Goal: Task Accomplishment & Management: Manage account settings

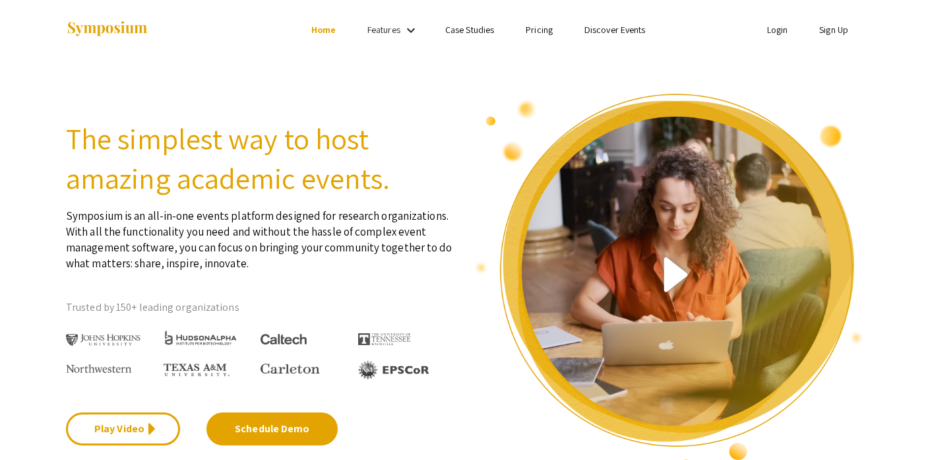
click at [834, 32] on link "Sign Up" at bounding box center [833, 30] width 29 height 12
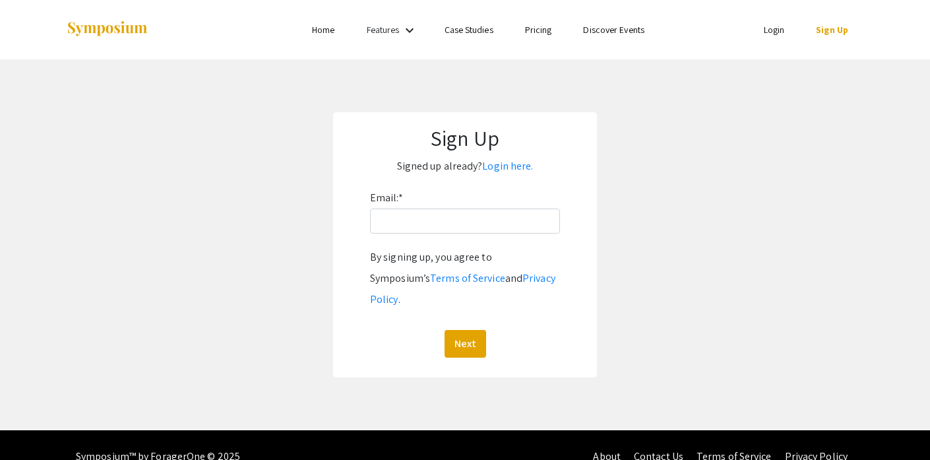
click at [776, 33] on link "Login" at bounding box center [774, 30] width 21 height 12
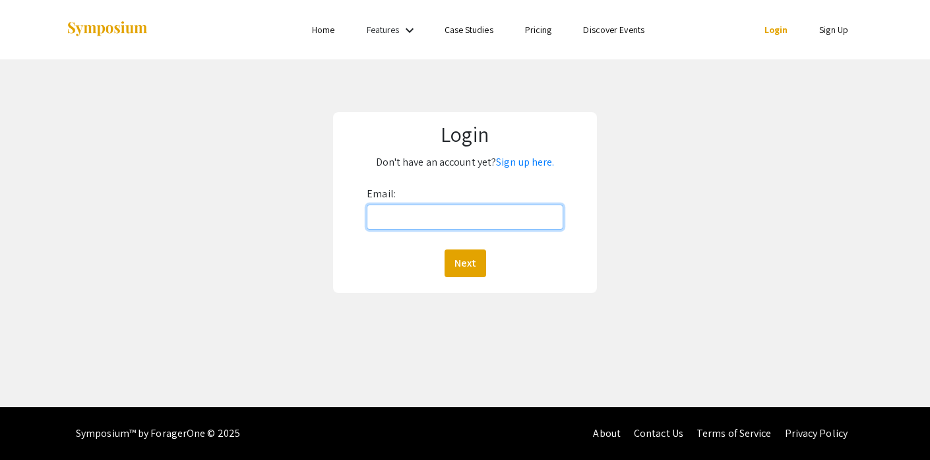
click at [463, 220] on input "Email:" at bounding box center [465, 216] width 196 height 25
type input "jshanahan@bridgew.edu"
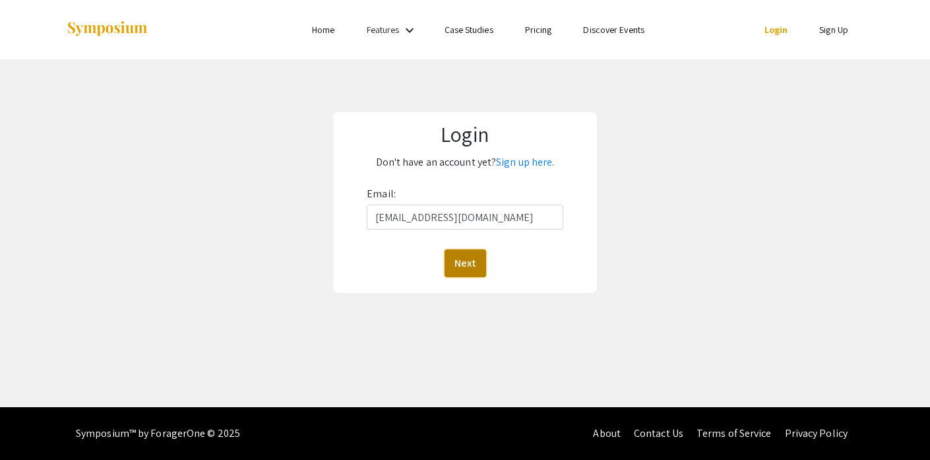
click at [477, 261] on button "Next" at bounding box center [466, 263] width 42 height 28
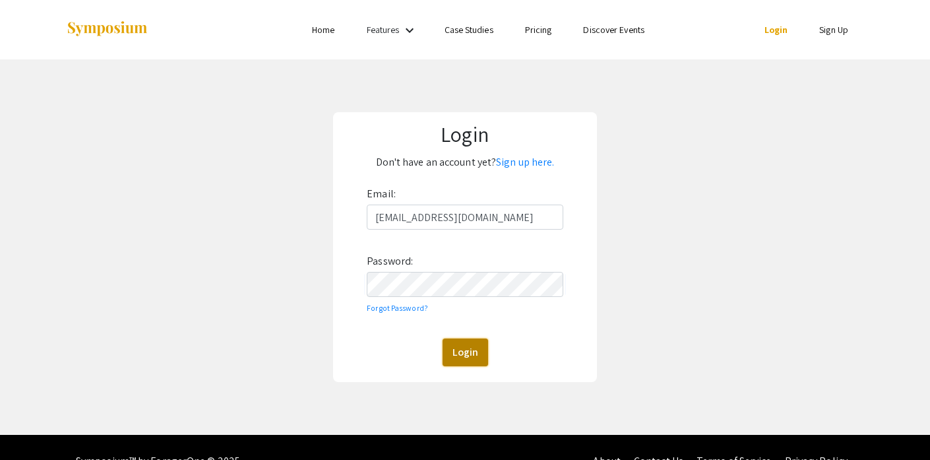
click at [471, 357] on button "Login" at bounding box center [466, 352] width 46 height 28
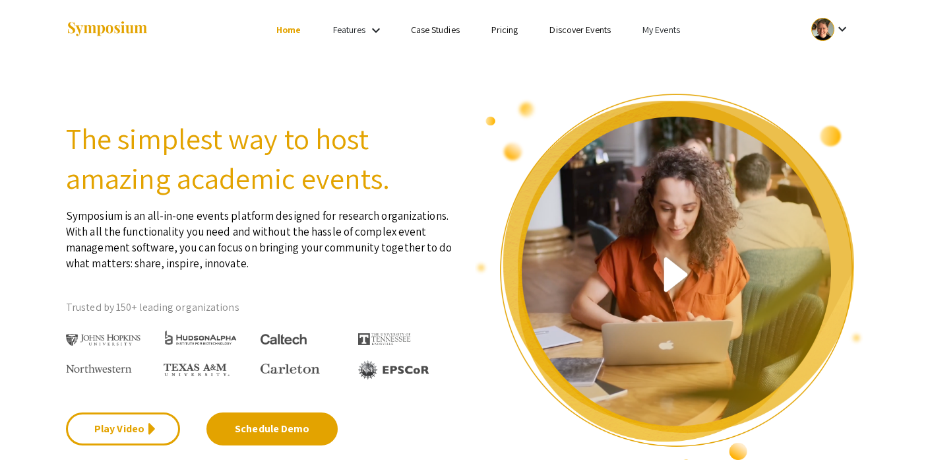
click at [641, 17] on ul "keyboard_arrow_down" at bounding box center [732, 29] width 263 height 59
click at [654, 34] on link "My Events" at bounding box center [661, 30] width 38 height 12
click at [658, 55] on button "Events I've organized" at bounding box center [682, 59] width 113 height 32
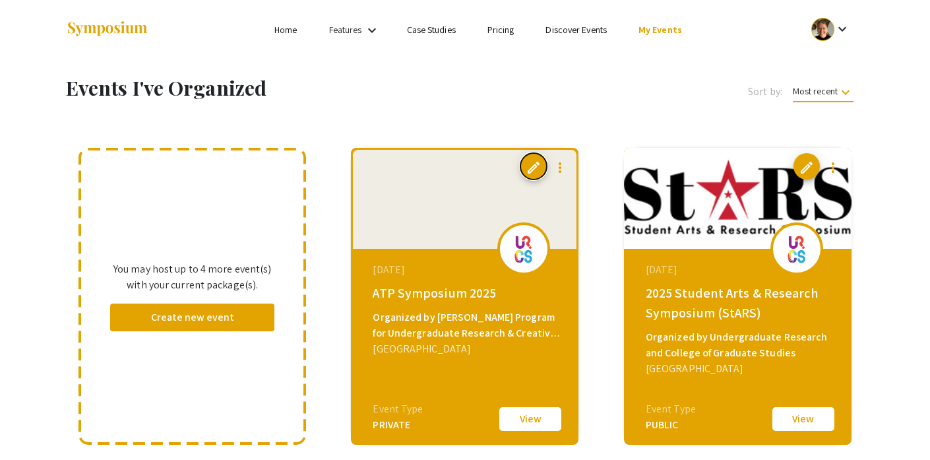
click at [532, 171] on span "edit" at bounding box center [534, 168] width 16 height 16
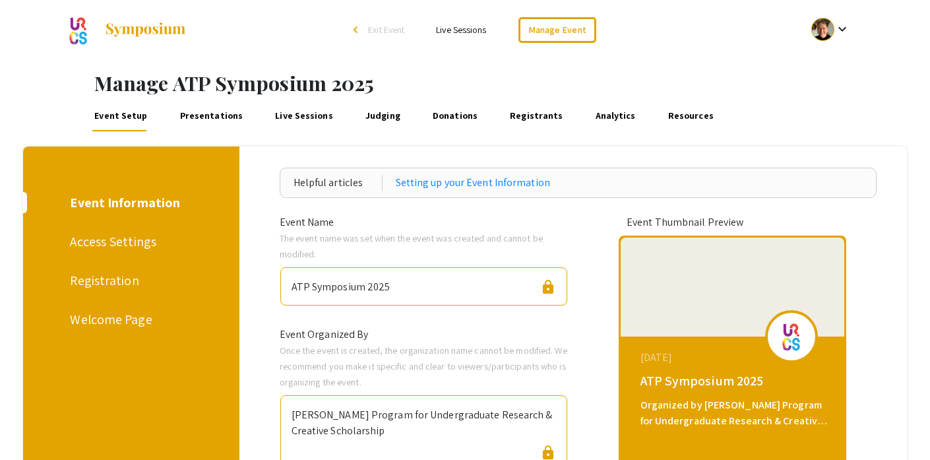
click at [117, 326] on div "Welcome Page" at bounding box center [128, 319] width 117 height 20
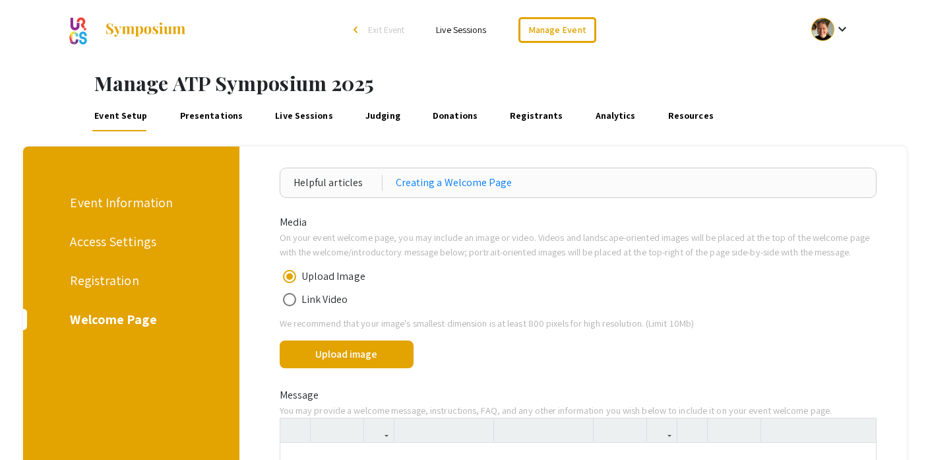
click at [106, 334] on div "Event Information Access Settings Registration Welcome Page" at bounding box center [126, 460] width 226 height 629
click at [135, 113] on link "Event Setup" at bounding box center [120, 116] width 57 height 32
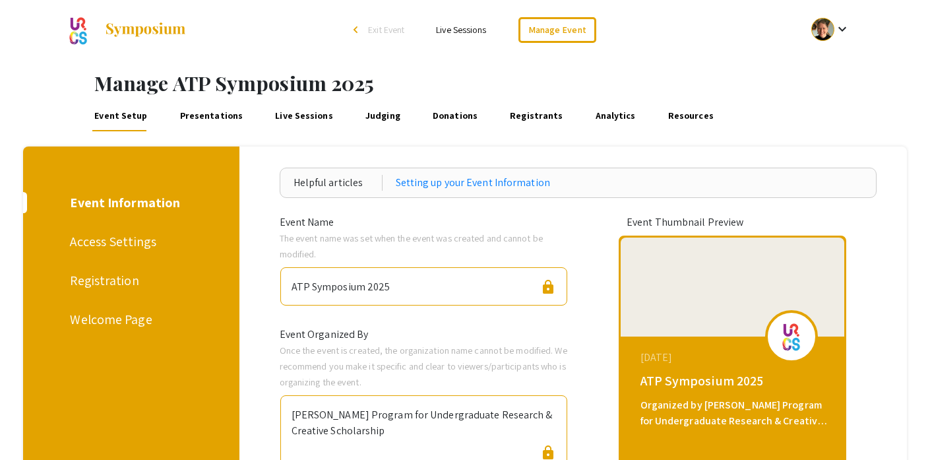
click at [153, 85] on h1 "Manage ATP Symposium 2025" at bounding box center [512, 83] width 836 height 24
click at [558, 31] on link "Manage Event" at bounding box center [557, 30] width 78 height 26
click at [206, 117] on link "Presentations" at bounding box center [210, 116] width 67 height 32
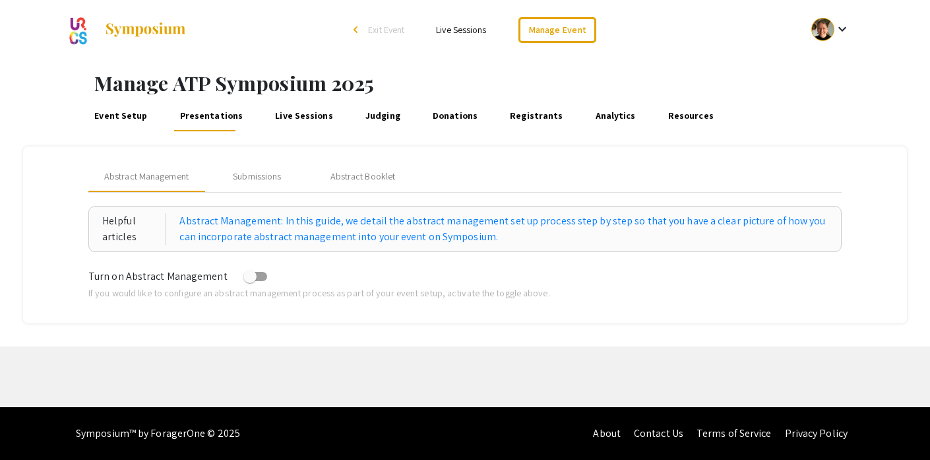
click at [137, 26] on img at bounding box center [145, 30] width 82 height 16
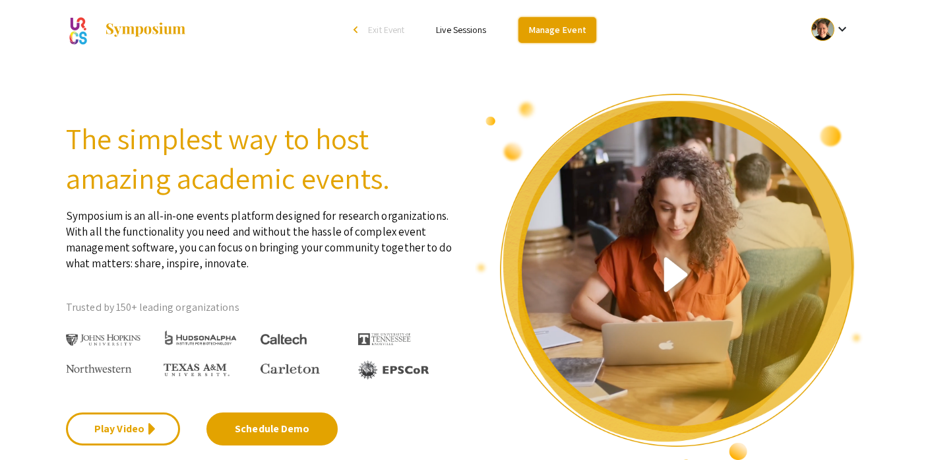
click at [585, 37] on link "Manage Event" at bounding box center [557, 30] width 78 height 26
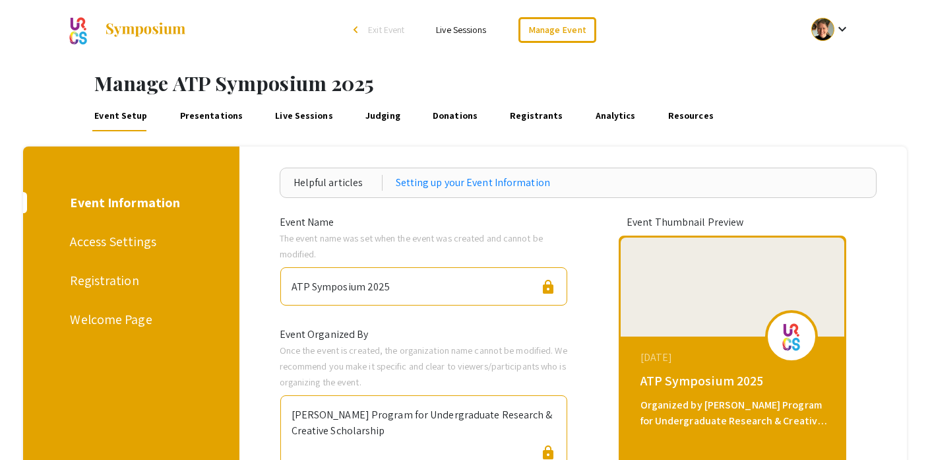
click at [135, 199] on div "Event Information" at bounding box center [128, 203] width 117 height 20
click at [123, 326] on div "Welcome Page" at bounding box center [128, 319] width 117 height 20
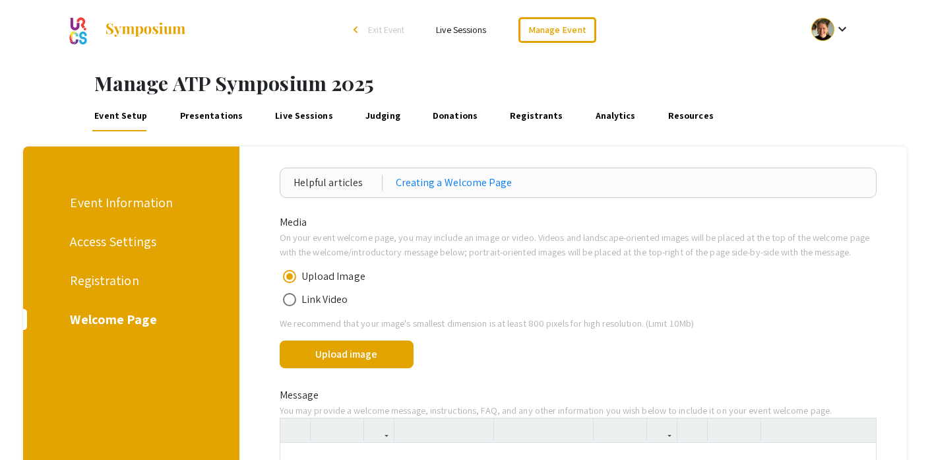
click at [485, 27] on link "Live Sessions" at bounding box center [461, 30] width 50 height 12
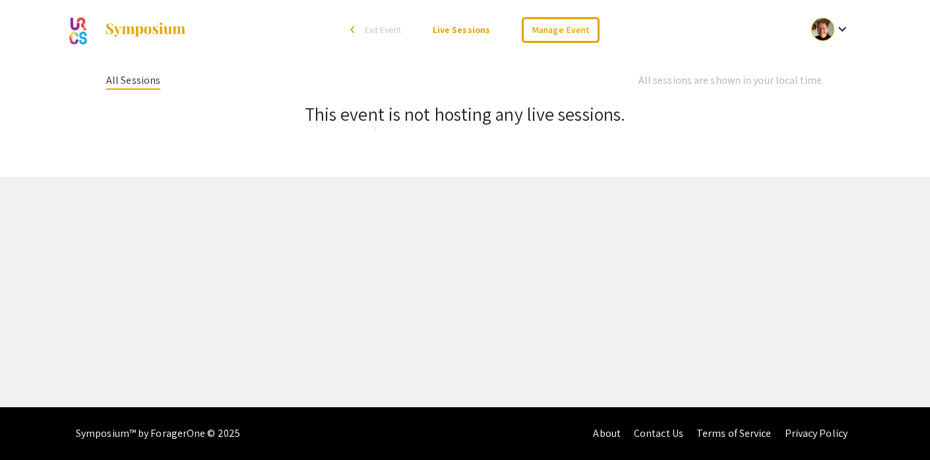
click at [358, 26] on div "arrow_back_ios" at bounding box center [354, 30] width 8 height 8
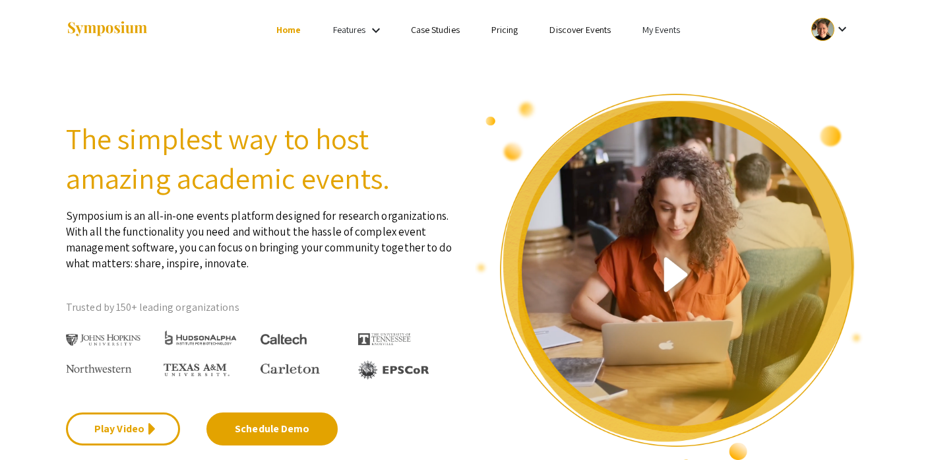
click at [652, 34] on link "My Events" at bounding box center [661, 30] width 38 height 12
click at [657, 64] on button "Events I've organized" at bounding box center [682, 59] width 113 height 32
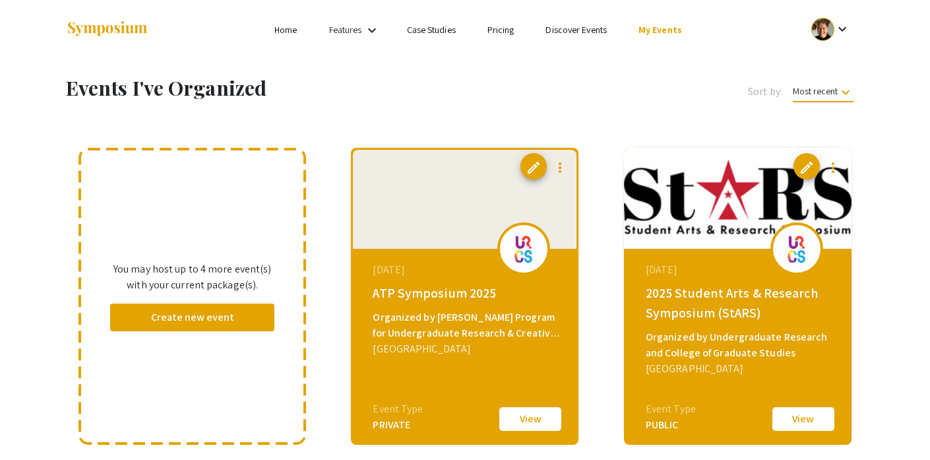
click at [518, 425] on button "View" at bounding box center [530, 419] width 66 height 28
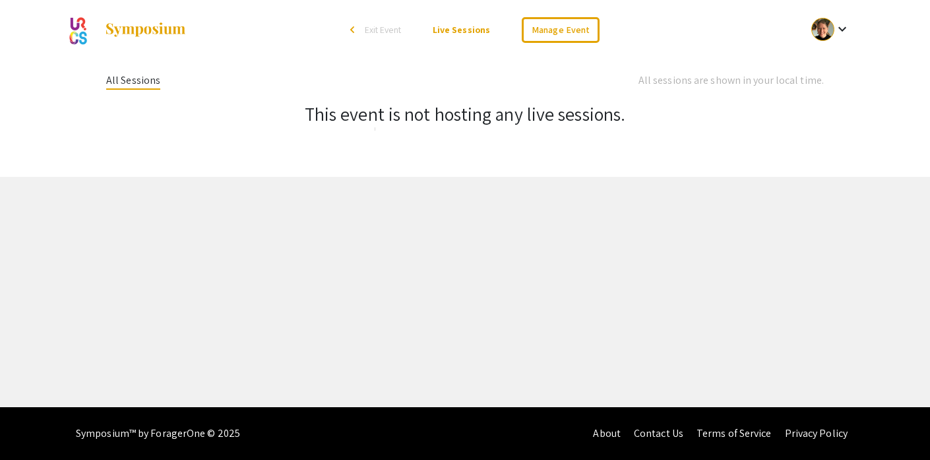
click at [143, 78] on div "All Sessions" at bounding box center [133, 81] width 54 height 17
click at [358, 26] on div "arrow_back_ios" at bounding box center [354, 30] width 8 height 8
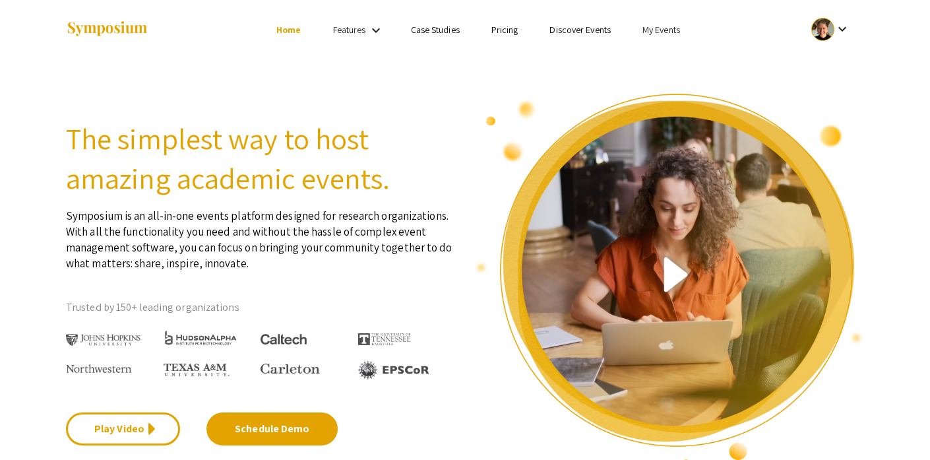
click at [660, 30] on link "My Events" at bounding box center [661, 30] width 38 height 12
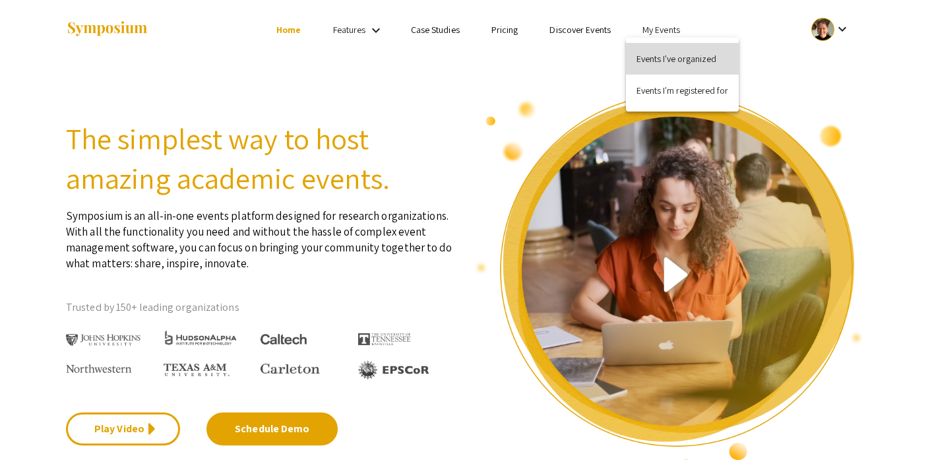
click at [664, 59] on button "Events I've organized" at bounding box center [682, 59] width 113 height 32
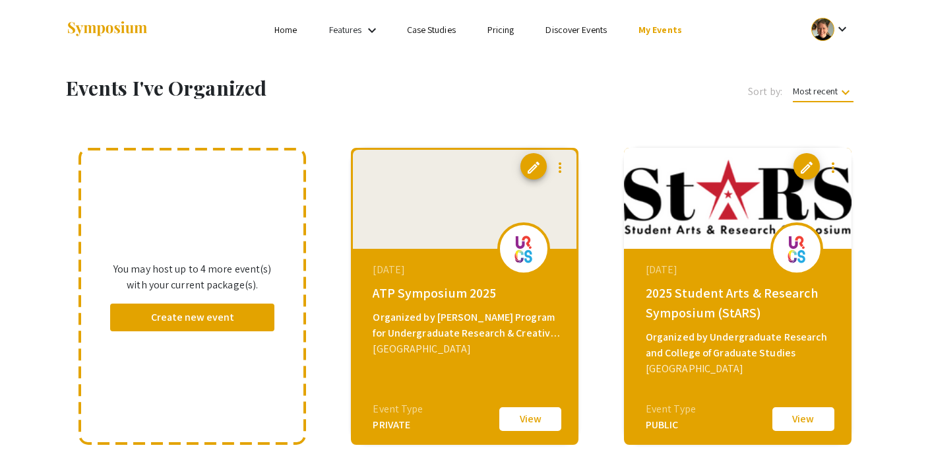
click at [460, 354] on div "Bridgewater State University" at bounding box center [466, 349] width 187 height 16
click at [484, 202] on div at bounding box center [465, 199] width 224 height 99
click at [554, 168] on mat-icon "more_vert" at bounding box center [560, 168] width 16 height 16
click at [436, 195] on div at bounding box center [465, 230] width 930 height 460
click at [516, 418] on button "View" at bounding box center [530, 419] width 66 height 28
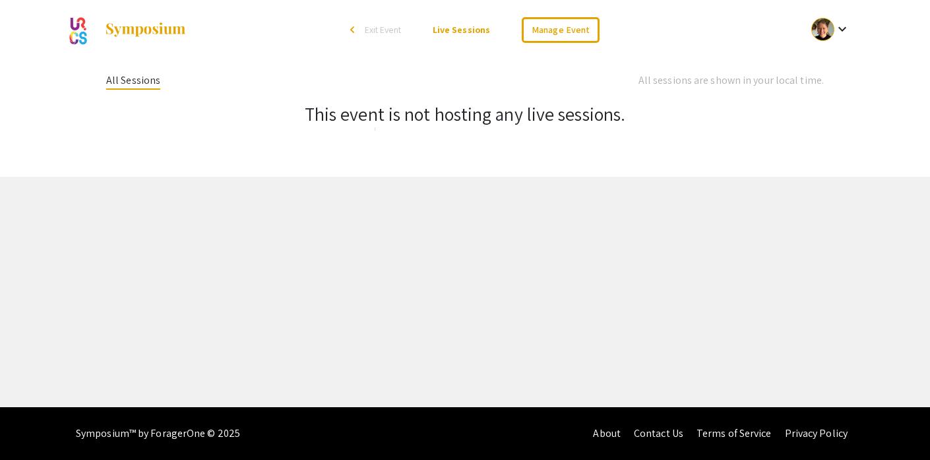
click at [144, 85] on div "All Sessions" at bounding box center [133, 81] width 54 height 17
click at [533, 24] on link "Manage Event" at bounding box center [561, 30] width 78 height 26
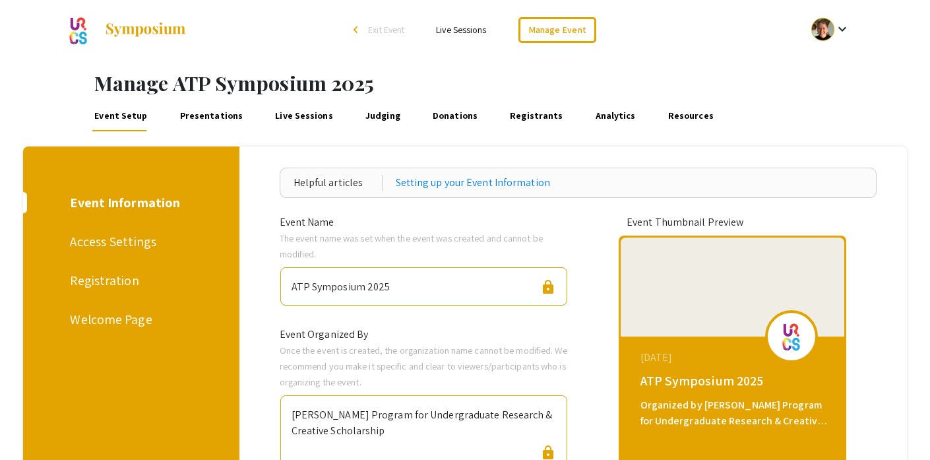
click at [99, 315] on div "Welcome Page" at bounding box center [128, 319] width 117 height 20
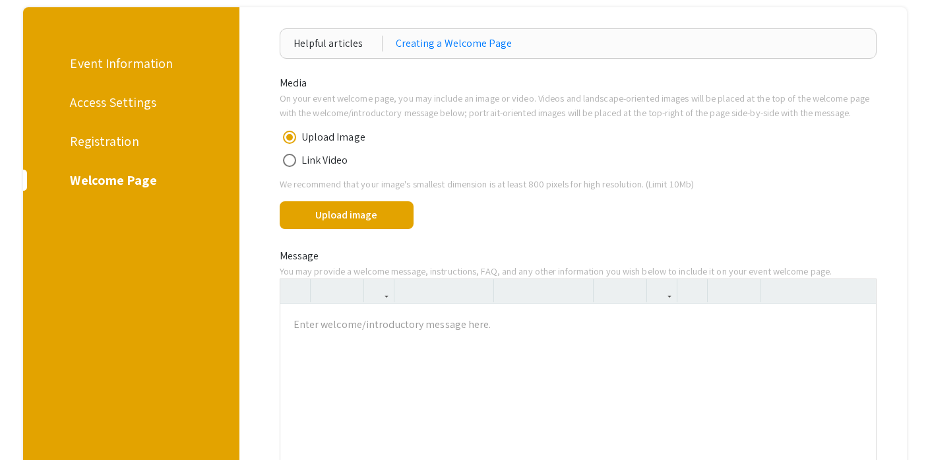
scroll to position [140, 0]
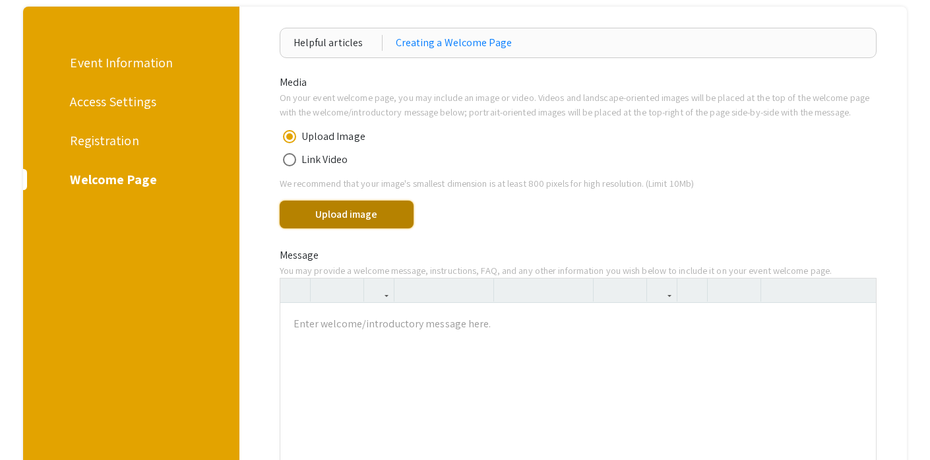
click at [336, 228] on button "Upload image" at bounding box center [347, 215] width 135 height 28
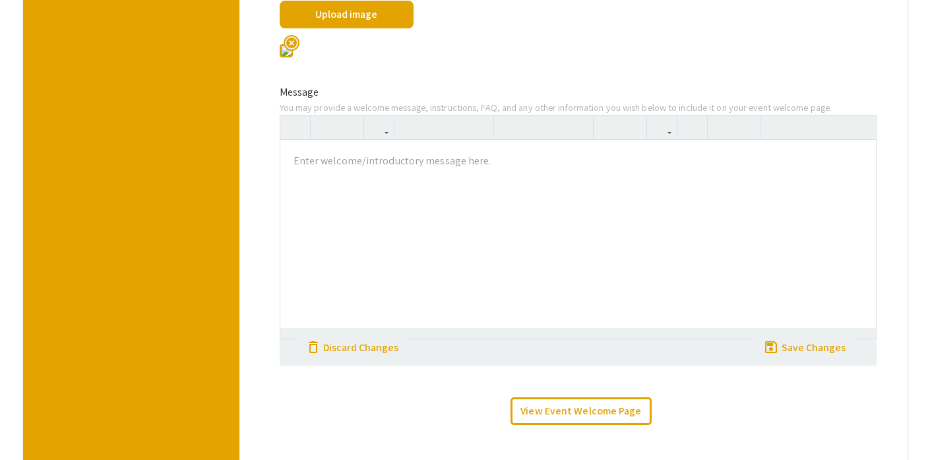
scroll to position [479, 0]
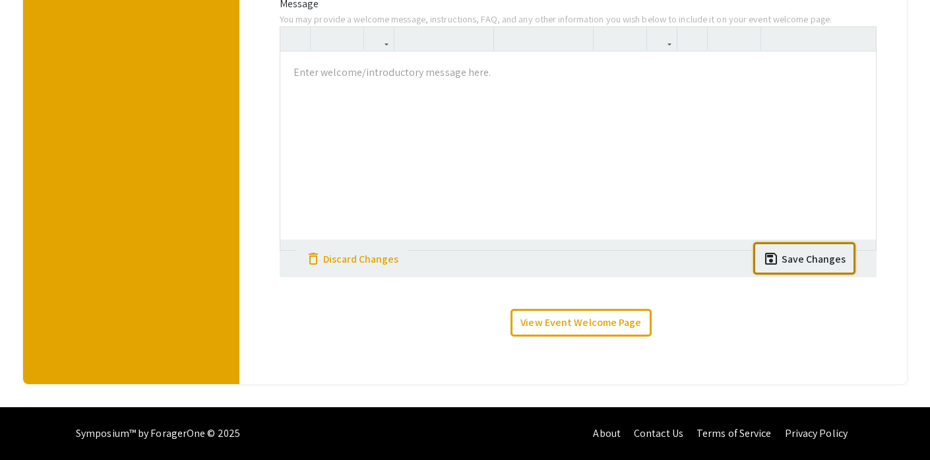
click at [812, 264] on div "Save Changes" at bounding box center [814, 259] width 64 height 16
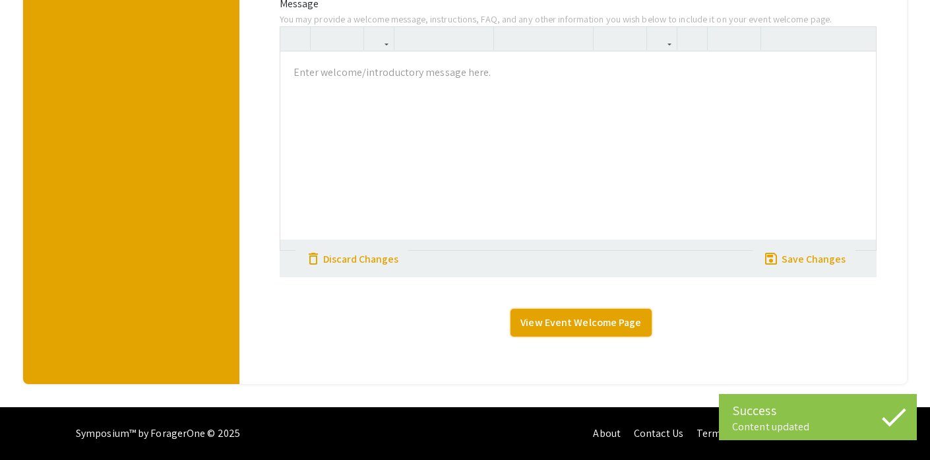
click at [567, 319] on link "View Event Welcome Page" at bounding box center [580, 323] width 140 height 28
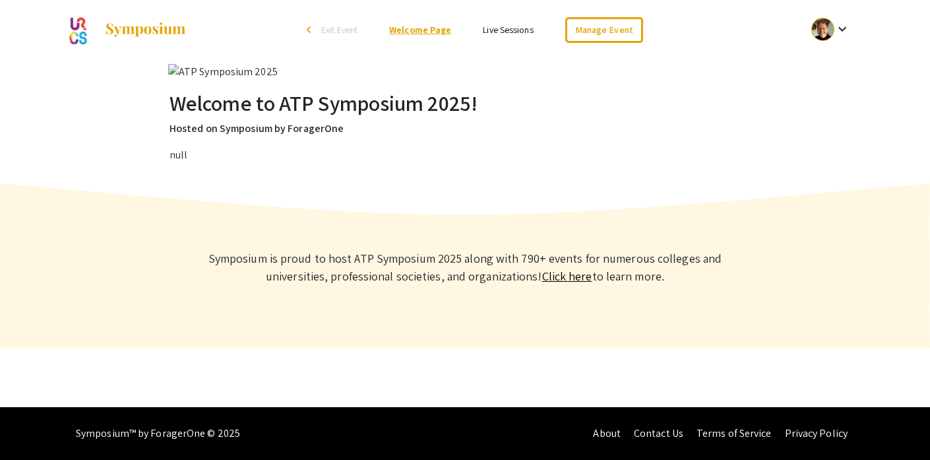
click at [441, 33] on link "Welcome Page" at bounding box center [420, 30] width 62 height 12
click at [579, 31] on link "Manage Event" at bounding box center [604, 30] width 78 height 26
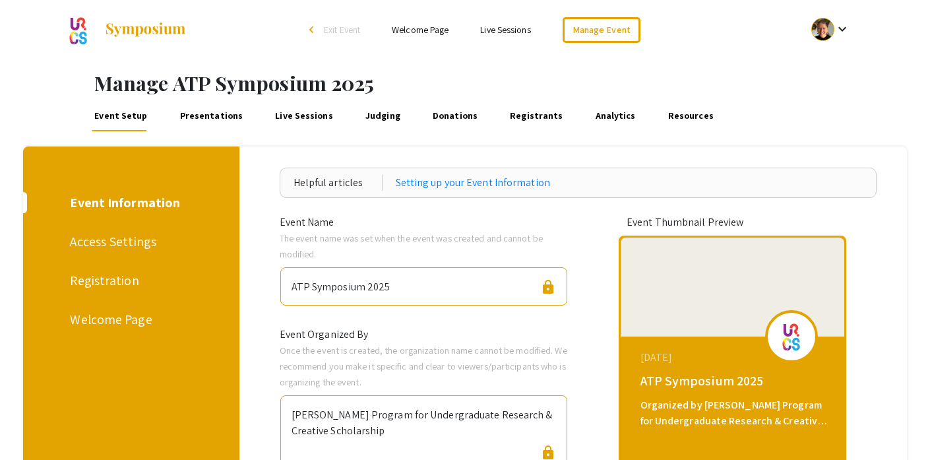
click at [93, 321] on div "Welcome Page" at bounding box center [128, 319] width 117 height 20
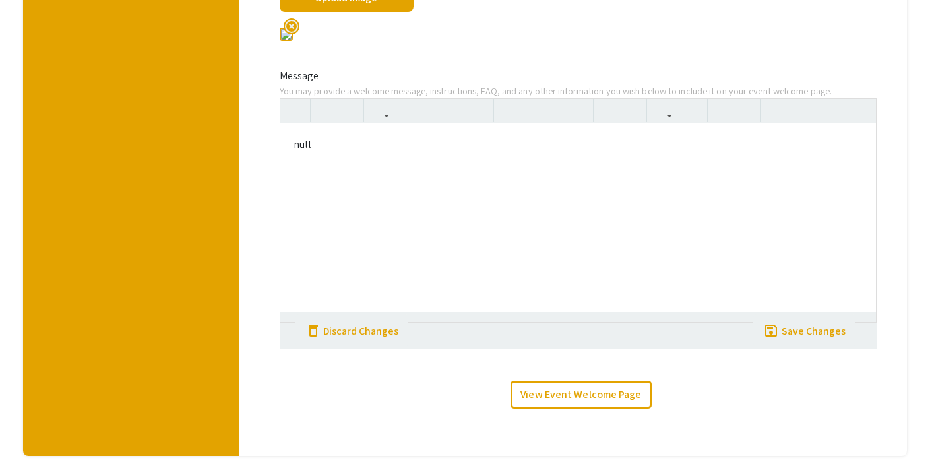
scroll to position [355, 0]
click at [299, 35] on span "highlight_off" at bounding box center [292, 27] width 16 height 16
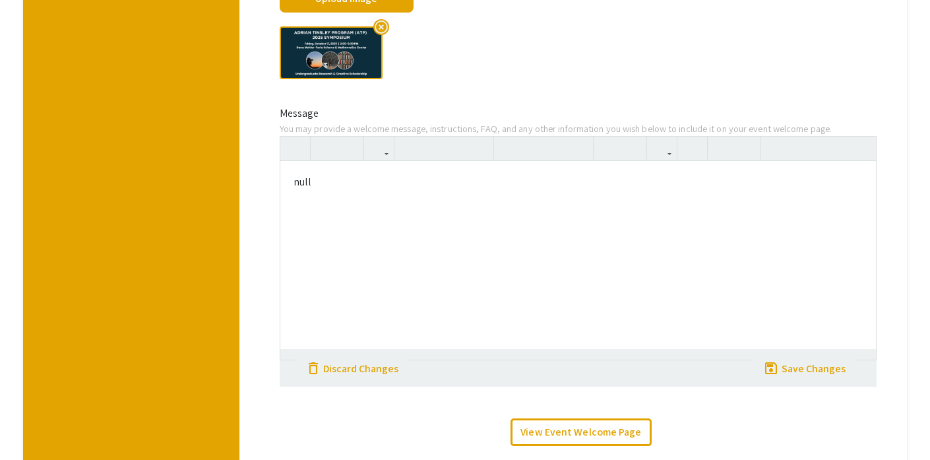
type textarea "<p>null</p>"
click at [318, 203] on div "null" at bounding box center [578, 260] width 596 height 198
click at [318, 190] on p "null" at bounding box center [578, 182] width 569 height 16
drag, startPoint x: 293, startPoint y: 196, endPoint x: 319, endPoint y: 199, distance: 25.9
click at [319, 190] on p "null" at bounding box center [578, 182] width 569 height 16
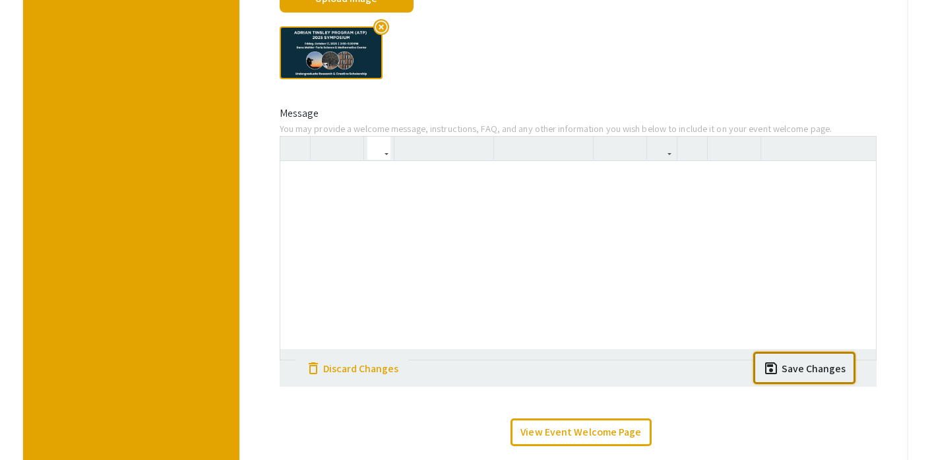
click at [815, 377] on div "Save Changes" at bounding box center [814, 369] width 64 height 16
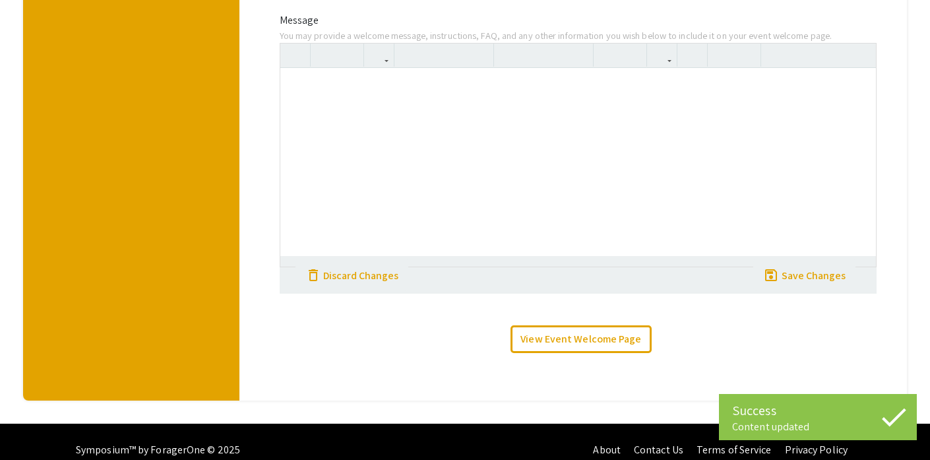
scroll to position [479, 0]
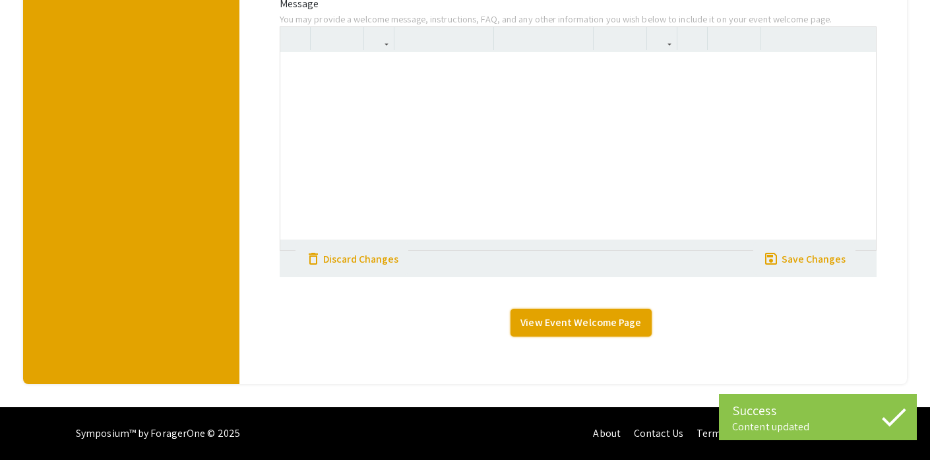
click at [608, 323] on link "View Event Welcome Page" at bounding box center [580, 323] width 140 height 28
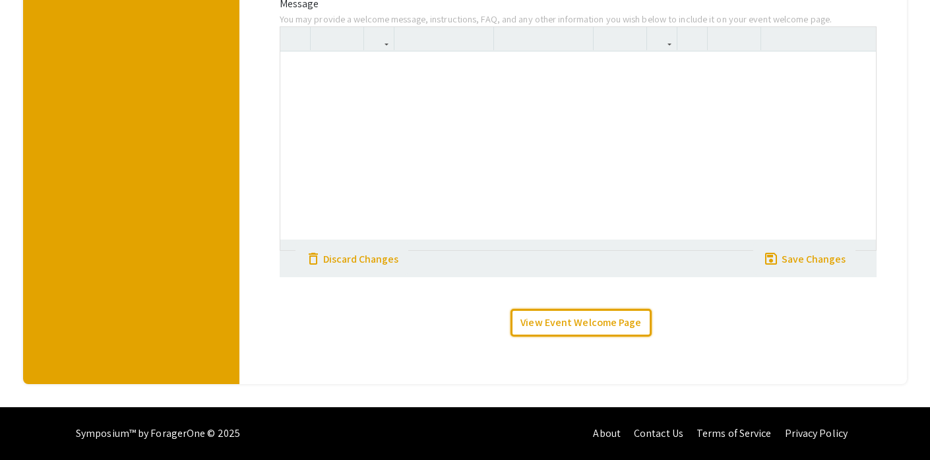
scroll to position [0, 0]
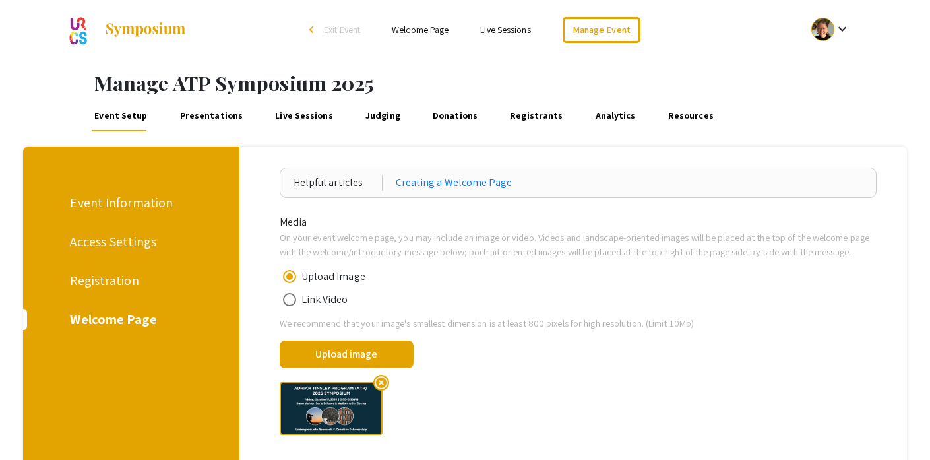
click at [310, 31] on div "arrow_back_ios" at bounding box center [313, 30] width 8 height 8
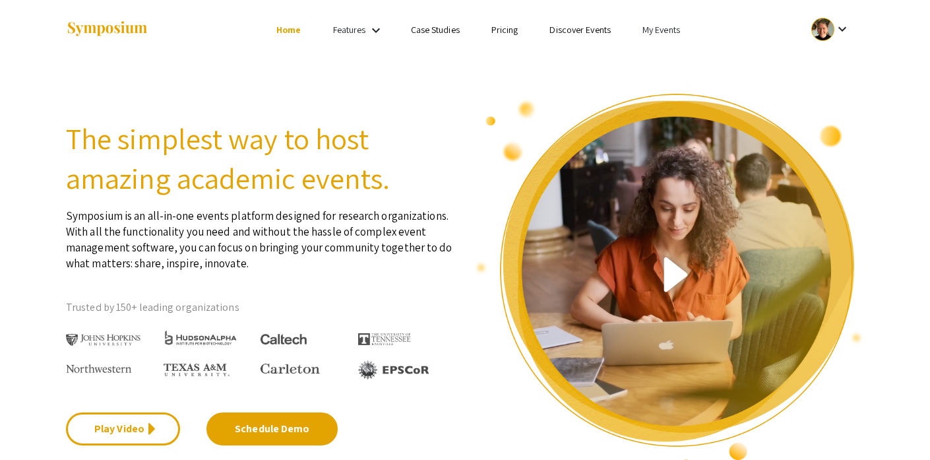
click at [650, 30] on link "My Events" at bounding box center [661, 30] width 38 height 12
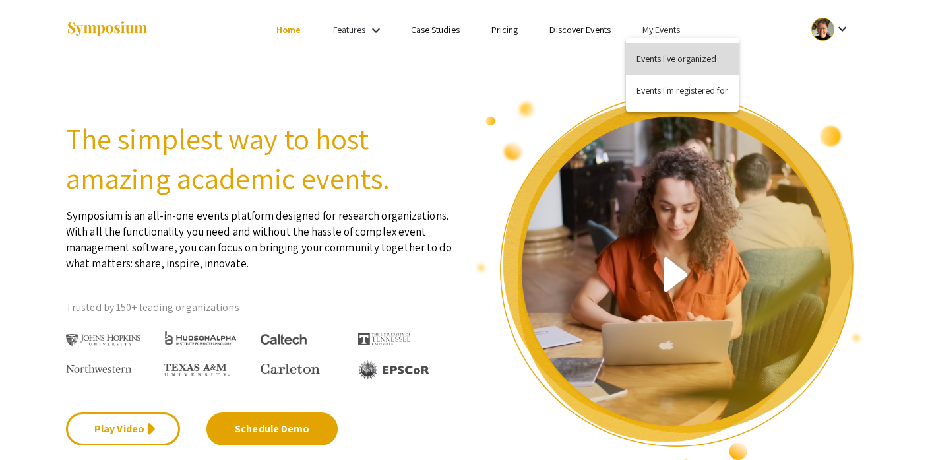
click at [664, 57] on button "Events I've organized" at bounding box center [682, 59] width 113 height 32
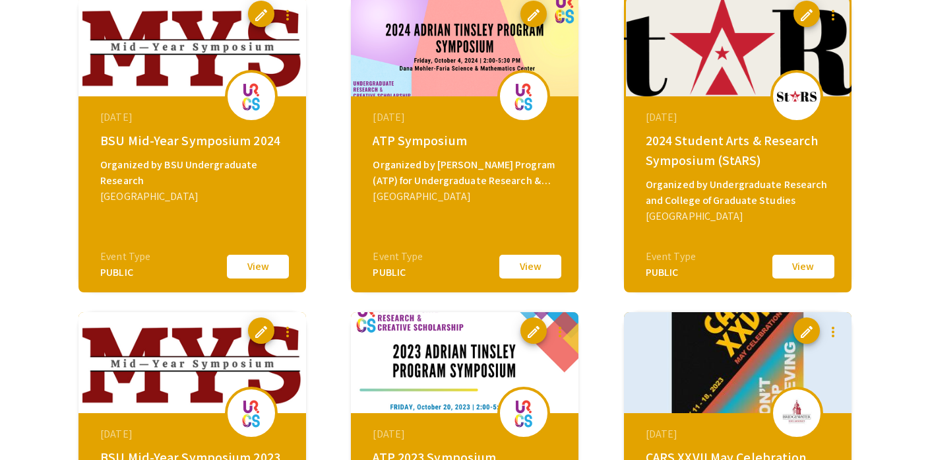
scroll to position [605, 0]
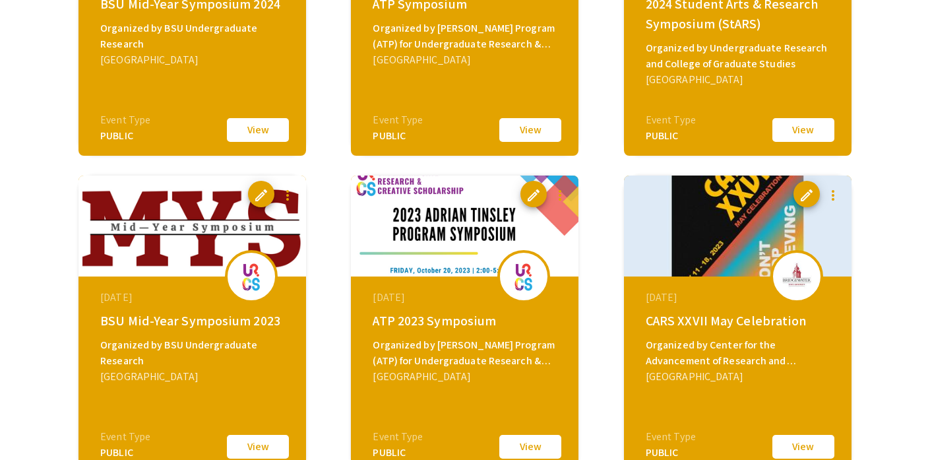
click at [547, 289] on div "September 01, 2023 ATP 2023 Symposium Organized by Adrian Tinsley Program (ATP)…" at bounding box center [466, 358] width 227 height 165
click at [528, 191] on span "edit" at bounding box center [534, 195] width 16 height 16
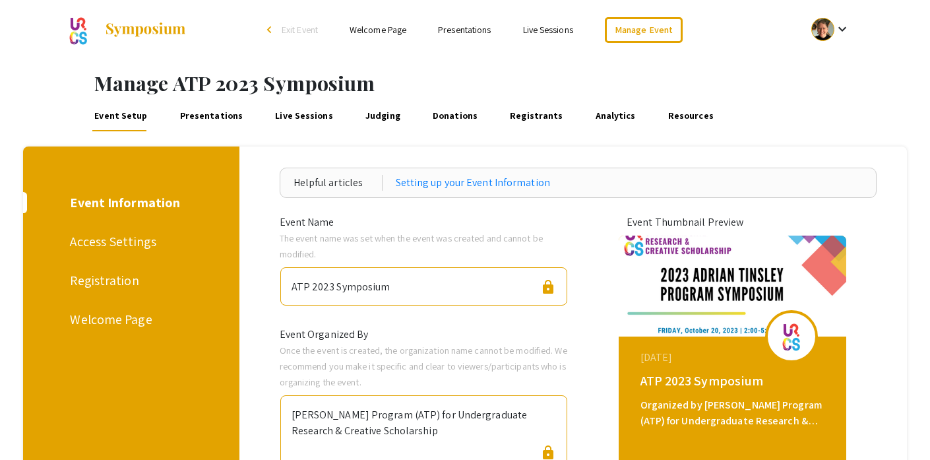
click at [120, 322] on div "Welcome Page" at bounding box center [128, 319] width 117 height 20
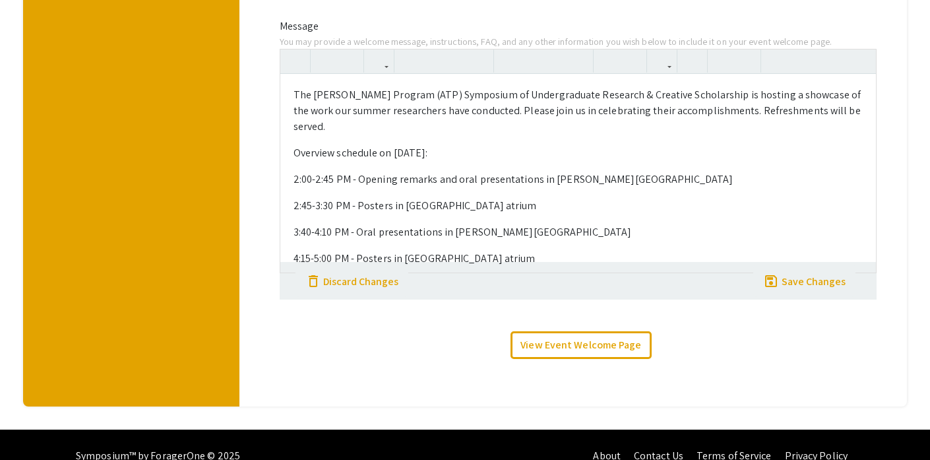
scroll to position [479, 0]
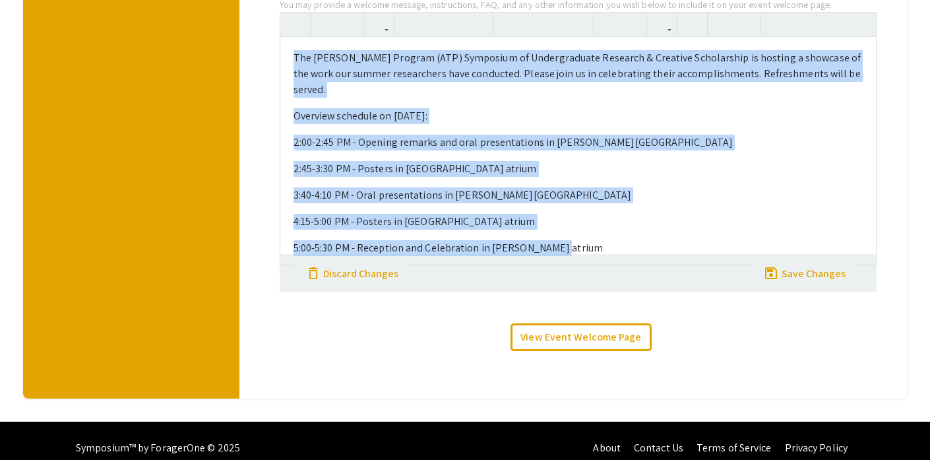
drag, startPoint x: 294, startPoint y: 73, endPoint x: 642, endPoint y: 311, distance: 422.2
click at [642, 311] on div "Media On your event welcome page, you may include an image or video. Videos and…" at bounding box center [578, 51] width 617 height 632
copy div "The Adrian Tinsley Program (ATP) Symposium of Undergraduate Research & Creative…"
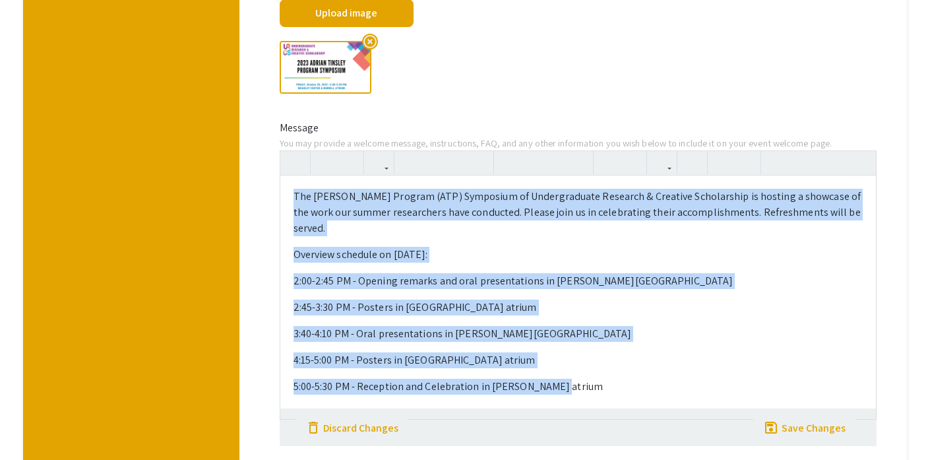
scroll to position [0, 0]
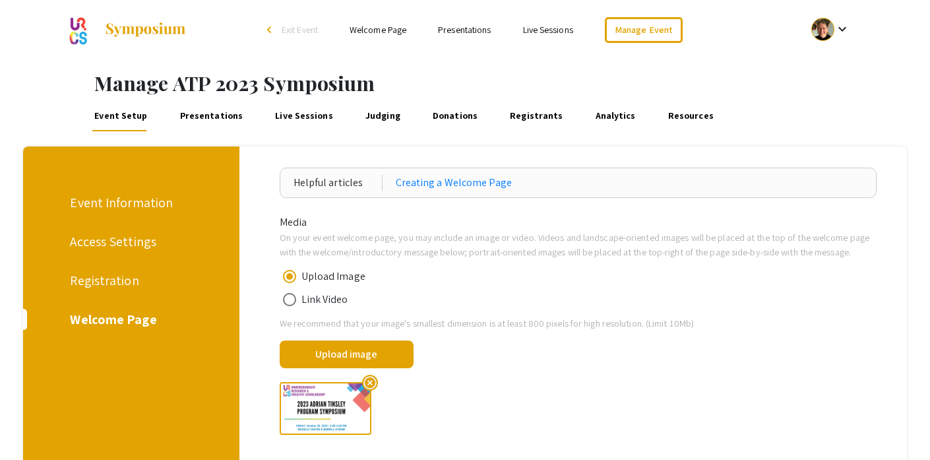
click at [127, 201] on div "Event Information" at bounding box center [128, 203] width 117 height 20
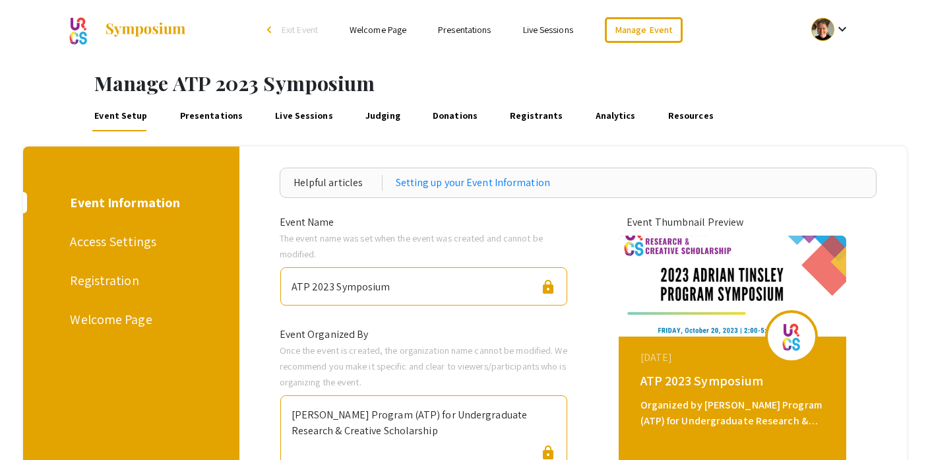
click at [119, 275] on div "Registration" at bounding box center [128, 280] width 117 height 20
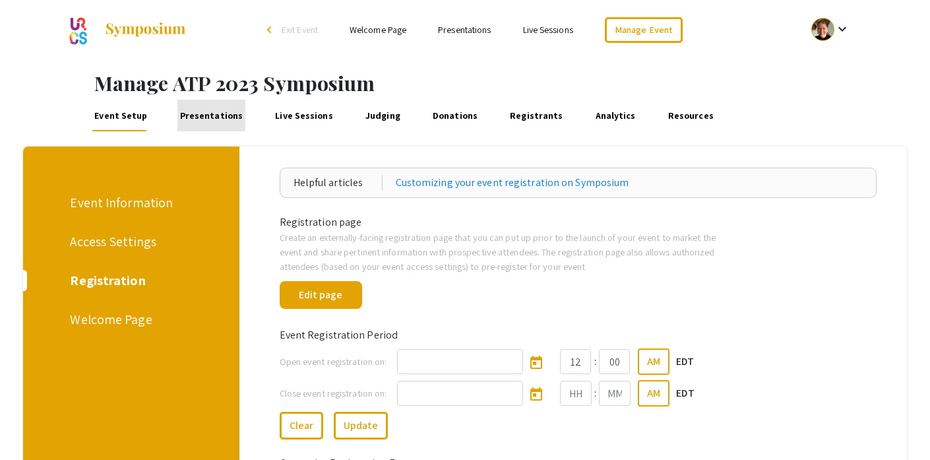
click at [226, 115] on link "Presentations" at bounding box center [210, 116] width 67 height 32
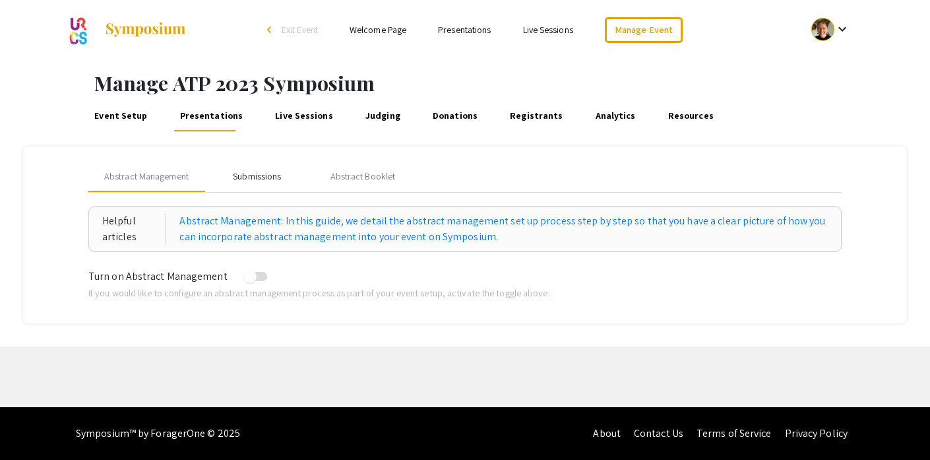
click at [243, 179] on div "Submissions" at bounding box center [257, 177] width 48 height 14
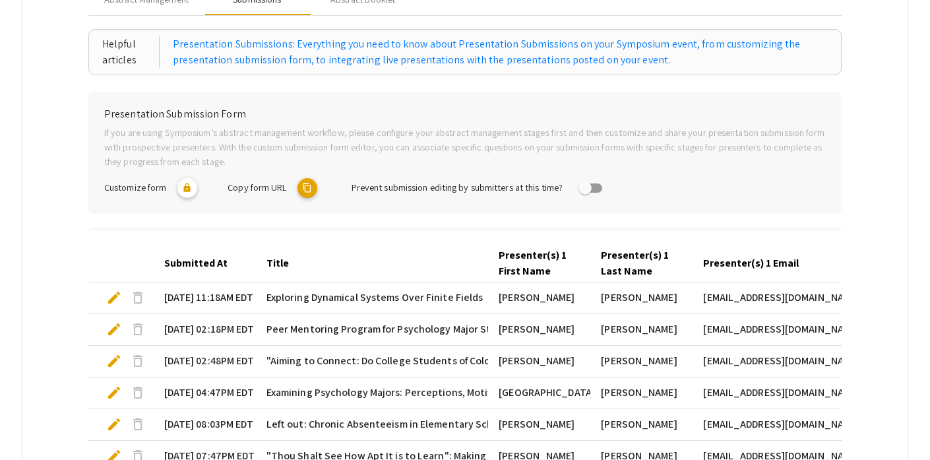
scroll to position [179, 0]
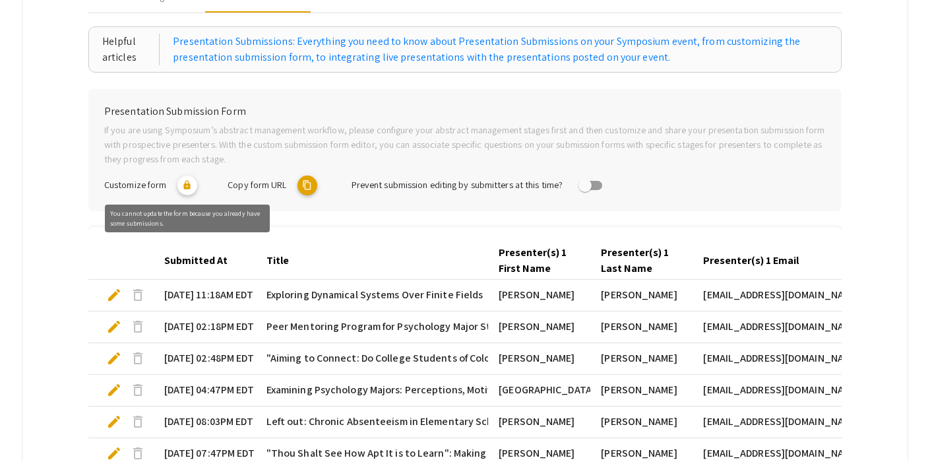
click at [191, 187] on mat-icon "lock" at bounding box center [187, 185] width 20 height 20
click at [186, 188] on mat-icon "lock" at bounding box center [187, 185] width 20 height 20
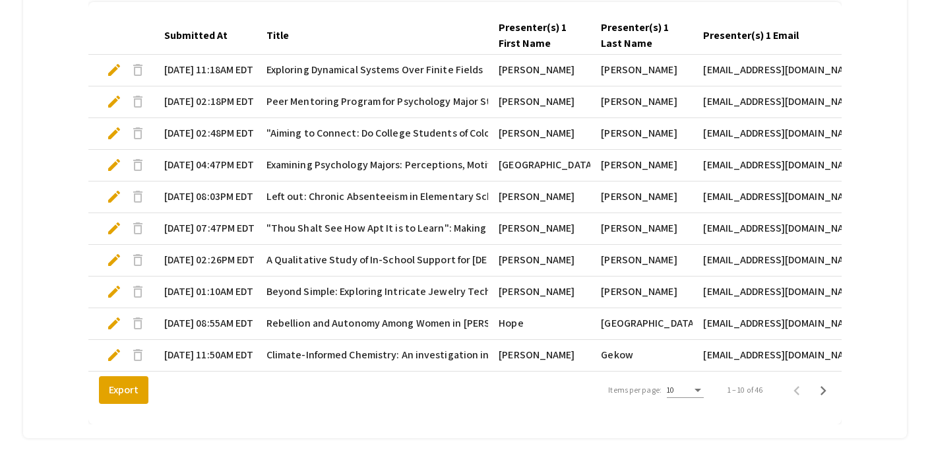
scroll to position [0, 0]
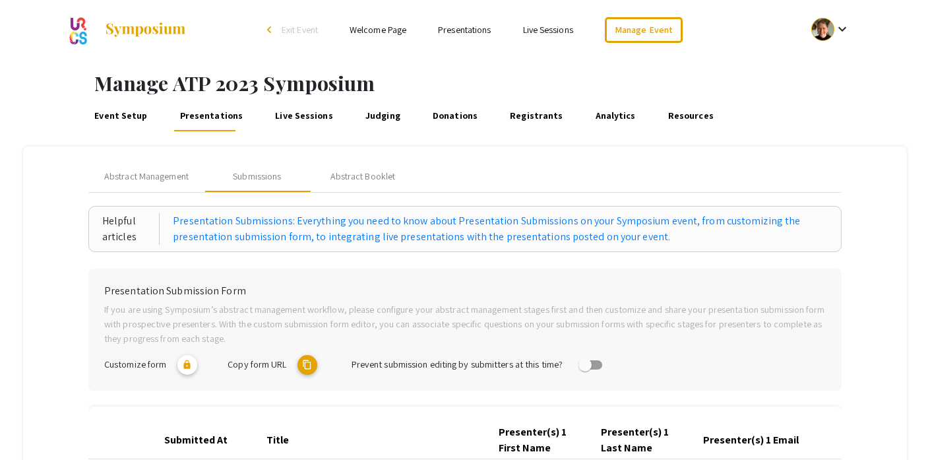
click at [125, 119] on link "Event Setup" at bounding box center [120, 116] width 57 height 32
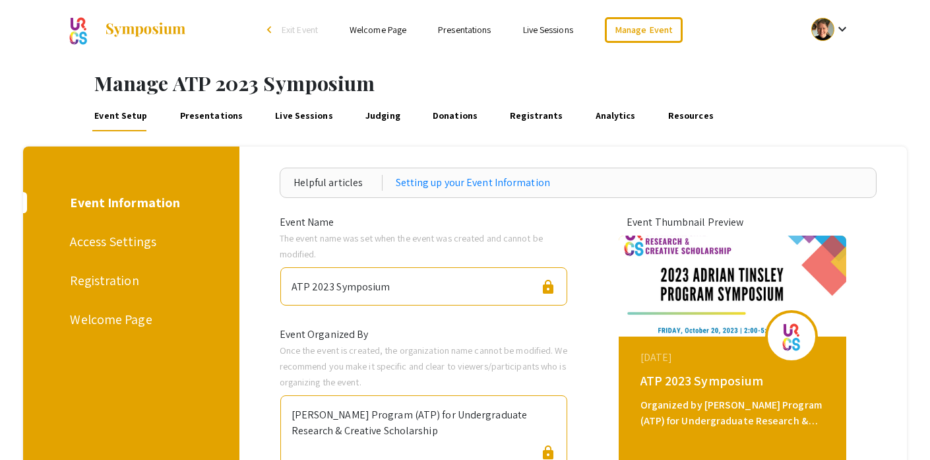
click at [117, 240] on div "Access Settings" at bounding box center [128, 242] width 117 height 20
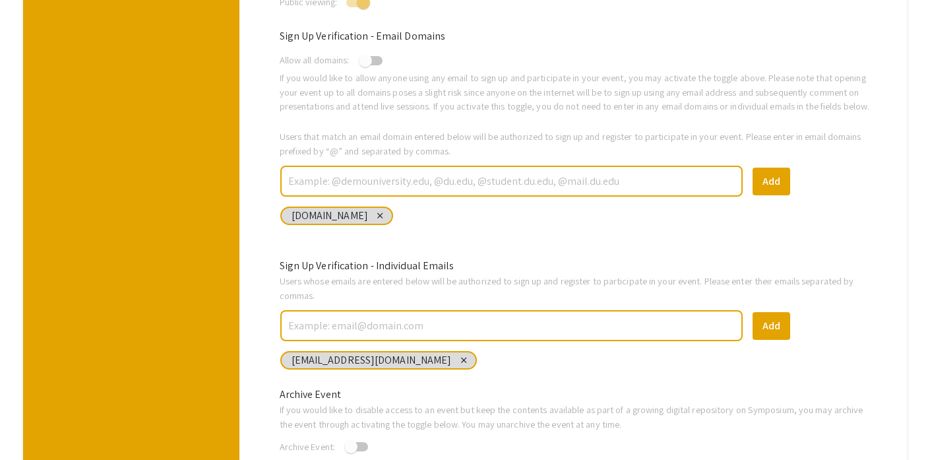
scroll to position [493, 0]
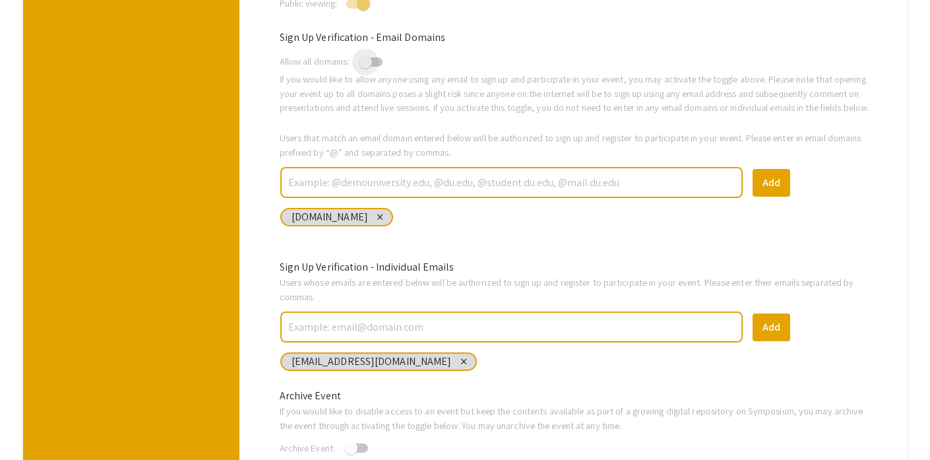
click at [372, 56] on span at bounding box center [365, 61] width 13 height 13
click at [365, 67] on input "checkbox" at bounding box center [365, 67] width 1 height 1
checkbox input "true"
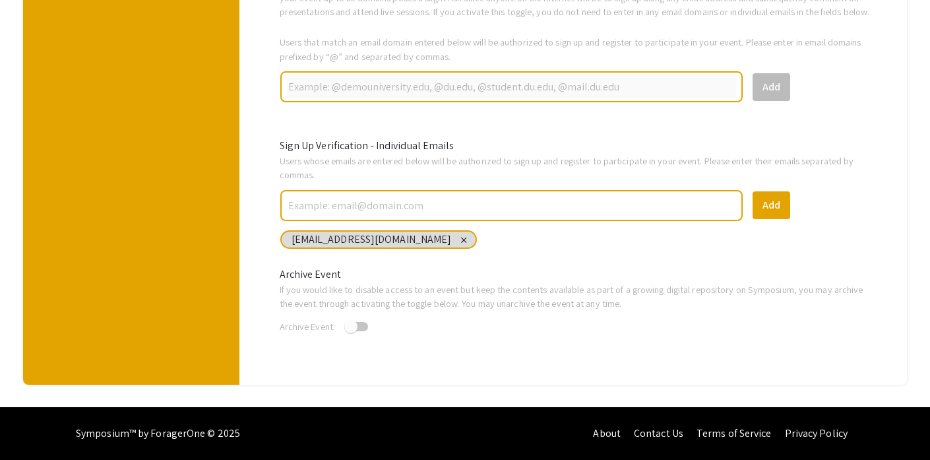
scroll to position [599, 0]
click at [459, 241] on div "close" at bounding box center [463, 239] width 9 height 9
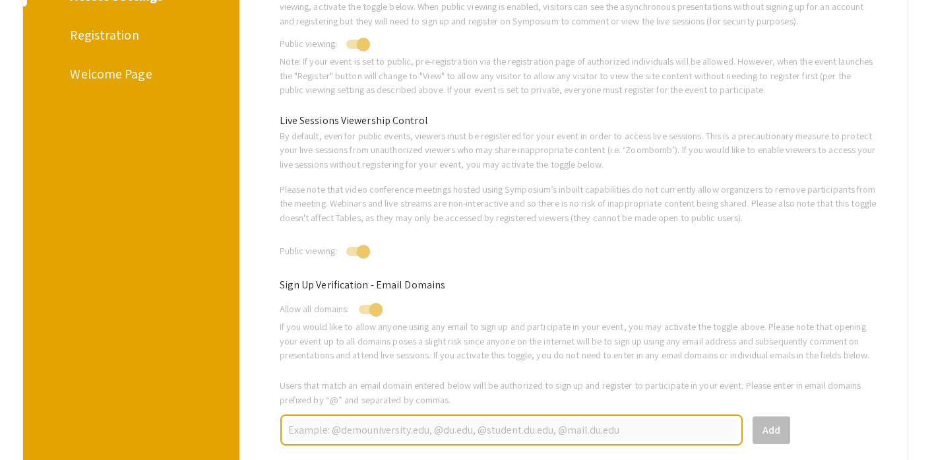
scroll to position [0, 0]
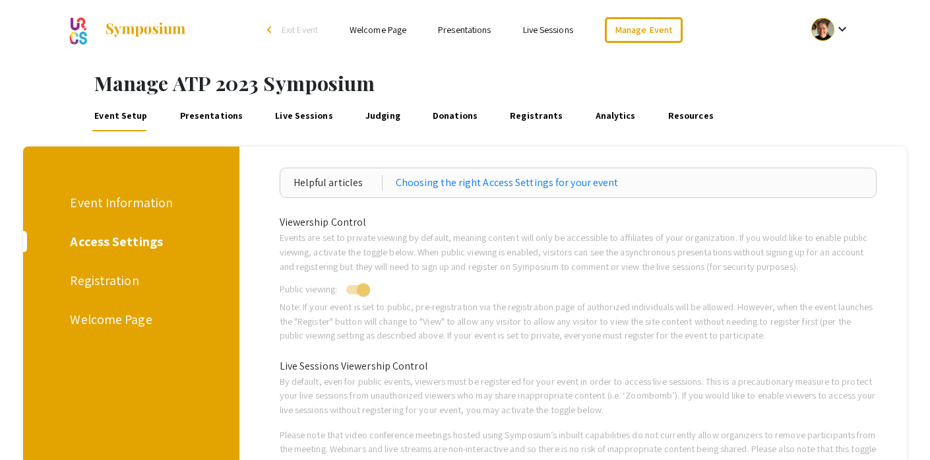
click at [117, 283] on div "Registration" at bounding box center [128, 280] width 117 height 20
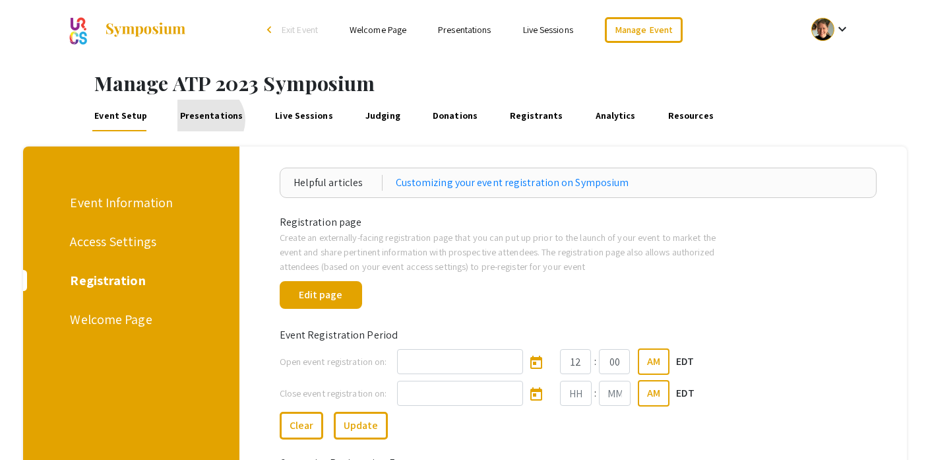
click at [205, 120] on link "Presentations" at bounding box center [210, 116] width 67 height 32
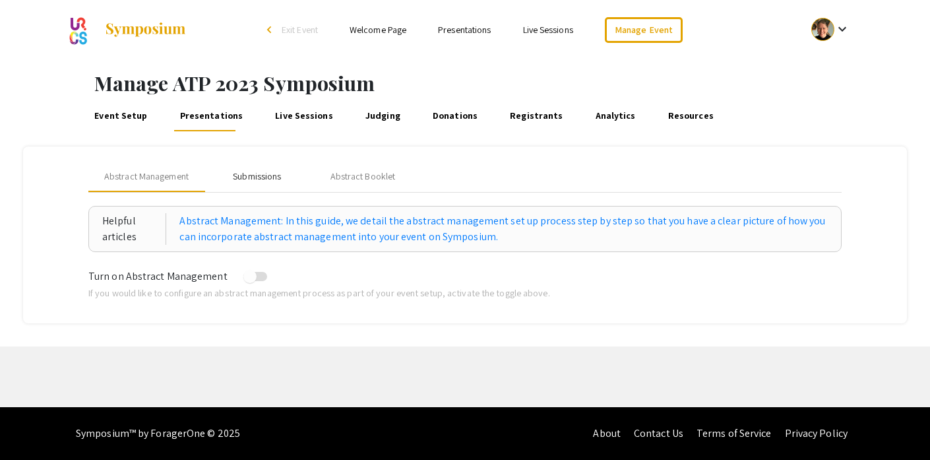
click at [264, 175] on div "Submissions" at bounding box center [257, 177] width 48 height 14
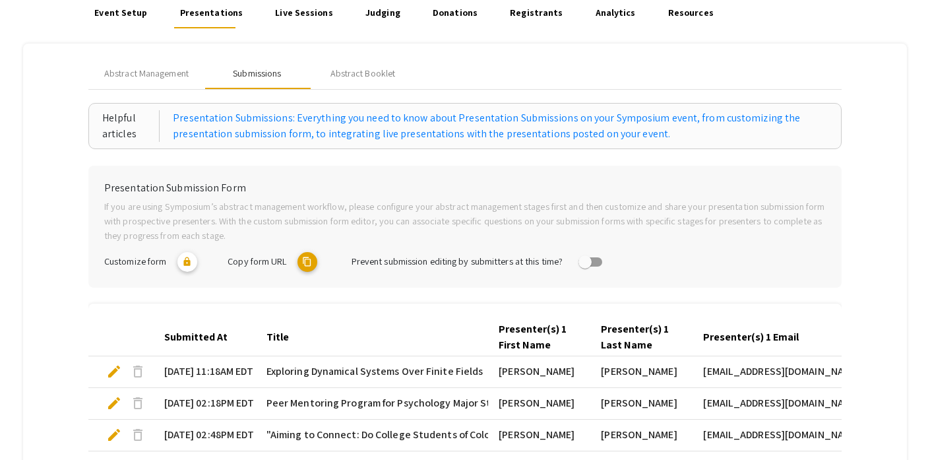
scroll to position [129, 0]
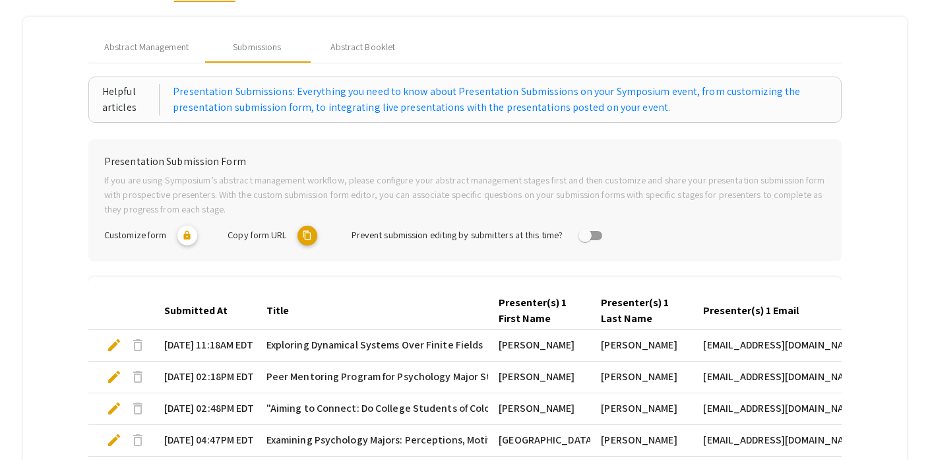
click at [303, 235] on mat-icon "content_copy" at bounding box center [307, 236] width 20 height 20
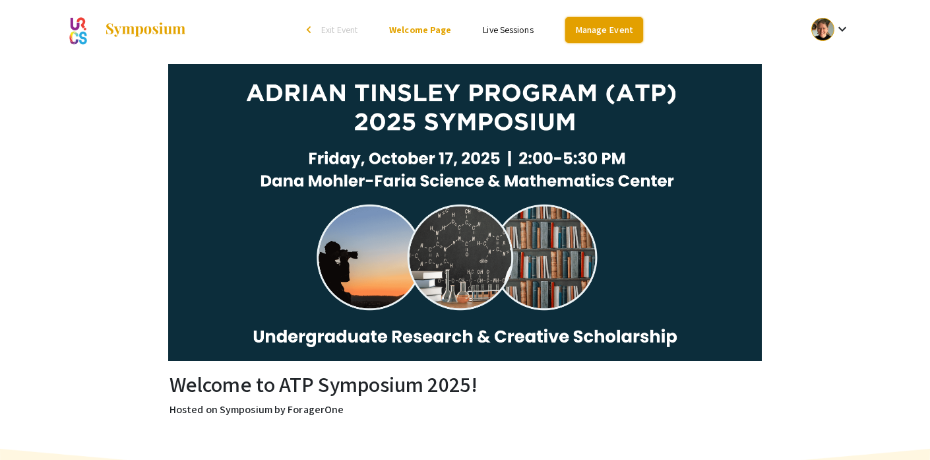
click at [579, 28] on link "Manage Event" at bounding box center [604, 30] width 78 height 26
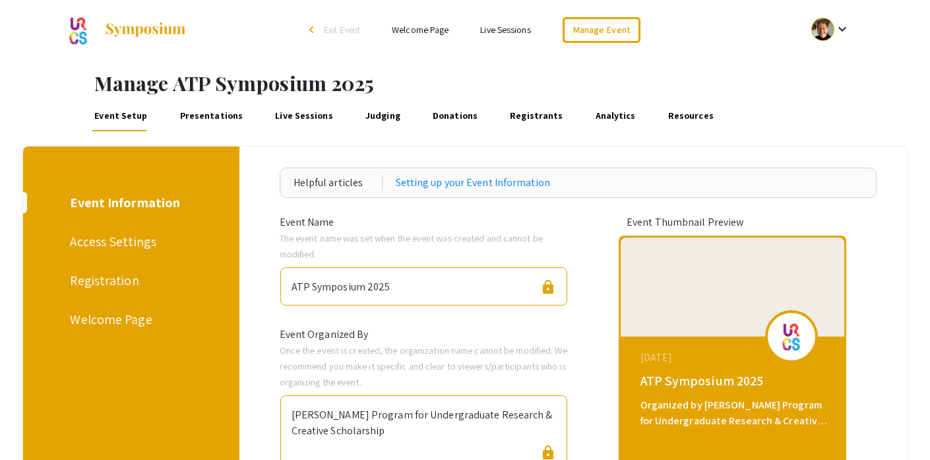
click at [132, 320] on div "Welcome Page" at bounding box center [128, 319] width 117 height 20
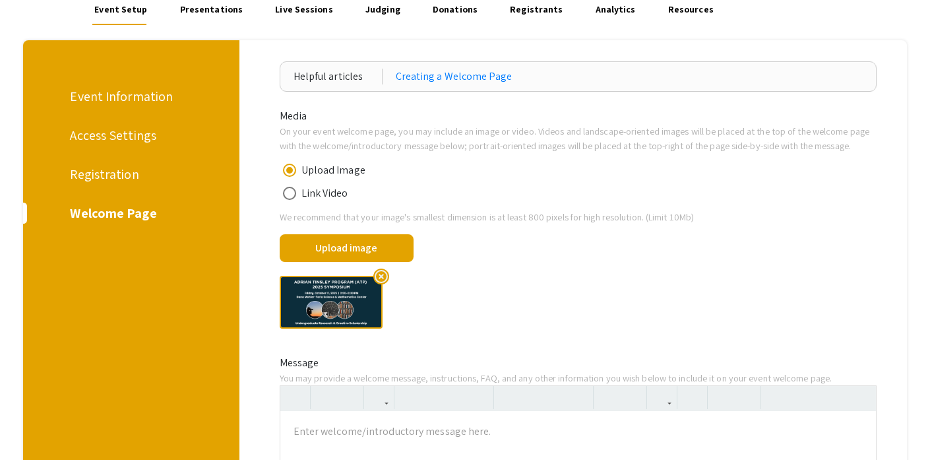
scroll to position [407, 0]
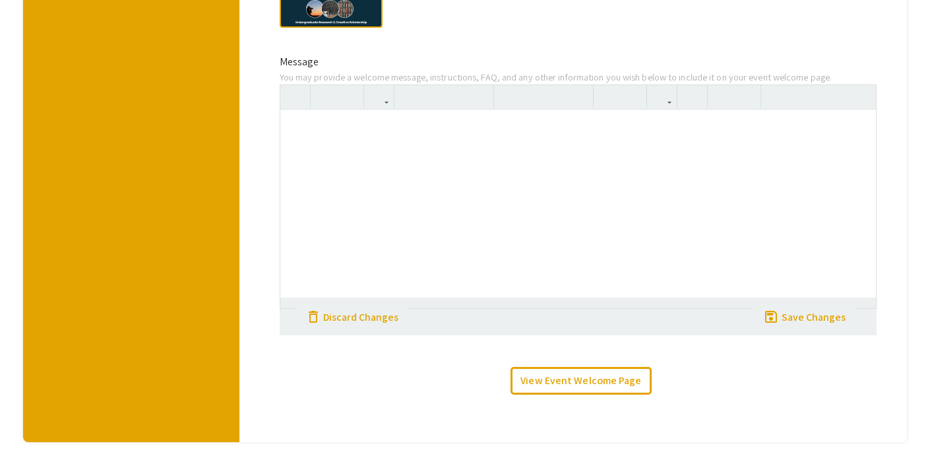
click at [388, 164] on div at bounding box center [578, 208] width 596 height 198
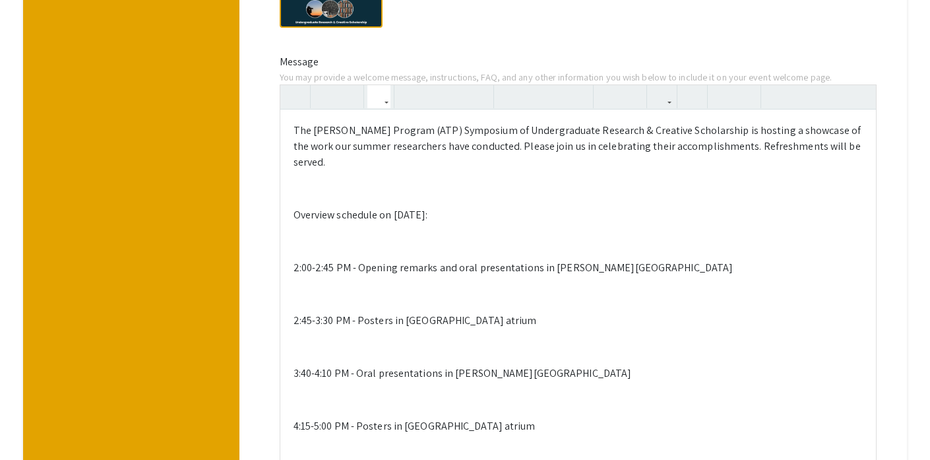
click at [301, 146] on p "The Adrian Tinsley Program (ATP) Symposium of Undergraduate Research & Creative…" at bounding box center [578, 146] width 569 height 47
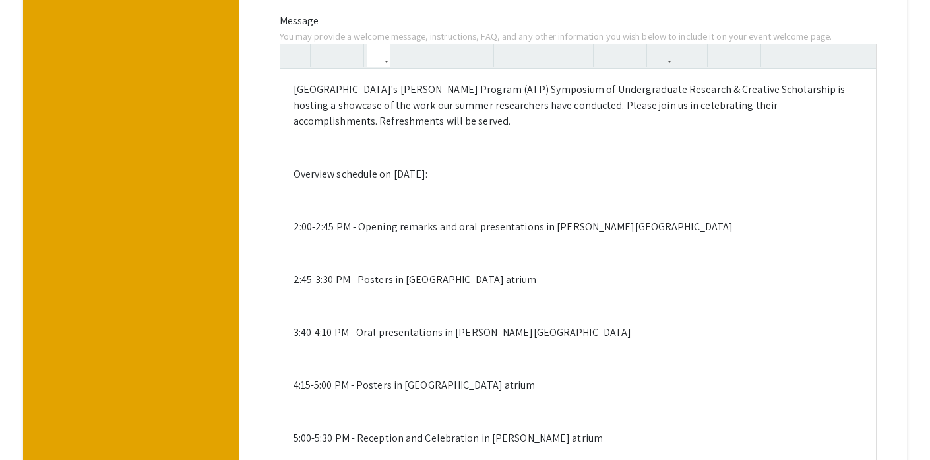
scroll to position [448, 0]
click at [516, 123] on p "Bridgewater State University's Adrian Tinsley Program (ATP) Symposium of Underg…" at bounding box center [578, 104] width 569 height 47
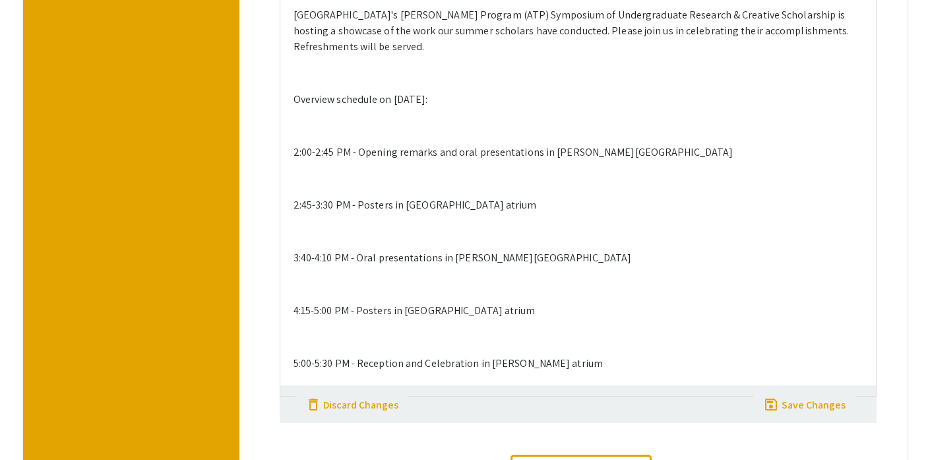
scroll to position [524, 0]
drag, startPoint x: 410, startPoint y: 114, endPoint x: 419, endPoint y: 114, distance: 8.6
click at [419, 106] on p "Overview schedule on Oct 20:" at bounding box center [578, 98] width 569 height 16
drag, startPoint x: 326, startPoint y: 168, endPoint x: 333, endPoint y: 168, distance: 7.3
click at [333, 159] on p "2:00-2:45 PM - Opening remarks and oral presentations in Moakley auditorium" at bounding box center [578, 151] width 569 height 16
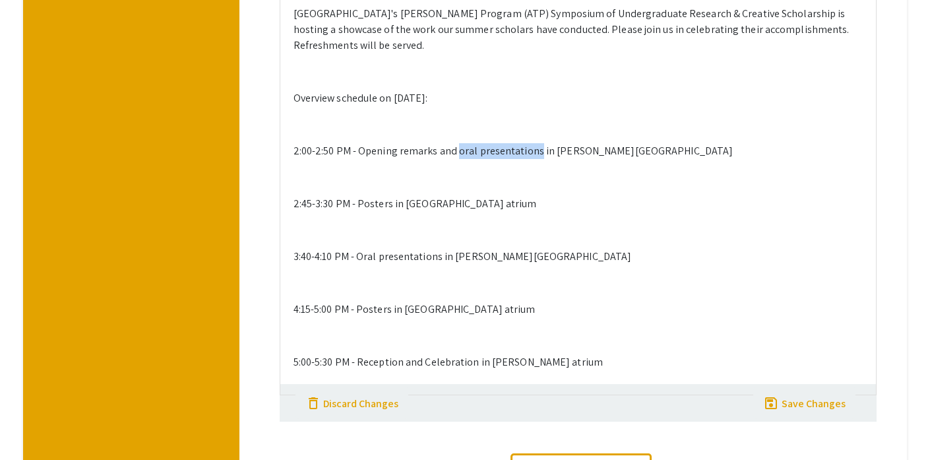
drag, startPoint x: 456, startPoint y: 165, endPoint x: 534, endPoint y: 167, distance: 77.9
click at [534, 159] on p "2:00-2:50 PM - Opening remarks and oral presentations in Moakley auditorium" at bounding box center [578, 151] width 569 height 16
drag, startPoint x: 295, startPoint y: 217, endPoint x: 332, endPoint y: 220, distance: 37.1
click at [332, 212] on p "2:45-3:30 PM - Posters in Moakley atrium" at bounding box center [578, 204] width 569 height 16
click at [374, 201] on div "Bridgewater State University's Adrian Tinsley Program (ATP) Symposium of Underg…" at bounding box center [578, 193] width 596 height 401
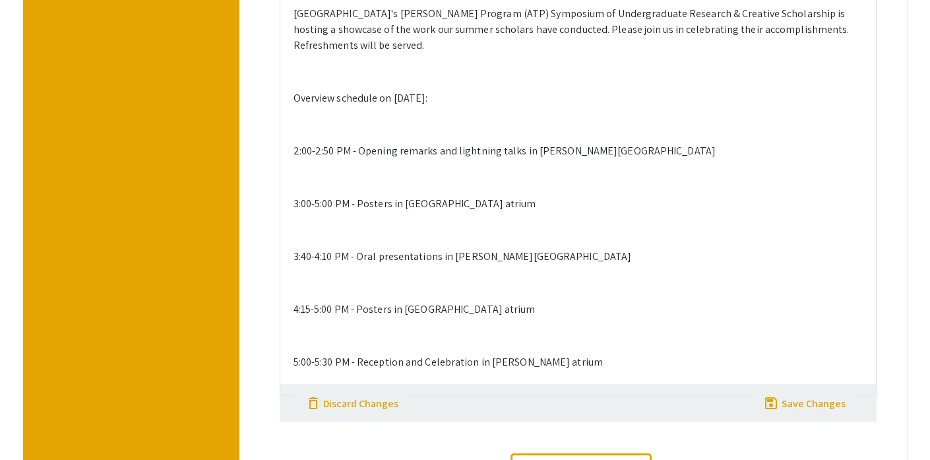
click at [368, 185] on p at bounding box center [578, 178] width 569 height 16
drag, startPoint x: 532, startPoint y: 166, endPoint x: 673, endPoint y: 169, distance: 140.5
click at [673, 159] on p "2:00-2:50 PM - Opening remarks and lightning talks in Moakley auditorium" at bounding box center [578, 151] width 569 height 16
click at [388, 133] on p at bounding box center [578, 125] width 569 height 16
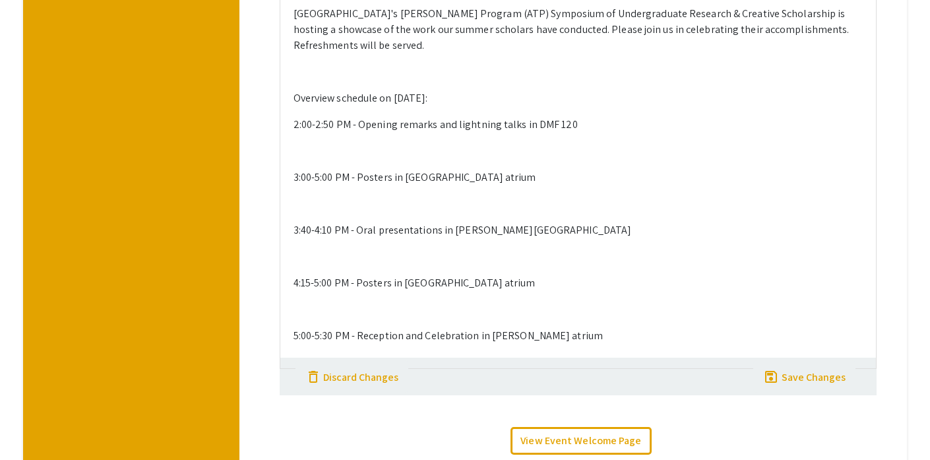
click at [387, 159] on p at bounding box center [578, 151] width 569 height 16
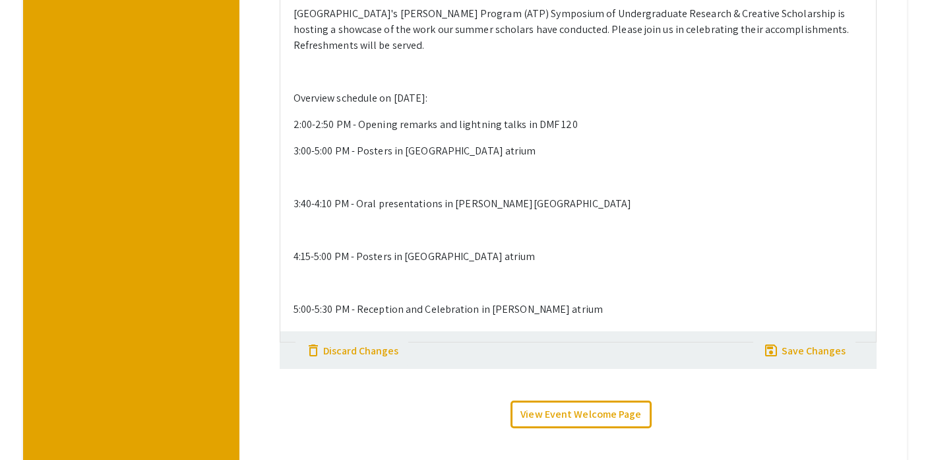
click at [419, 159] on p "3:00-5:00 PM - Posters in Moakley atrium" at bounding box center [578, 151] width 569 height 16
click at [406, 185] on p at bounding box center [578, 178] width 569 height 16
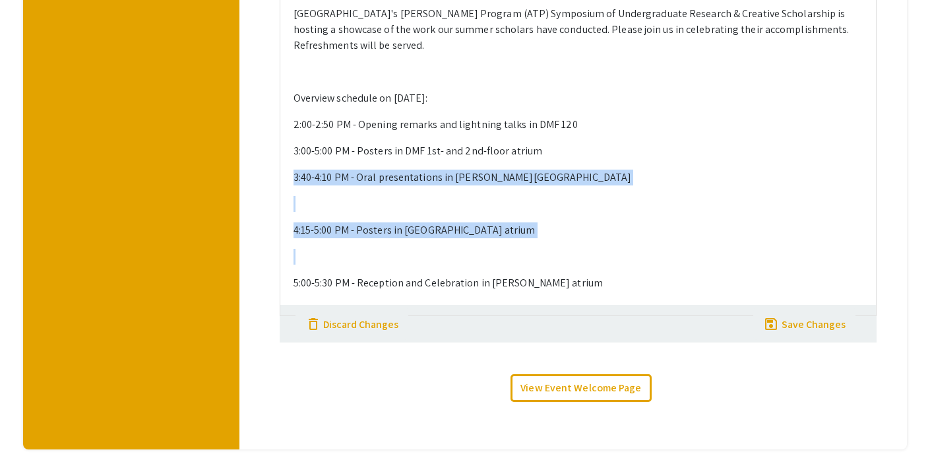
drag, startPoint x: 294, startPoint y: 191, endPoint x: 423, endPoint y: 276, distance: 154.8
click at [423, 276] on div "Bridgewater State University's Adrian Tinsley Program (ATP) Symposium of Underg…" at bounding box center [578, 154] width 596 height 322
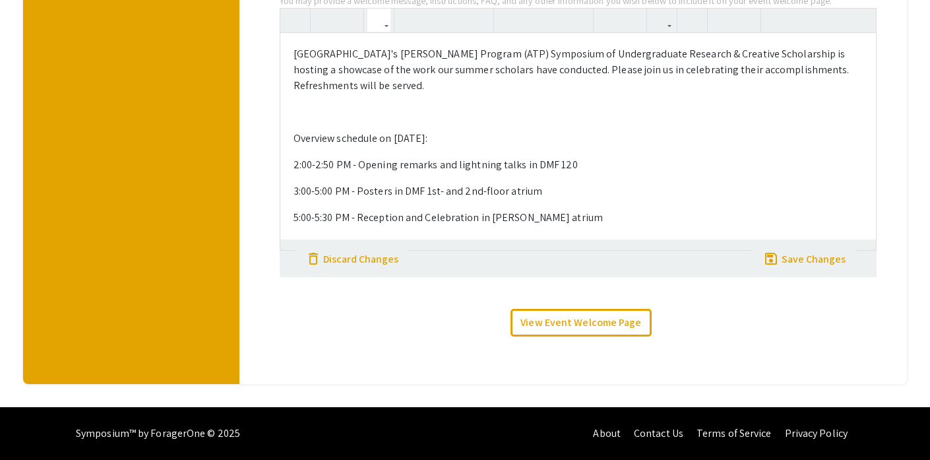
scroll to position [498, 0]
drag, startPoint x: 491, startPoint y: 219, endPoint x: 572, endPoint y: 216, distance: 81.2
click at [572, 216] on p "5:00-5:30 PM - Reception and Celebration in Burnell atrium" at bounding box center [578, 218] width 569 height 16
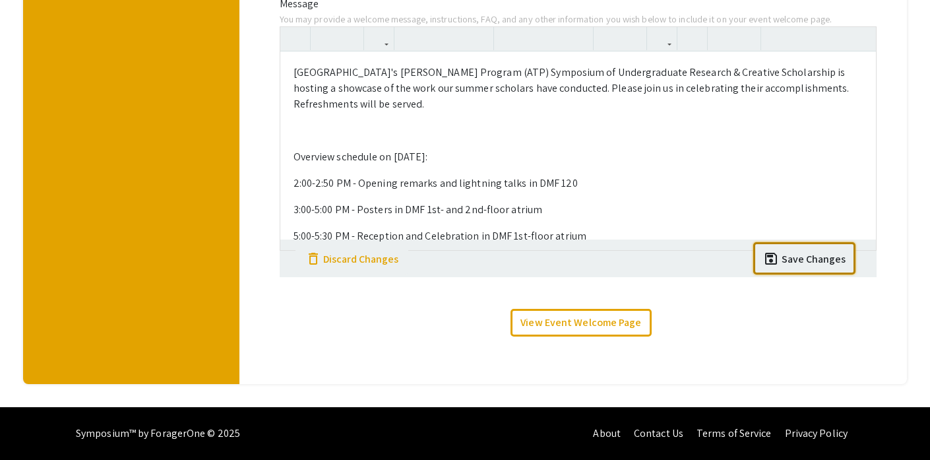
click at [808, 266] on div "Save Changes" at bounding box center [814, 259] width 64 height 16
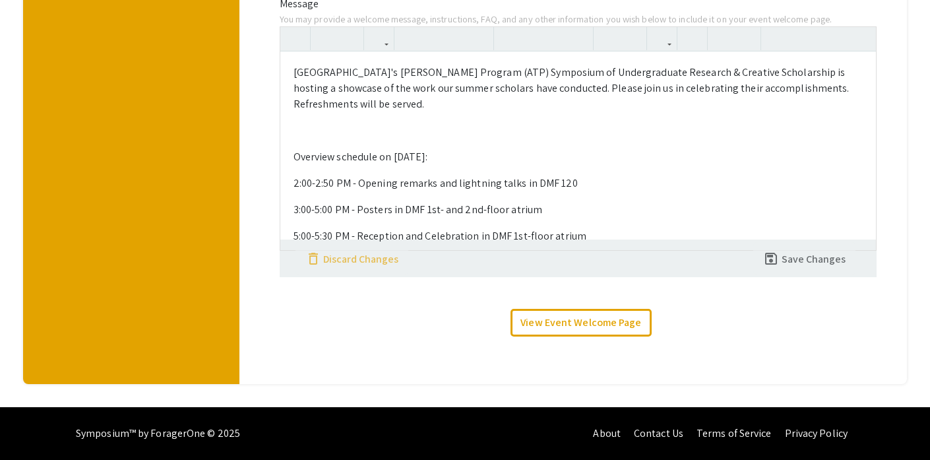
scroll to position [479, 0]
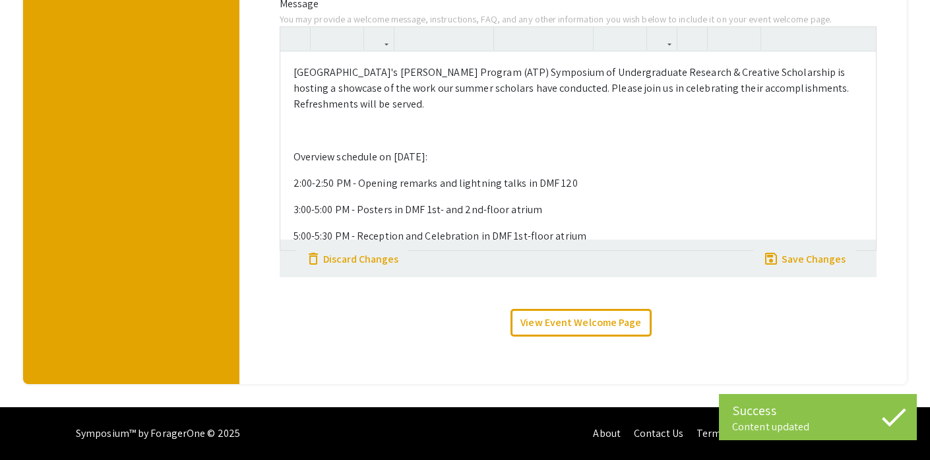
click at [386, 136] on div "[GEOGRAPHIC_DATA]'s [PERSON_NAME] Program (ATP) Symposium of Undergraduate Rese…" at bounding box center [578, 150] width 596 height 198
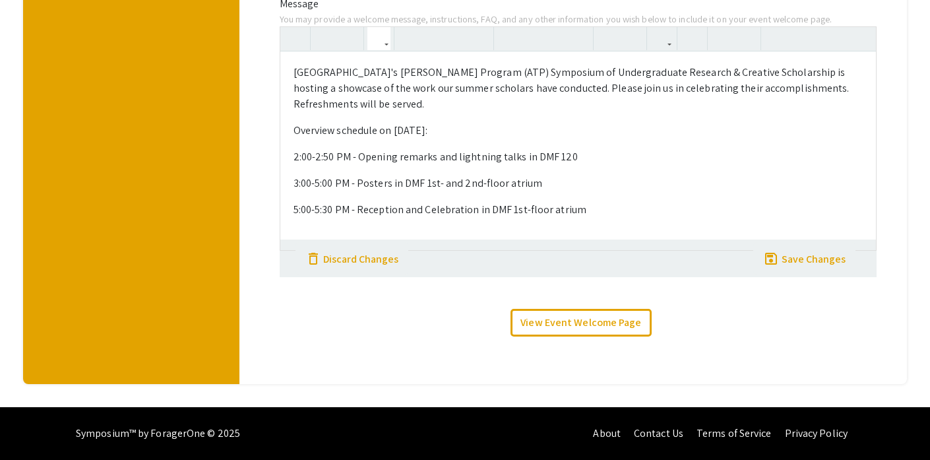
click at [353, 131] on p "Overview schedule on [DATE]:" at bounding box center [578, 131] width 569 height 16
click at [412, 42] on icon "button" at bounding box center [409, 39] width 11 height 22
click at [414, 38] on icon "button" at bounding box center [409, 39] width 11 height 22
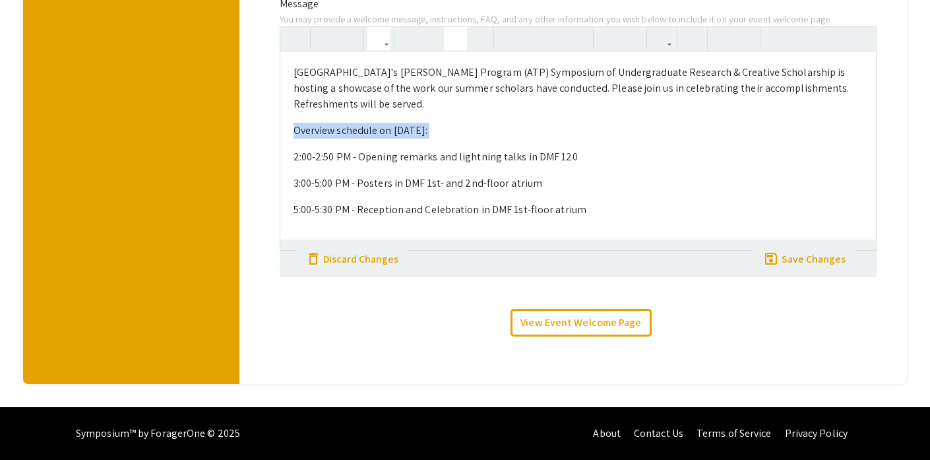
click at [461, 39] on button "button" at bounding box center [455, 38] width 23 height 23
click at [487, 120] on div "[GEOGRAPHIC_DATA]'s [PERSON_NAME] Program (ATP) Symposium of Undergraduate Rese…" at bounding box center [578, 150] width 596 height 198
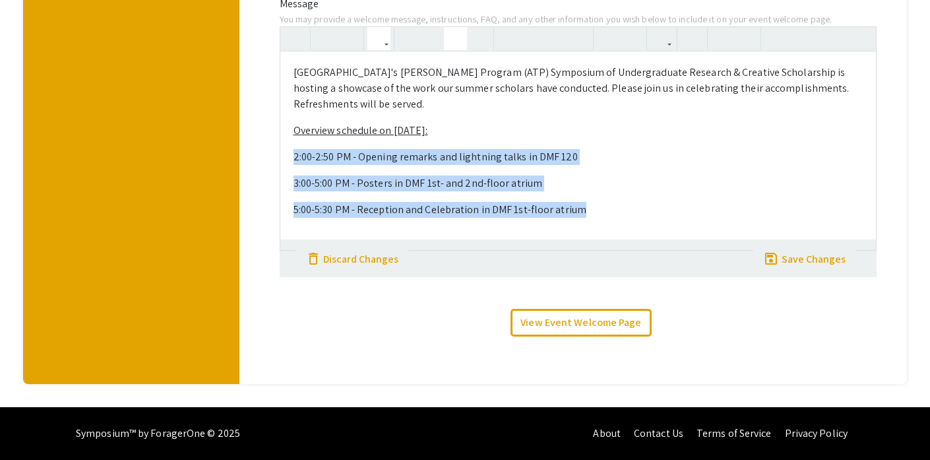
drag, startPoint x: 292, startPoint y: 156, endPoint x: 589, endPoint y: 212, distance: 302.0
click at [589, 212] on div "[GEOGRAPHIC_DATA]'s [PERSON_NAME] Program (ATP) Symposium of Undergraduate Rese…" at bounding box center [578, 150] width 596 height 198
type textarea "<p>[GEOGRAPHIC_DATA]'s [PERSON_NAME] Program (ATP) Symposium of Undergraduate R…"
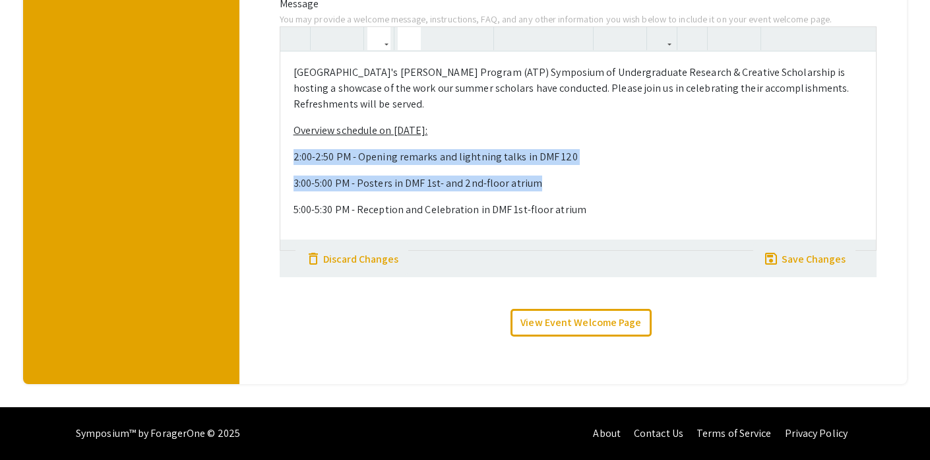
click at [404, 28] on use "button" at bounding box center [404, 28] width 0 height 0
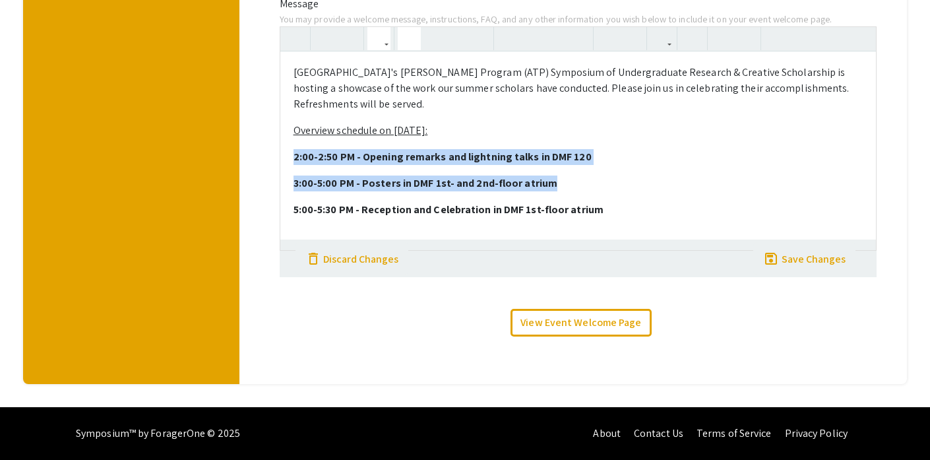
click at [644, 169] on div "[GEOGRAPHIC_DATA]'s [PERSON_NAME] Program (ATP) Symposium of Undergraduate Rese…" at bounding box center [578, 150] width 596 height 198
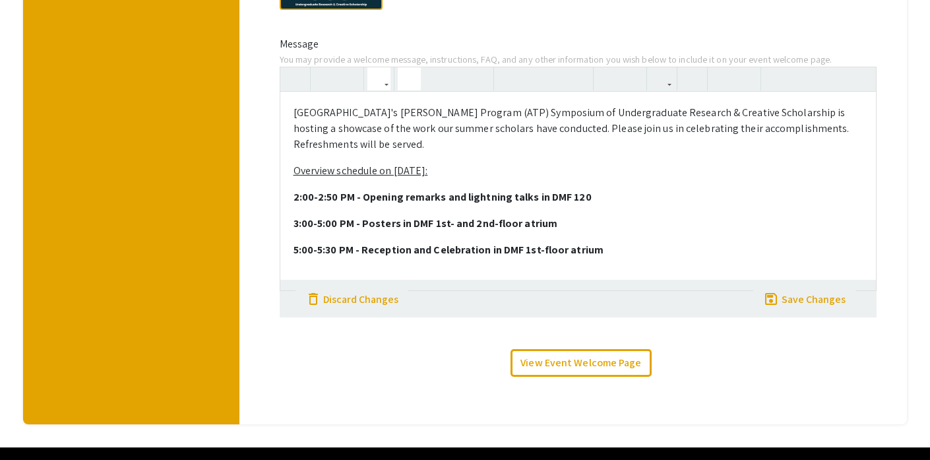
scroll to position [425, 0]
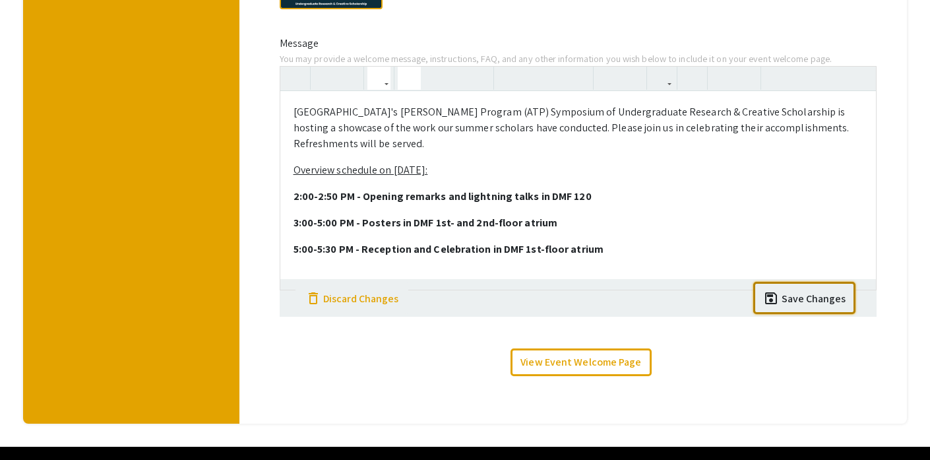
click at [838, 314] on button "save save Save Changes" at bounding box center [804, 298] width 102 height 32
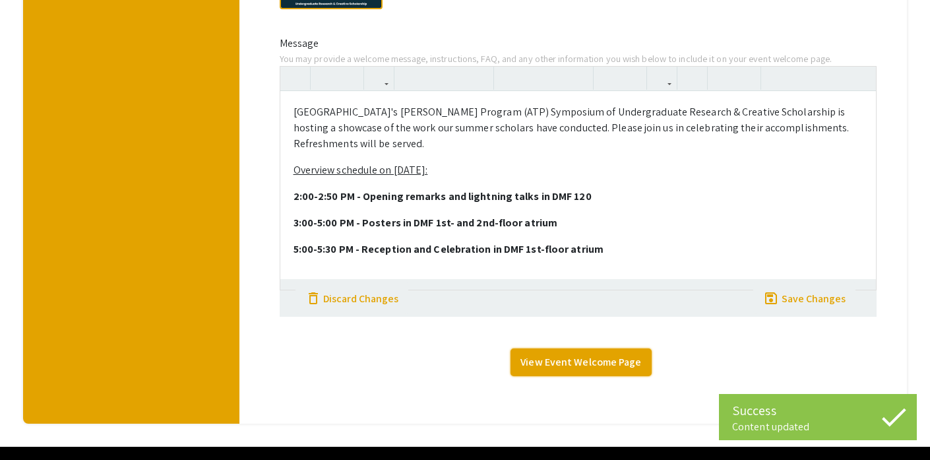
click at [586, 376] on link "View Event Welcome Page" at bounding box center [580, 362] width 140 height 28
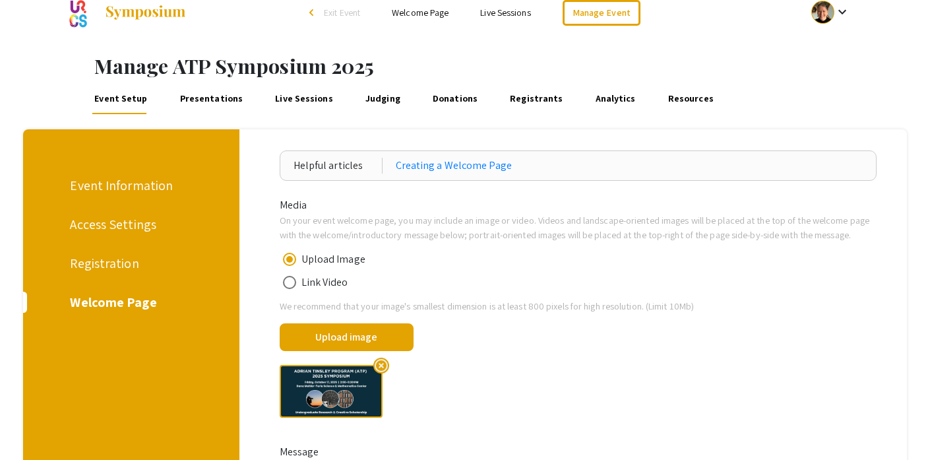
scroll to position [0, 0]
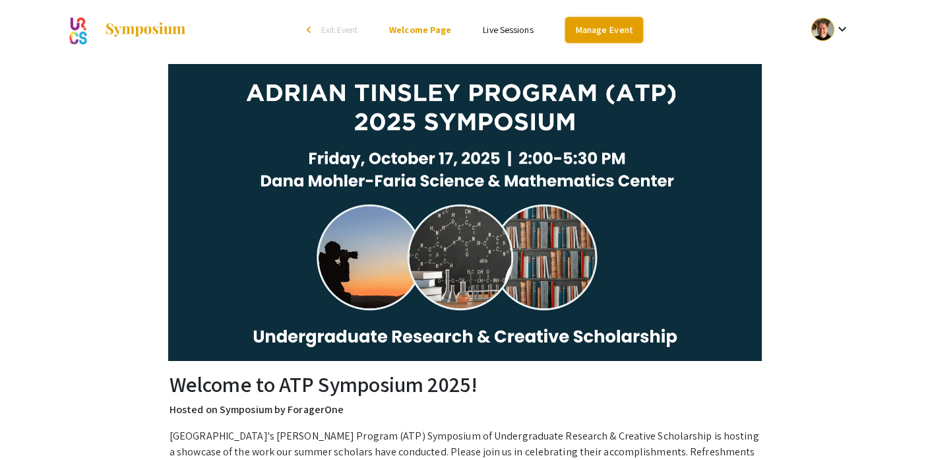
click at [605, 23] on link "Manage Event" at bounding box center [604, 30] width 78 height 26
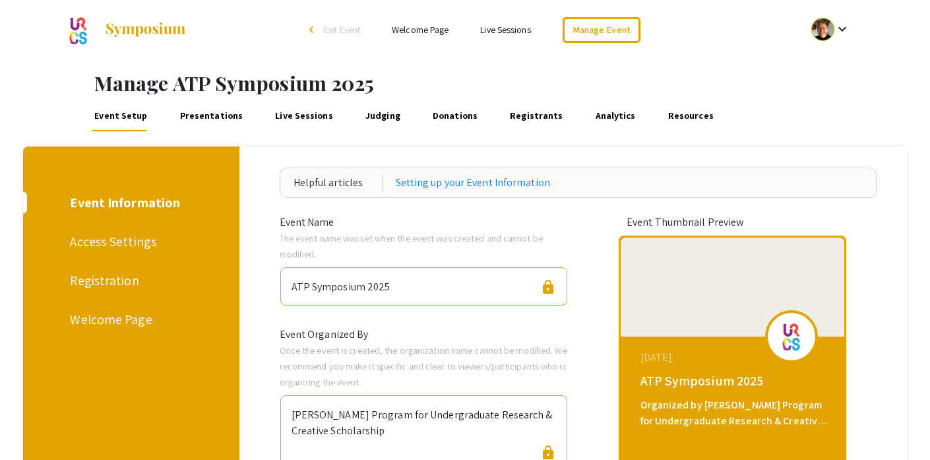
click at [118, 317] on div "Welcome Page" at bounding box center [128, 319] width 117 height 20
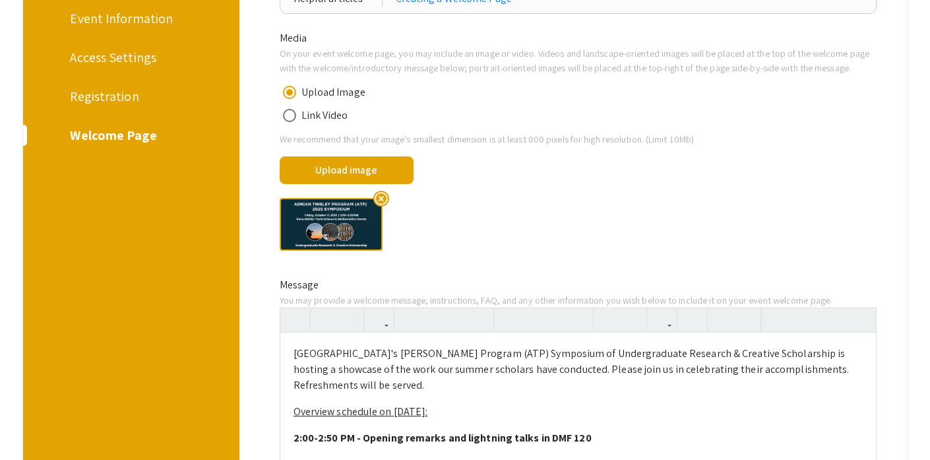
scroll to position [313, 0]
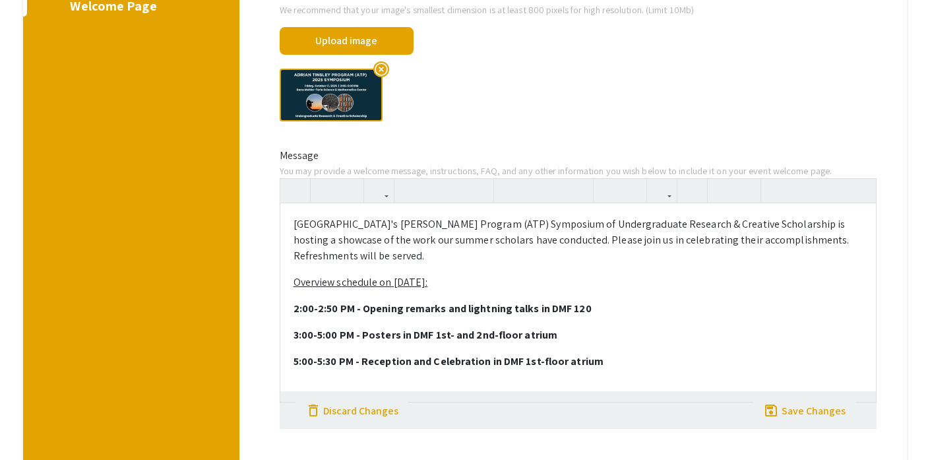
click at [563, 261] on p "[GEOGRAPHIC_DATA]'s [PERSON_NAME] Program (ATP) Symposium of Undergraduate Rese…" at bounding box center [578, 239] width 569 height 47
click at [588, 231] on div "[GEOGRAPHIC_DATA]'s [PERSON_NAME] Program (ATP) Symposium of Undergraduate Rese…" at bounding box center [578, 302] width 596 height 198
click at [837, 240] on p "[GEOGRAPHIC_DATA]'s [PERSON_NAME] Program (ATP) Symposium of Undergraduate Rese…" at bounding box center [578, 239] width 569 height 47
click at [300, 255] on p "[GEOGRAPHIC_DATA]'s [PERSON_NAME] Program (ATP) Symposium of Undergraduate Rese…" at bounding box center [578, 239] width 569 height 47
click at [300, 255] on p "Bridgewater State University's Adrian Tinsley Program (ATP) Symposium of Underg…" at bounding box center [578, 239] width 569 height 47
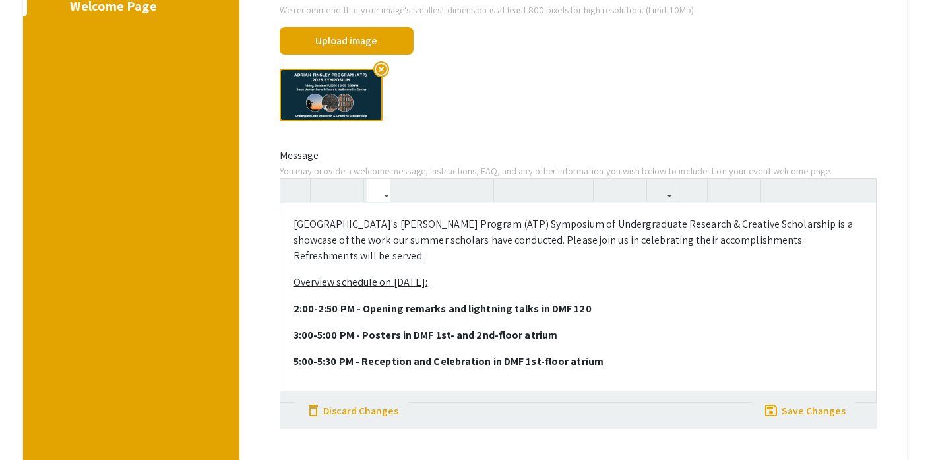
click at [401, 256] on p "Bridgewater State University's Adrian Tinsley Program (ATP) Symposium of Underg…" at bounding box center [578, 239] width 569 height 47
click at [472, 258] on p "Bridgewater State University's Adrian Tinsley Program (ATP) Symposium of Underg…" at bounding box center [578, 239] width 569 height 47
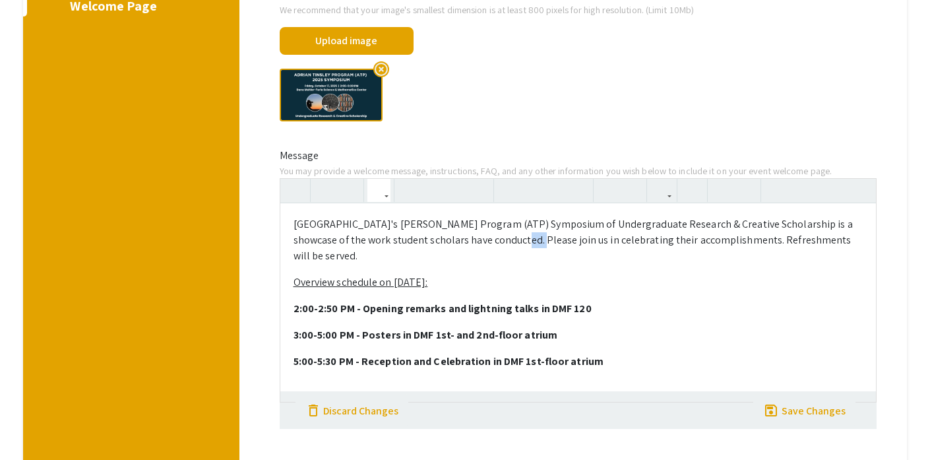
click at [472, 258] on p "Bridgewater State University's Adrian Tinsley Program (ATP) Symposium of Underg…" at bounding box center [578, 239] width 569 height 47
click at [512, 254] on p "Bridgewater State University's Adrian Tinsley Program (ATP) Symposium of Underg…" at bounding box center [578, 239] width 569 height 47
click at [390, 253] on p "Bridgewater State University's Adrian Tinsley Program (ATP) Symposium of Underg…" at bounding box center [578, 239] width 569 height 47
type textarea "<p>Bridgewater State University's Adrian Tinsley Program (ATP) Symposium of Und…"
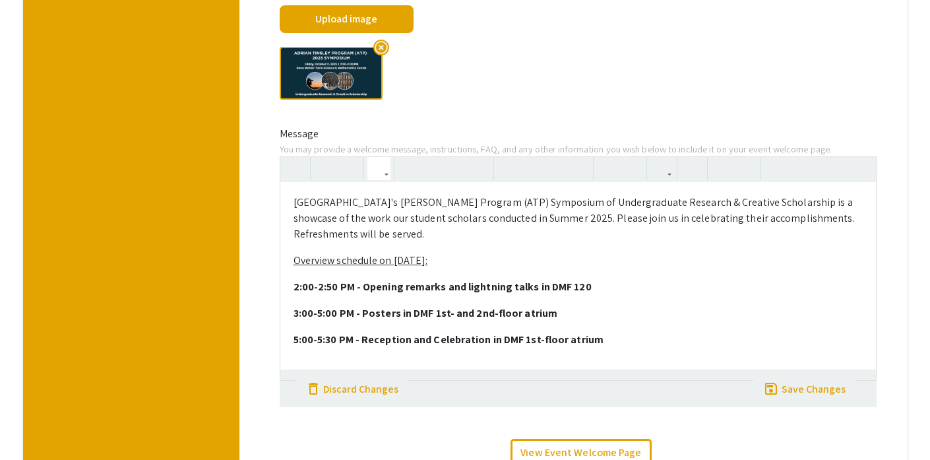
scroll to position [474, 0]
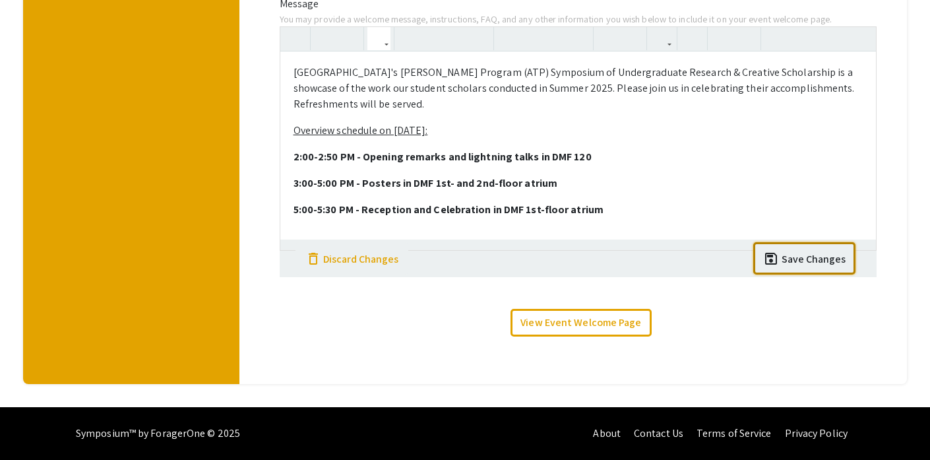
click at [799, 267] on div "Save Changes" at bounding box center [814, 259] width 64 height 16
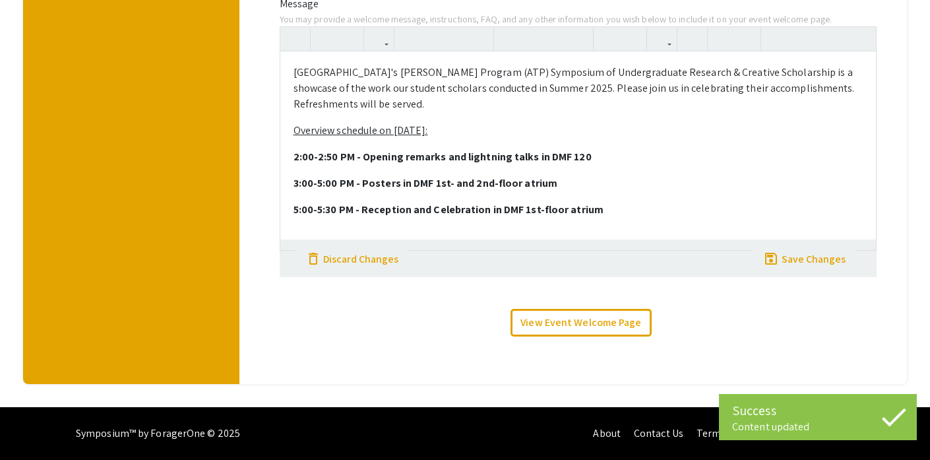
scroll to position [0, 0]
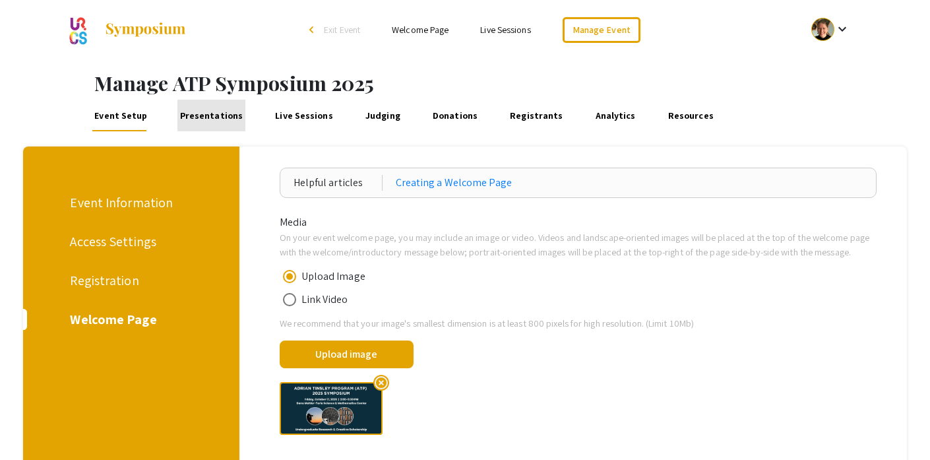
click at [221, 114] on link "Presentations" at bounding box center [210, 116] width 67 height 32
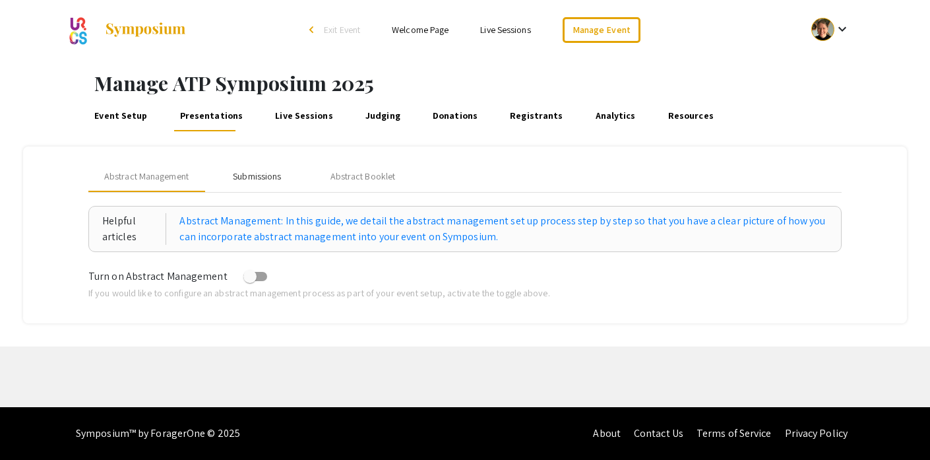
click at [252, 173] on div "Submissions" at bounding box center [257, 177] width 48 height 14
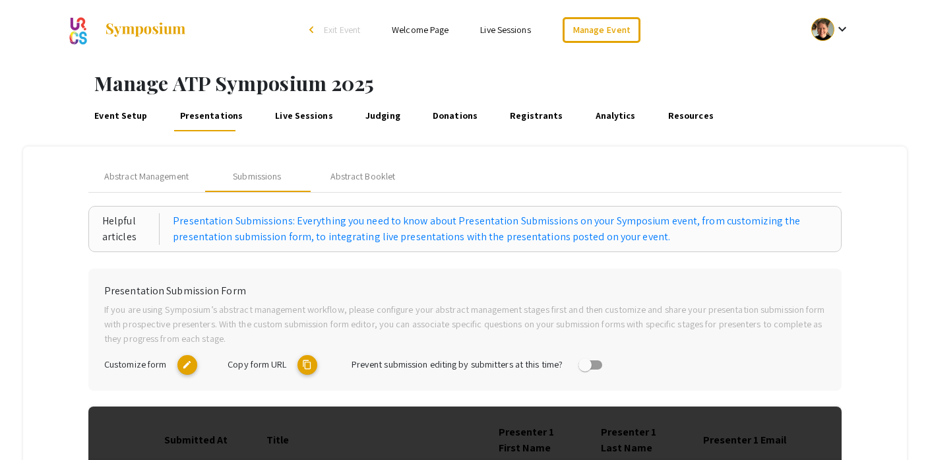
click at [186, 364] on mat-icon "edit" at bounding box center [187, 365] width 20 height 20
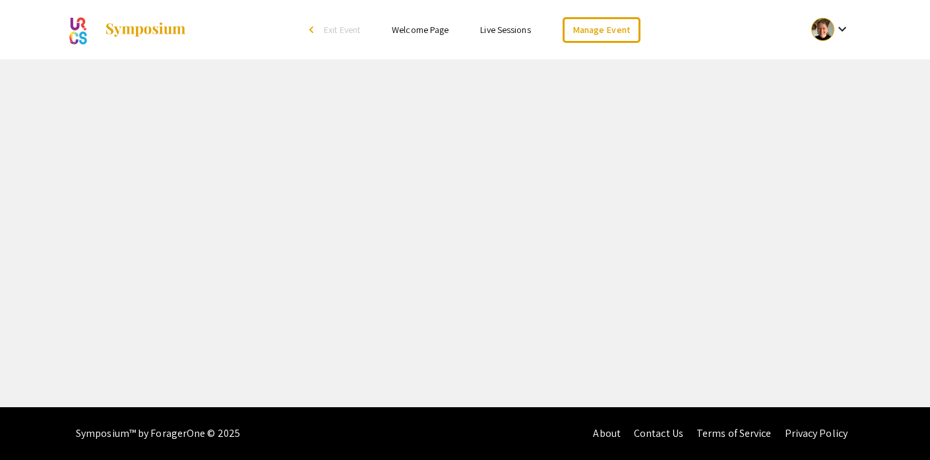
select select "8"
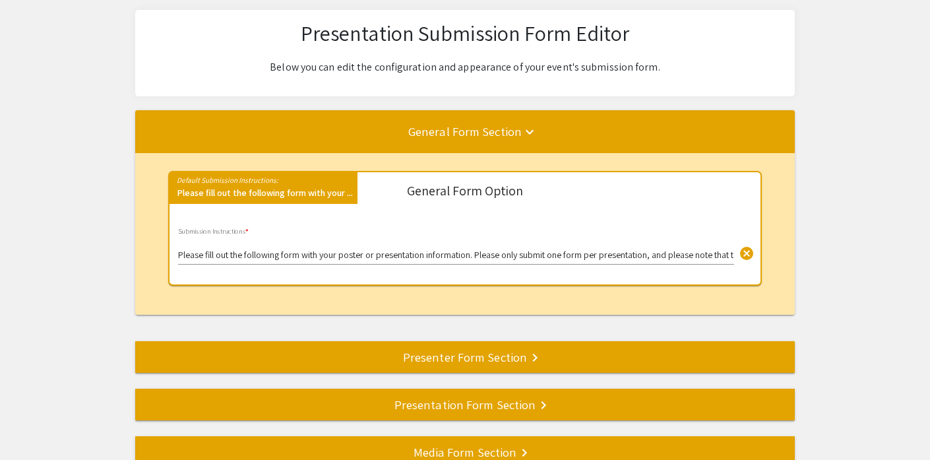
scroll to position [100, 0]
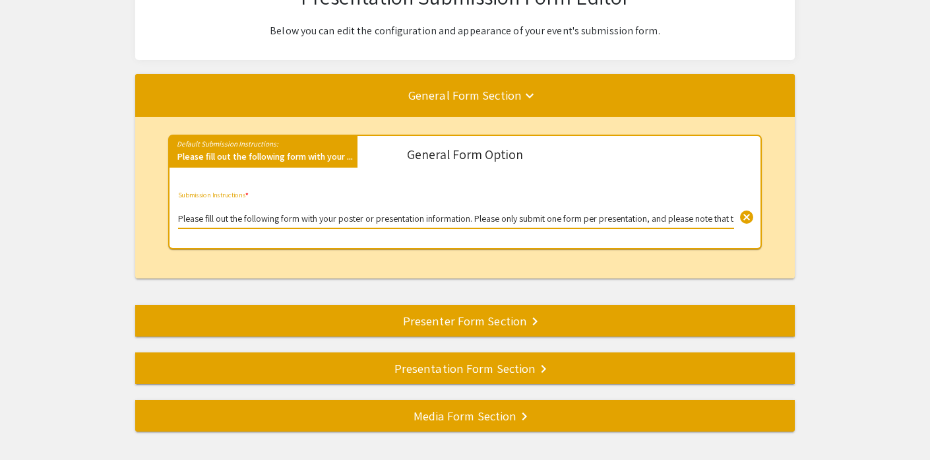
click at [391, 220] on input "Please fill out the following form with your poster or presentation information…" at bounding box center [456, 219] width 556 height 11
click at [389, 218] on input "Please fill out the following form with your poster or presentation information…" at bounding box center [456, 219] width 556 height 11
drag, startPoint x: 367, startPoint y: 220, endPoint x: 427, endPoint y: 218, distance: 60.1
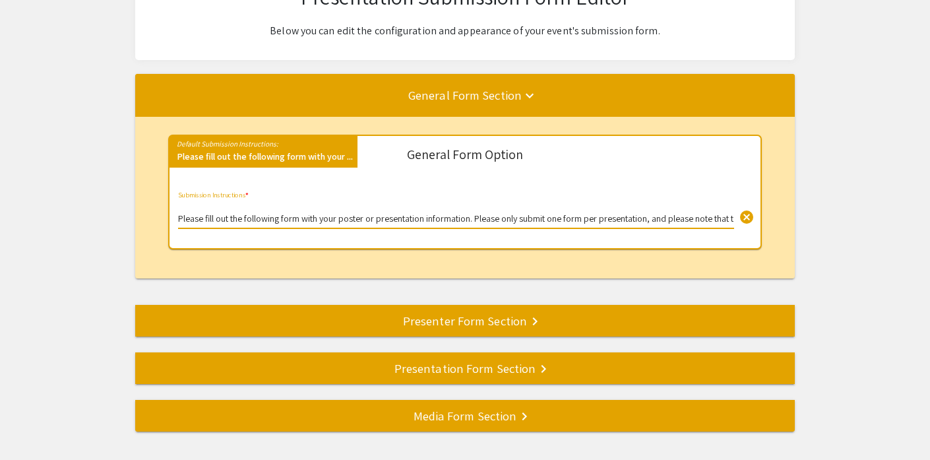
click at [427, 218] on input "Please fill out the following form with your poster or presentation information…" at bounding box center [456, 219] width 556 height 11
drag, startPoint x: 417, startPoint y: 219, endPoint x: 748, endPoint y: 221, distance: 331.1
click at [734, 221] on div "Please fill out the following form with your poster information. Please only su…" at bounding box center [456, 210] width 556 height 36
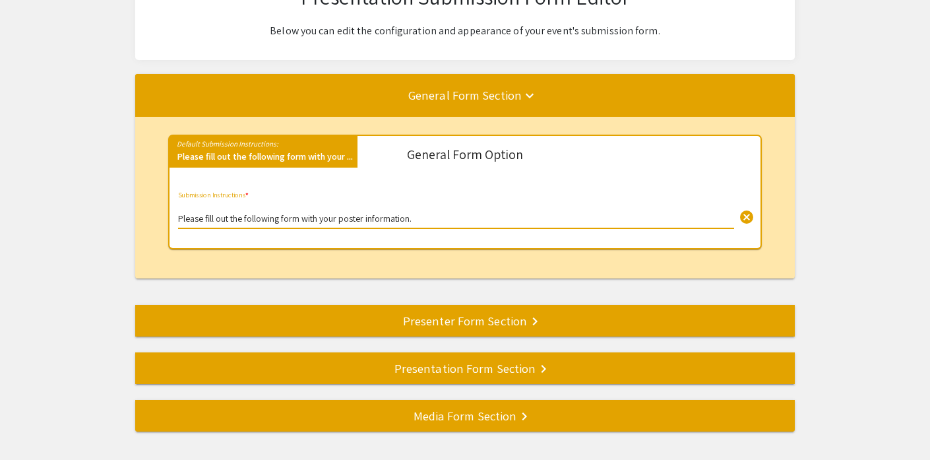
type input "Please fill out the following form with your poster information."
click at [457, 321] on div "Presenter Form Section keyboard_arrow_right" at bounding box center [465, 320] width 660 height 18
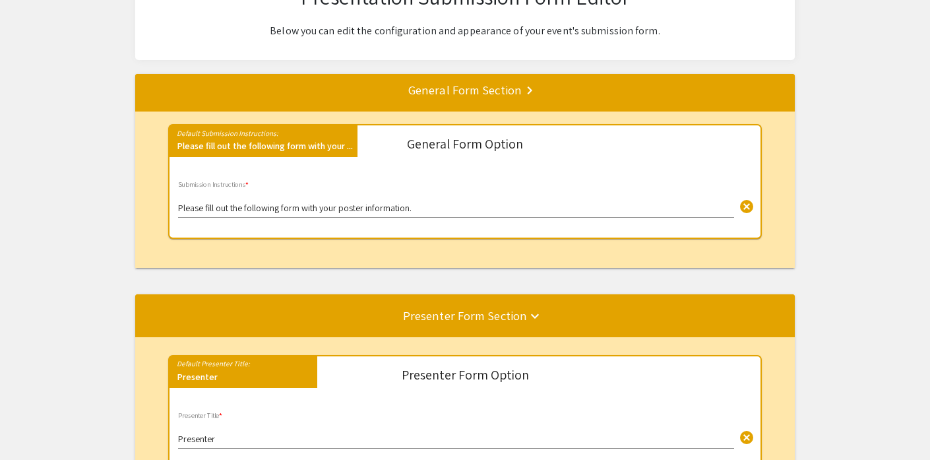
scroll to position [232, 0]
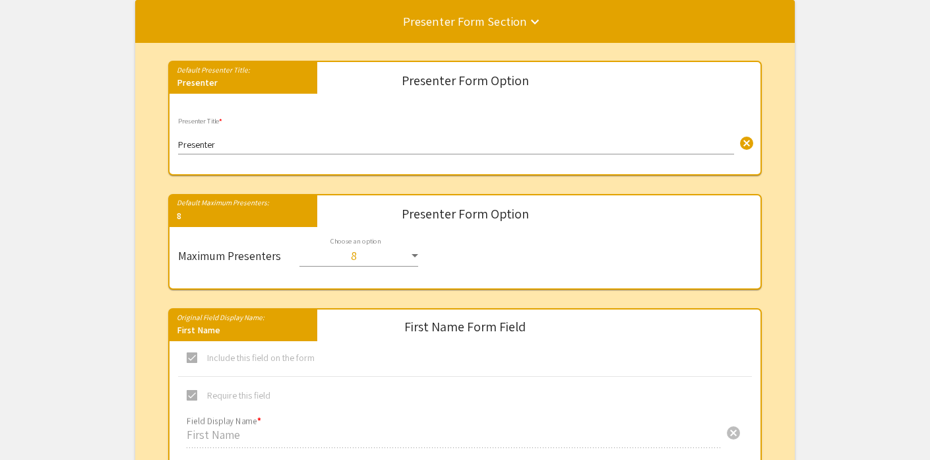
click at [412, 253] on select "1 2 3 4 5 6 7 8" at bounding box center [358, 249] width 119 height 24
select select "3"
click at [299, 238] on select "1 2 3 4 5 6 7 8" at bounding box center [358, 249] width 119 height 24
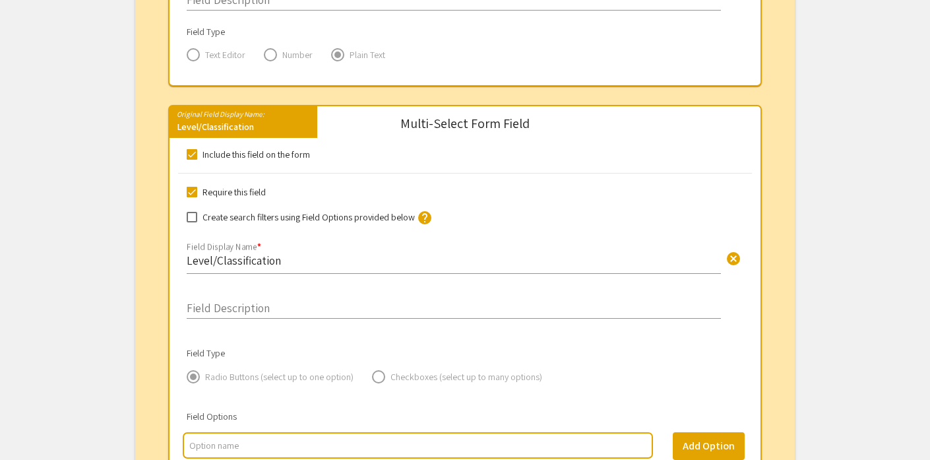
scroll to position [1275, 0]
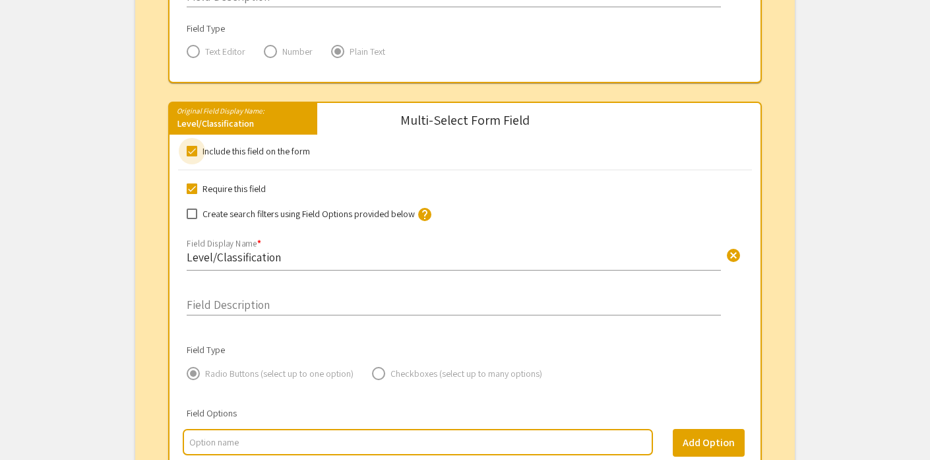
click at [189, 154] on span at bounding box center [192, 151] width 11 height 11
click at [191, 156] on input "Include this field on the form" at bounding box center [191, 156] width 1 height 1
checkbox input "false"
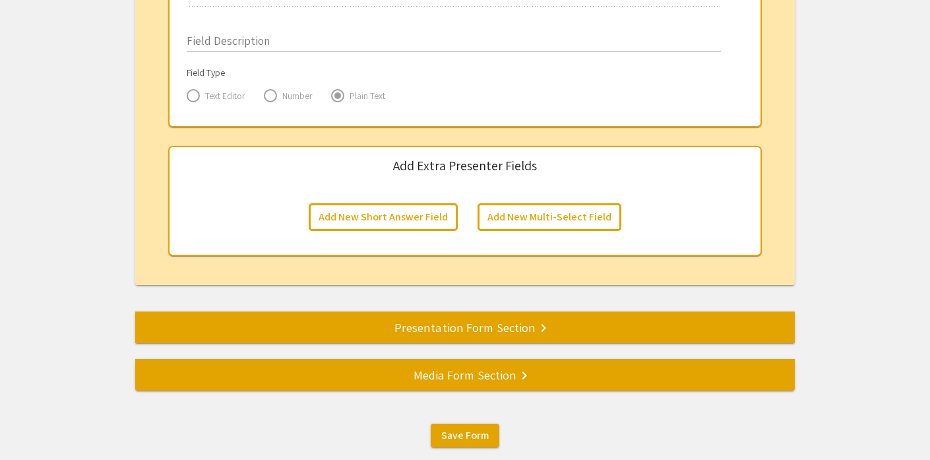
scroll to position [2129, 0]
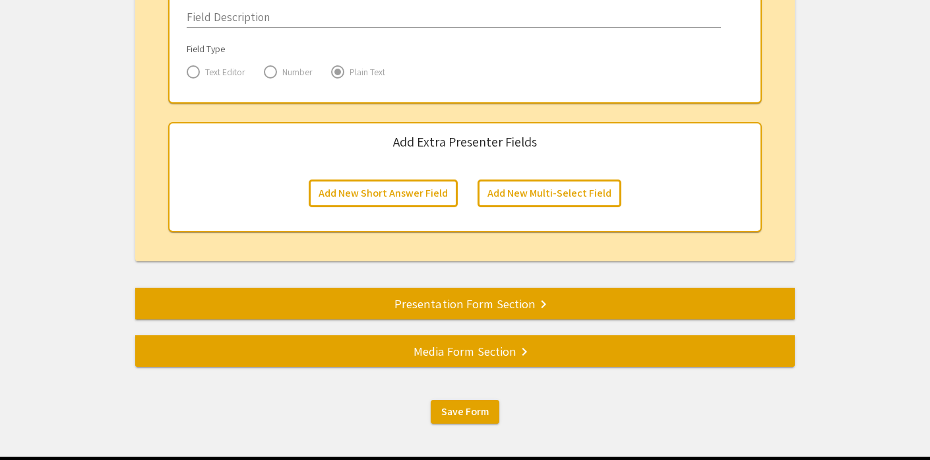
click at [509, 310] on div "Presentation Form Section keyboard_arrow_right" at bounding box center [465, 303] width 660 height 18
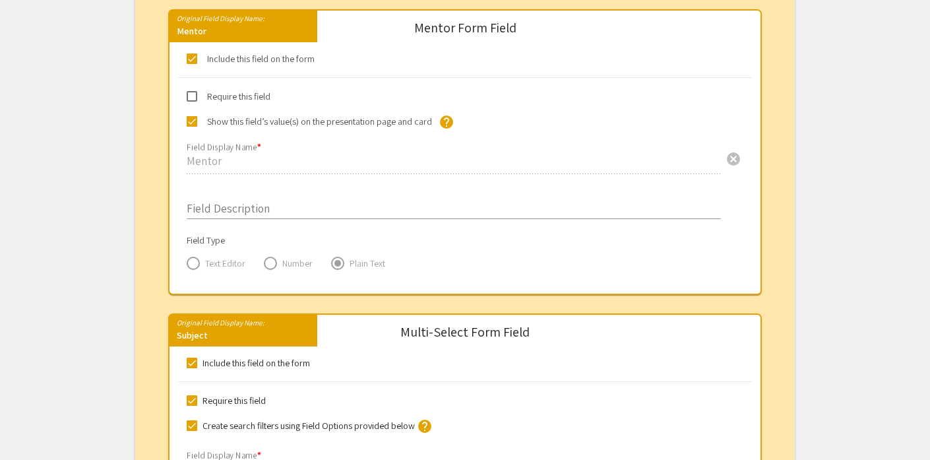
scroll to position [887, 0]
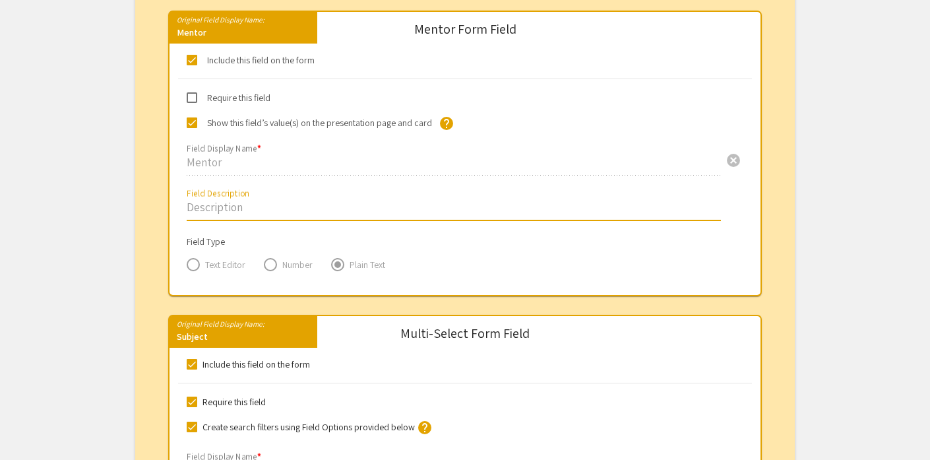
click at [293, 206] on input "Field Description" at bounding box center [454, 206] width 534 height 15
click at [185, 206] on div "Faculty Mentor(s) cancel Field Description" at bounding box center [465, 209] width 594 height 49
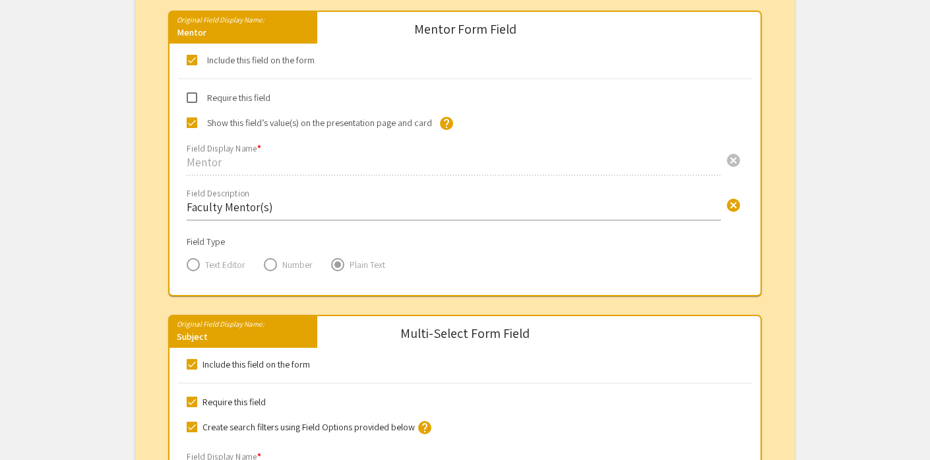
click at [188, 210] on input "Faculty Mentor(s)" at bounding box center [454, 206] width 534 height 15
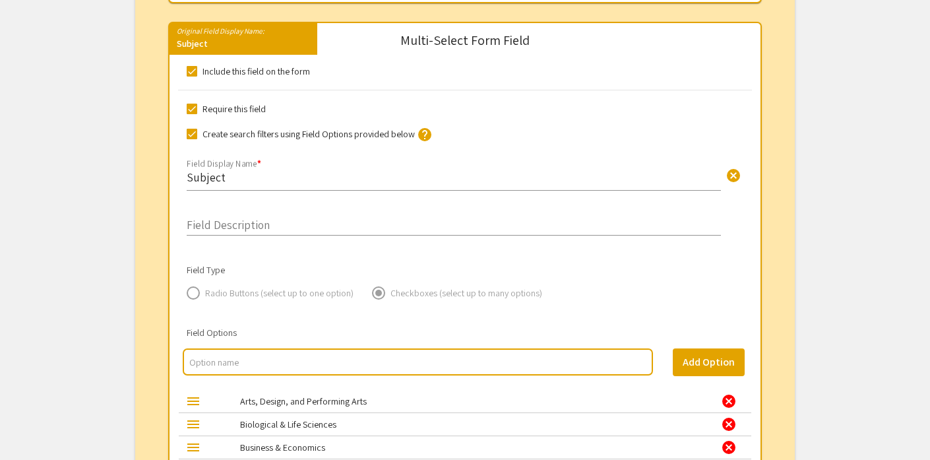
scroll to position [1059, 0]
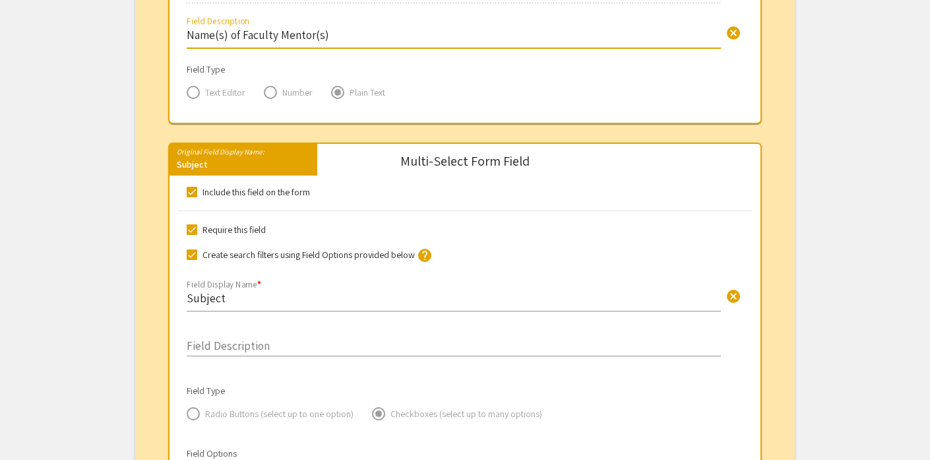
type input "Name(s) of Faculty Mentor(s)"
click at [193, 193] on span at bounding box center [192, 192] width 11 height 11
click at [192, 197] on input "Include this field on the form" at bounding box center [191, 197] width 1 height 1
checkbox input "false"
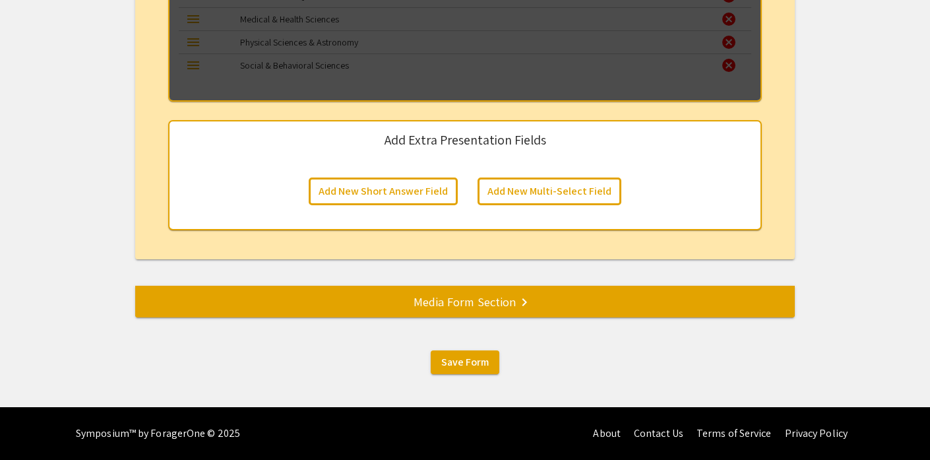
scroll to position [1841, 0]
click at [505, 297] on div "Media Form Section keyboard_arrow_right" at bounding box center [465, 301] width 660 height 18
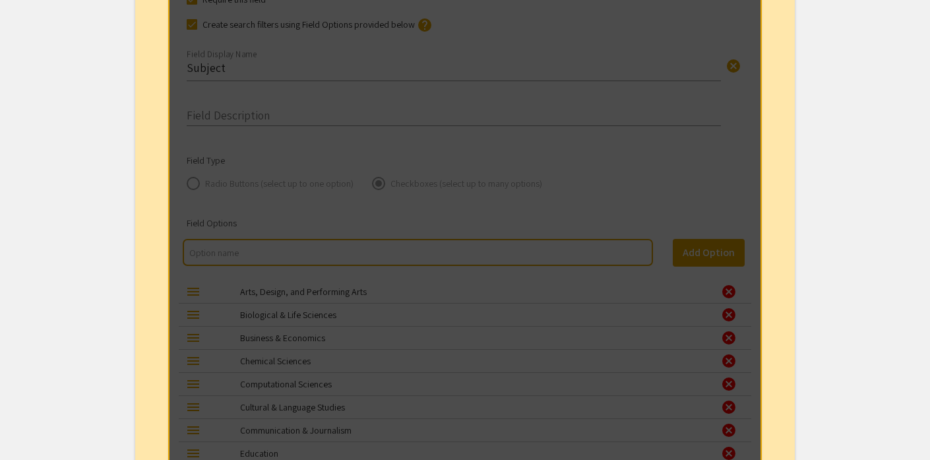
scroll to position [326, 0]
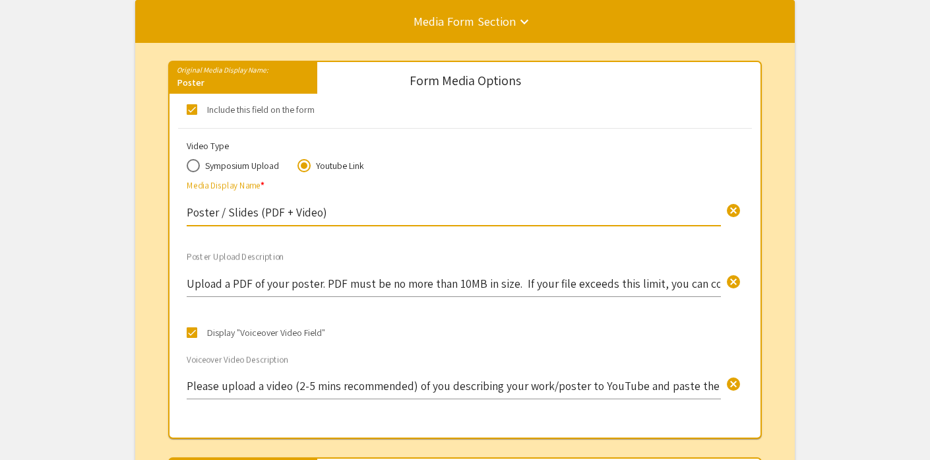
drag, startPoint x: 323, startPoint y: 212, endPoint x: 218, endPoint y: 212, distance: 104.2
click at [218, 212] on input "Poster / Slides (PDF + Video)" at bounding box center [454, 211] width 534 height 15
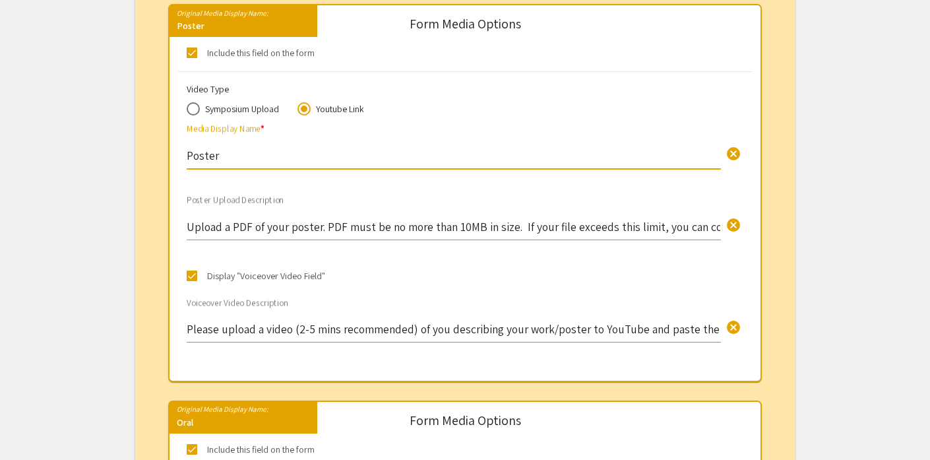
scroll to position [485, 0]
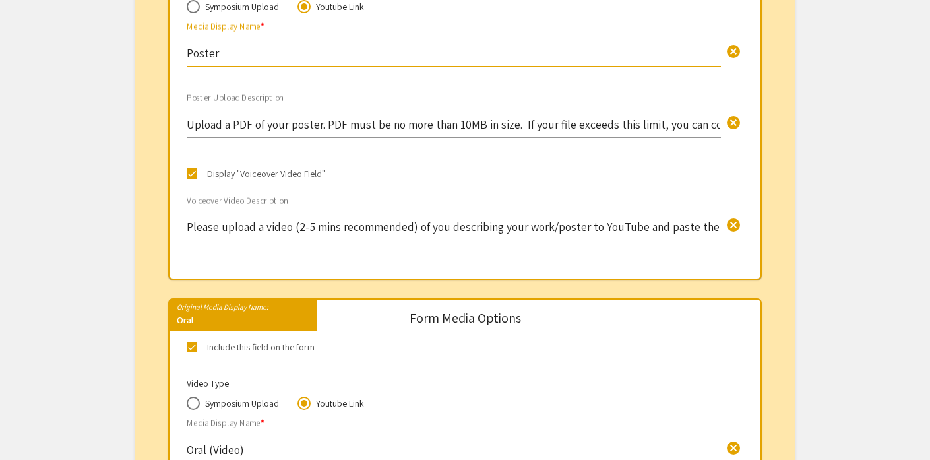
type input "Poster"
click at [187, 228] on input "Please upload a video (2-5 mins recommended) of you describing your work/poster…" at bounding box center [454, 226] width 534 height 15
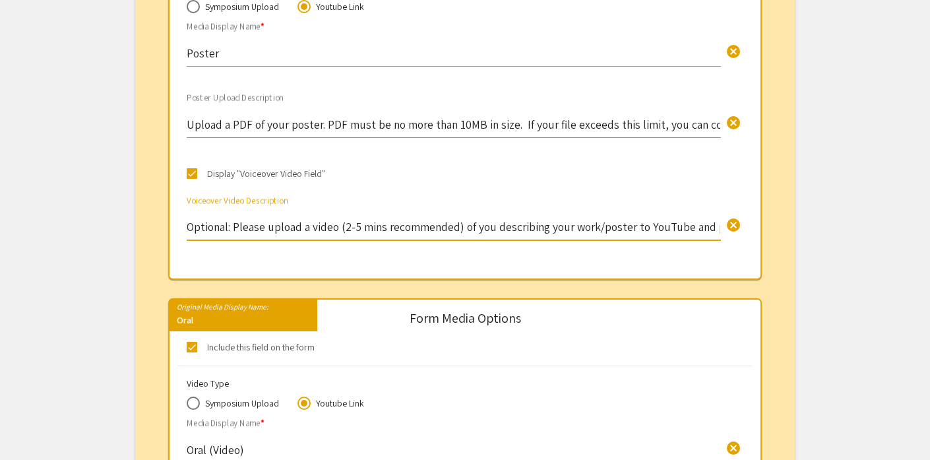
drag, startPoint x: 234, startPoint y: 227, endPoint x: 264, endPoint y: 228, distance: 30.3
click at [264, 228] on input "Optional: Please upload a video (2-5 mins recommended) of you describing your w…" at bounding box center [454, 226] width 534 height 15
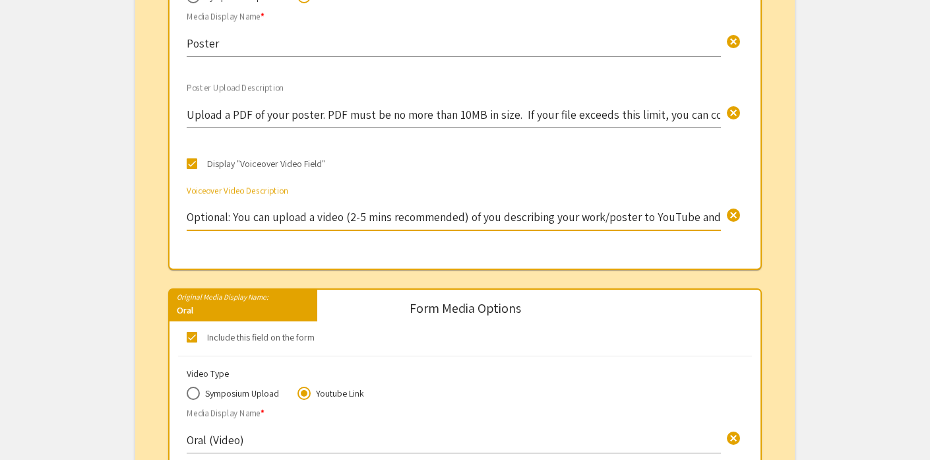
scroll to position [510, 0]
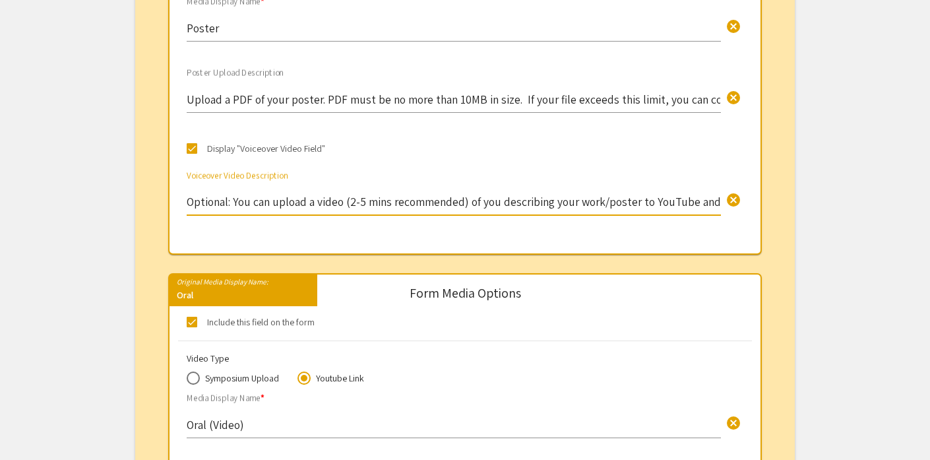
click at [604, 205] on input "Optional: You can upload a video (2-5 mins recommended) of you describing your …" at bounding box center [454, 201] width 534 height 15
drag, startPoint x: 574, startPoint y: 204, endPoint x: 599, endPoint y: 203, distance: 25.1
click at [599, 203] on input "Optional: You can upload a video (2-5 mins recommended) of you describing your …" at bounding box center [454, 201] width 534 height 15
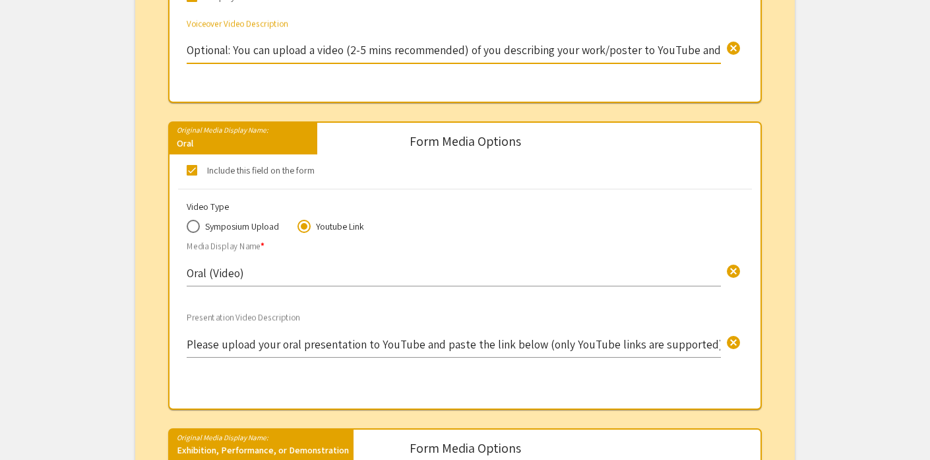
scroll to position [675, 0]
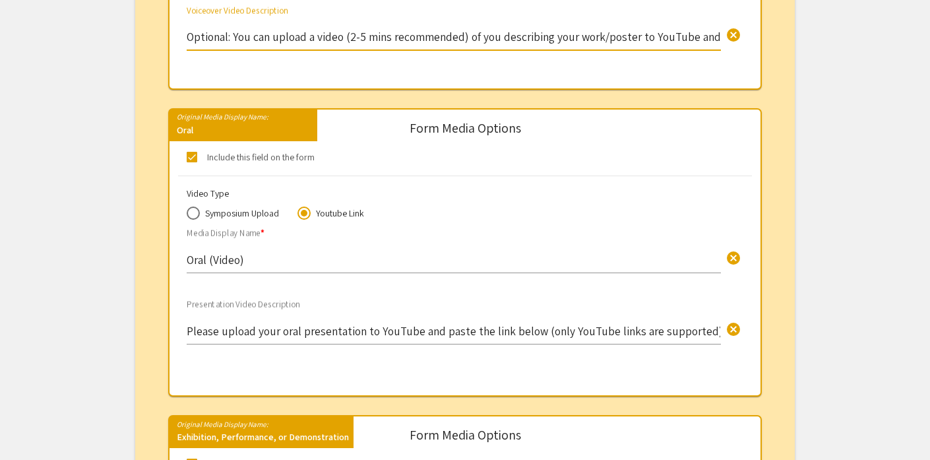
type input "Optional: You can upload a video (2-5 mins recommended) of you describing your …"
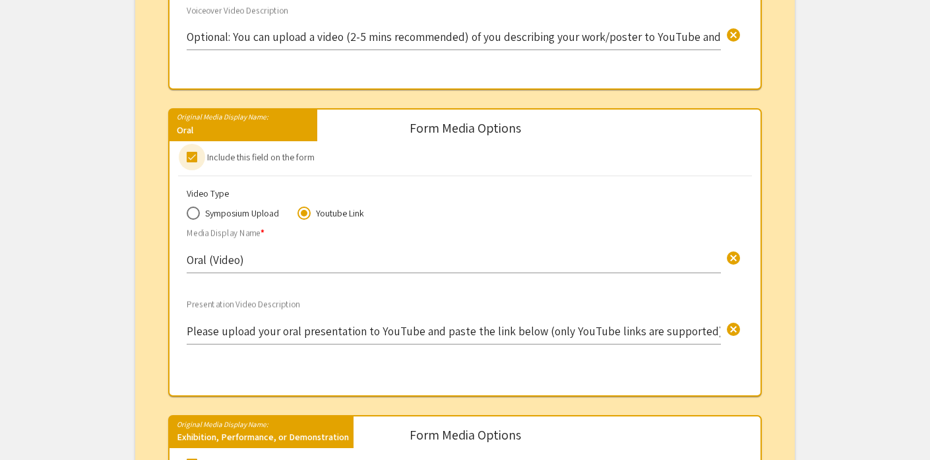
click at [191, 155] on span at bounding box center [192, 157] width 11 height 11
click at [191, 162] on input "Include this field on the form" at bounding box center [191, 162] width 1 height 1
checkbox input "false"
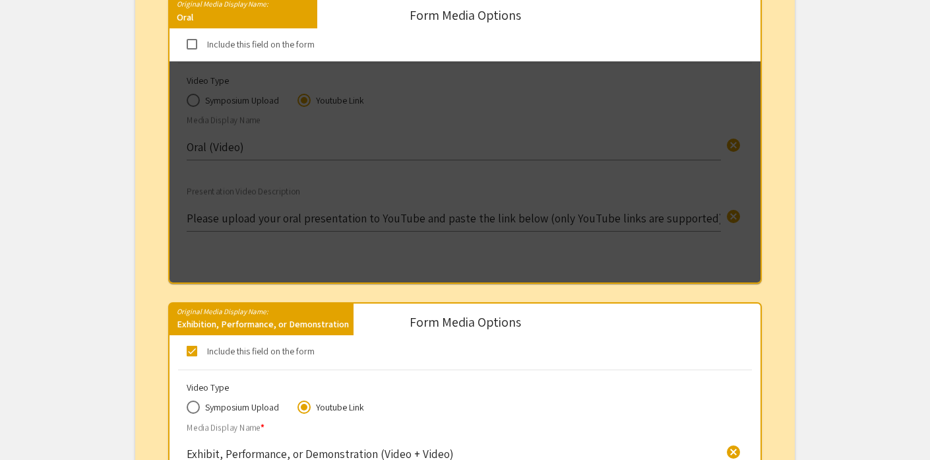
scroll to position [863, 0]
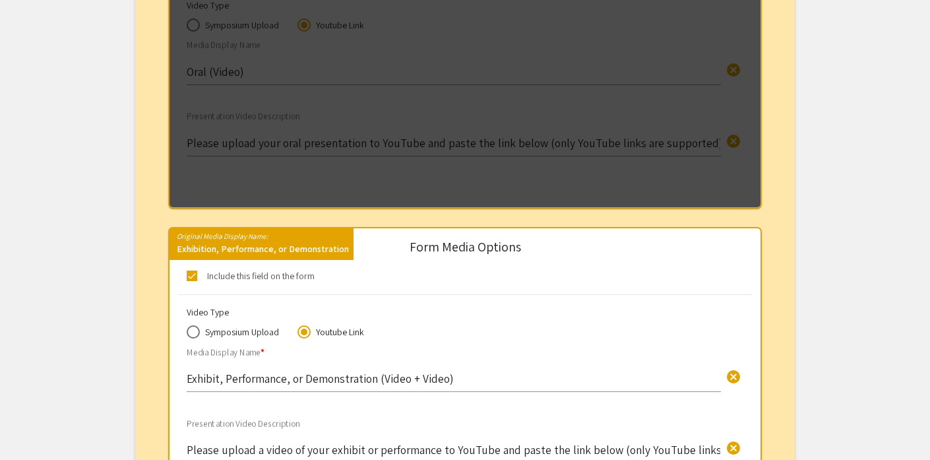
click at [191, 276] on span at bounding box center [192, 275] width 11 height 11
click at [191, 281] on input "Include this field on the form" at bounding box center [191, 281] width 1 height 1
checkbox input "false"
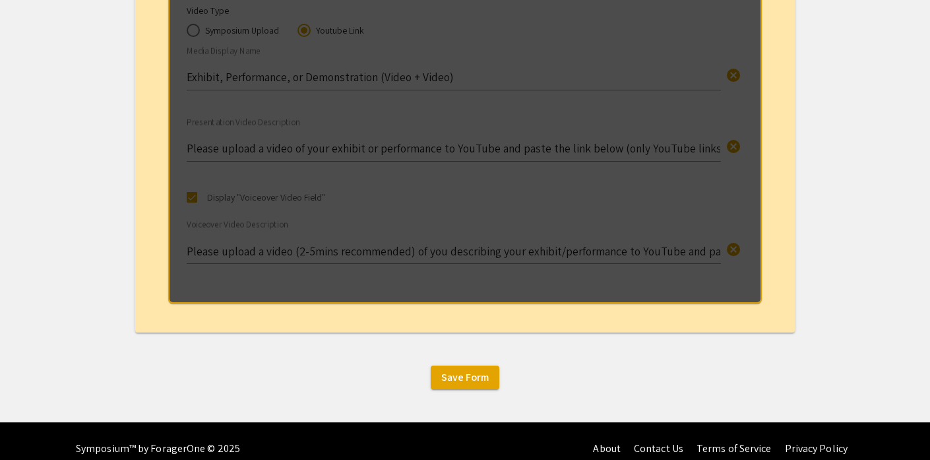
scroll to position [1183, 0]
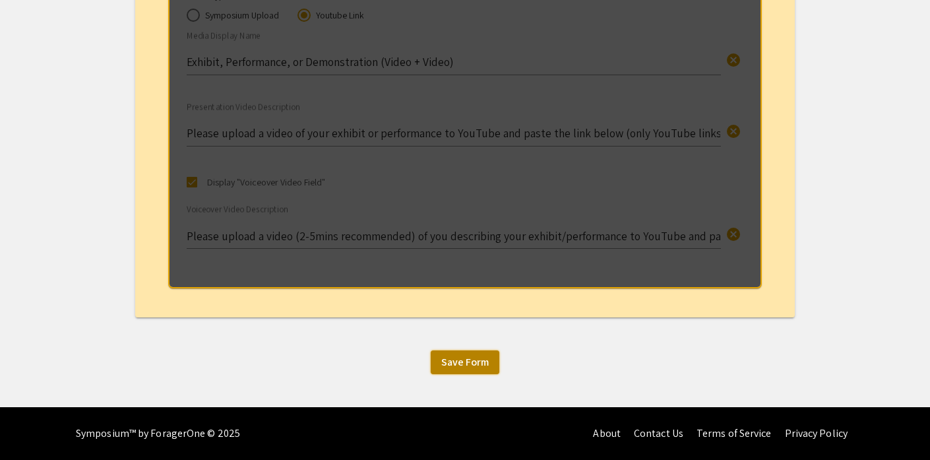
click at [485, 364] on span "Save Form" at bounding box center [464, 362] width 47 height 14
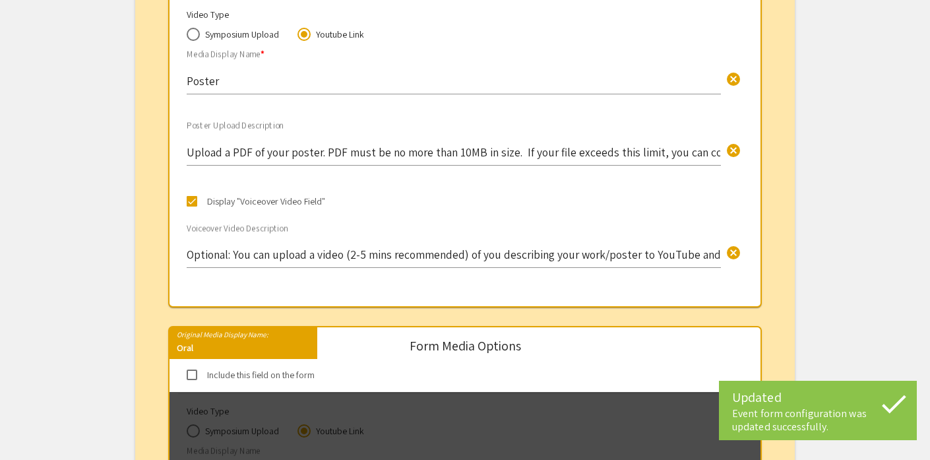
scroll to position [0, 0]
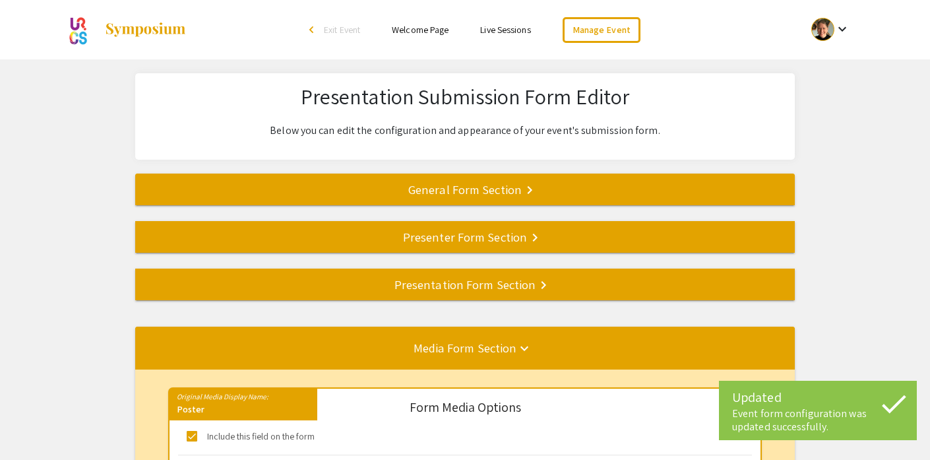
click at [509, 193] on div "General Form Section keyboard_arrow_right" at bounding box center [465, 189] width 660 height 18
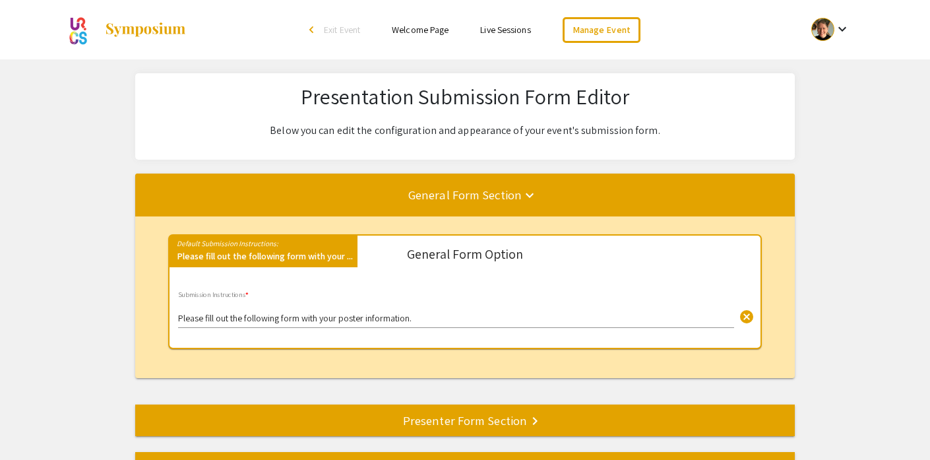
scroll to position [173, 0]
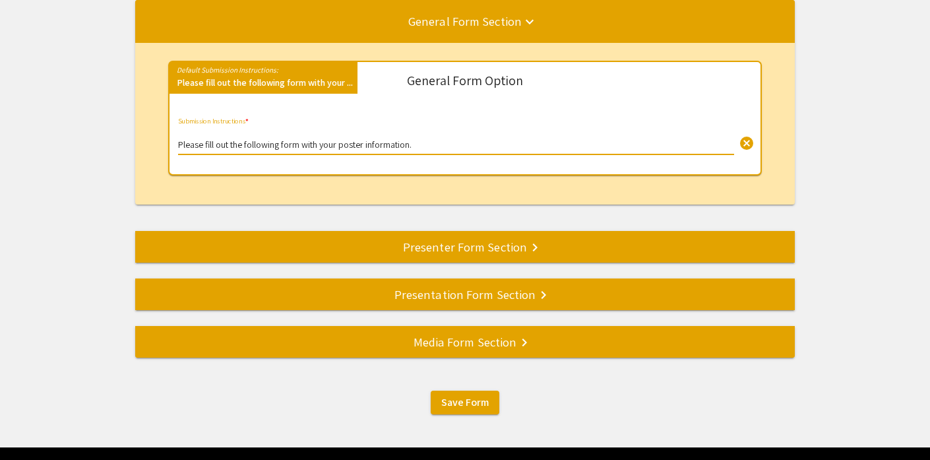
click at [421, 142] on input "Please fill out the following form with your poster information." at bounding box center [456, 145] width 556 height 11
click at [437, 247] on div "Presenter Form Section keyboard_arrow_right" at bounding box center [465, 246] width 660 height 18
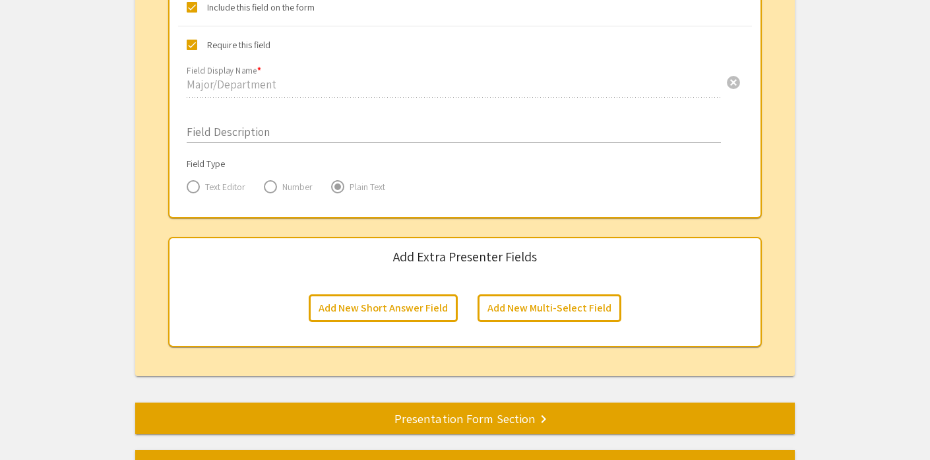
scroll to position [2145, 0]
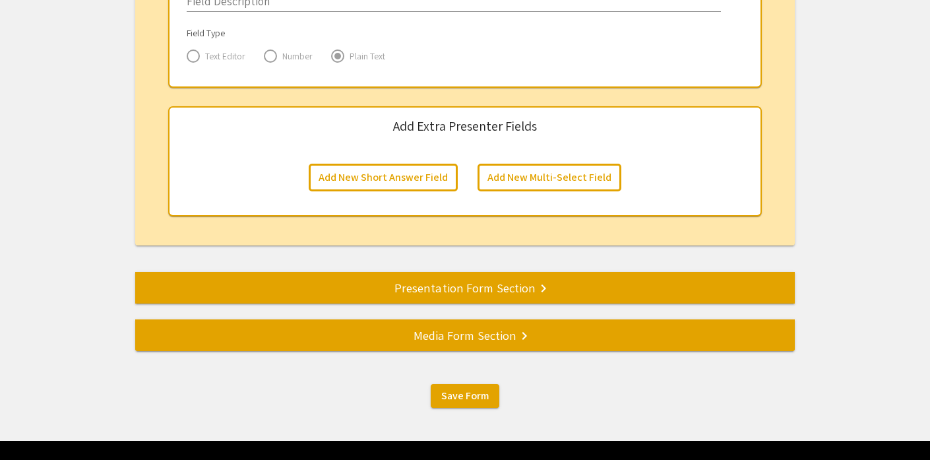
click at [493, 297] on div "Presentation Form Section keyboard_arrow_right" at bounding box center [465, 287] width 660 height 18
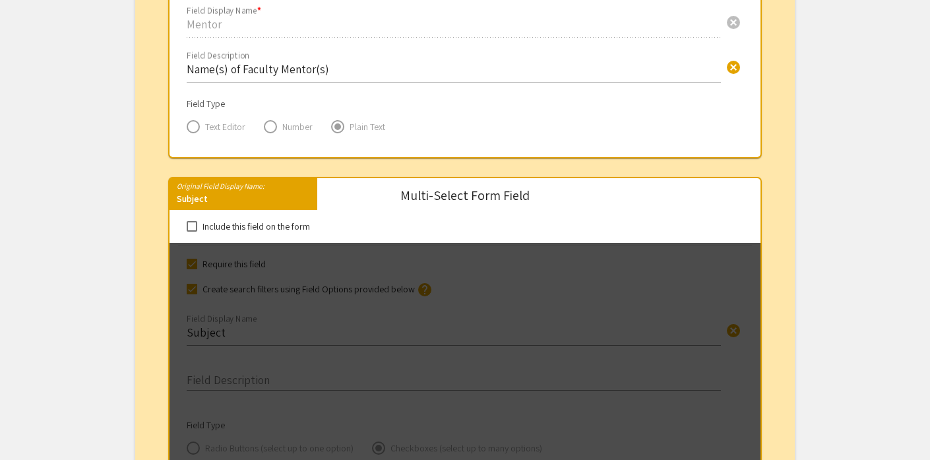
scroll to position [1056, 0]
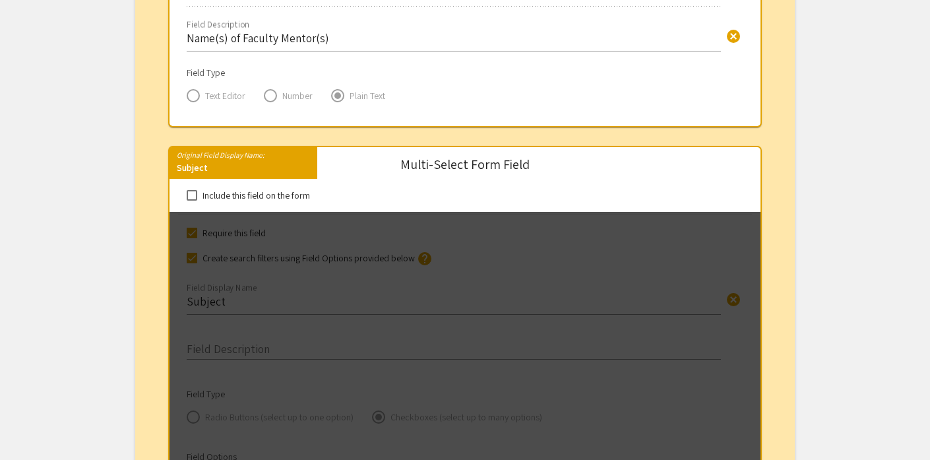
click at [192, 195] on span at bounding box center [192, 195] width 11 height 11
click at [192, 201] on input "Include this field on the form" at bounding box center [191, 201] width 1 height 1
checkbox input "true"
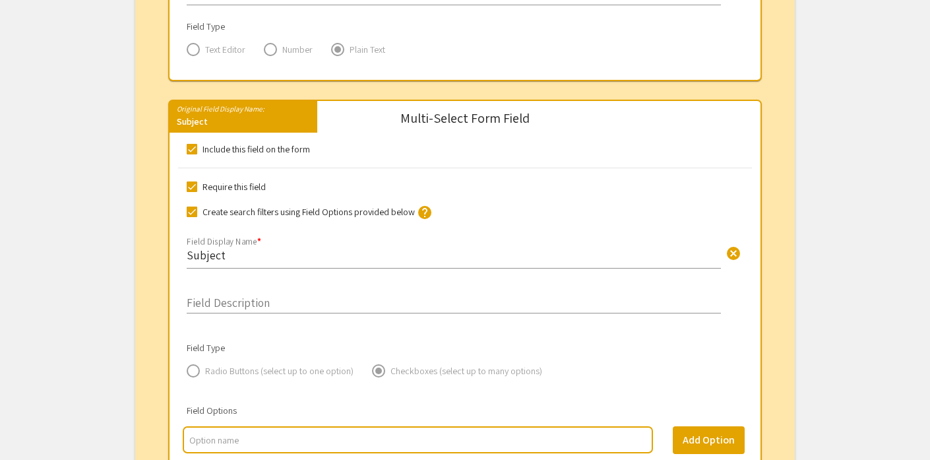
scroll to position [1103, 0]
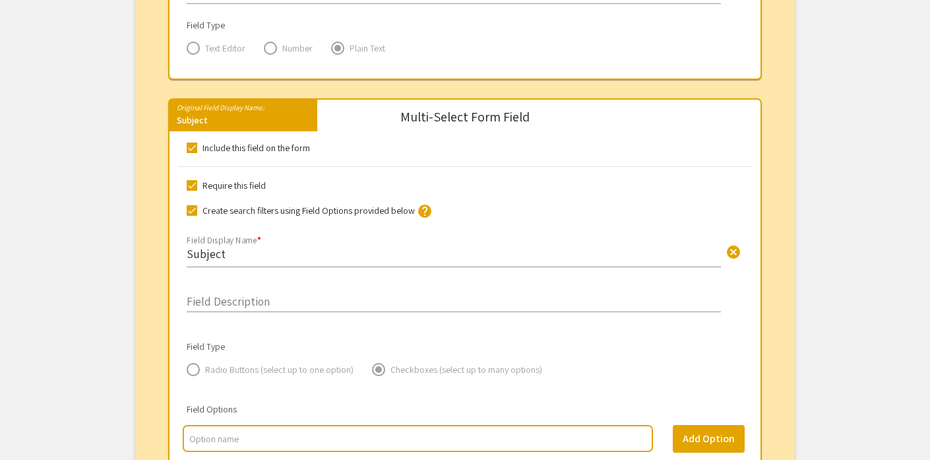
click at [192, 188] on span at bounding box center [192, 185] width 11 height 11
click at [192, 191] on input "Require this field" at bounding box center [191, 191] width 1 height 1
checkbox input "false"
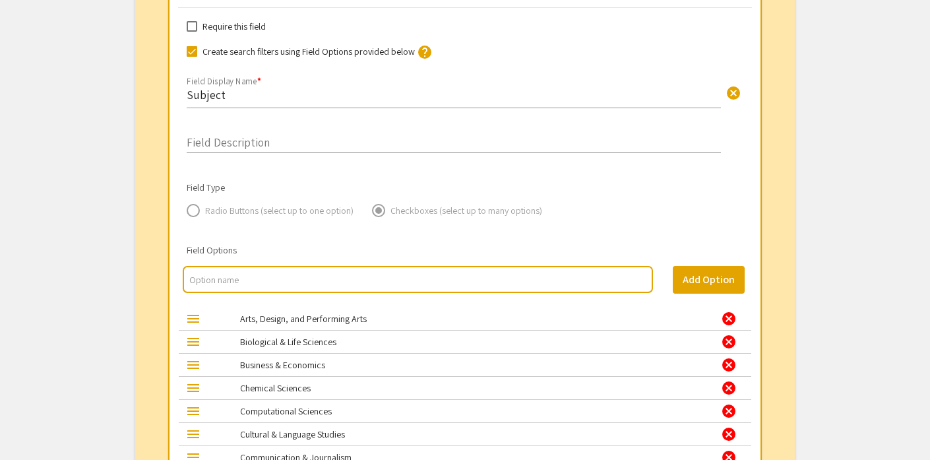
scroll to position [1171, 0]
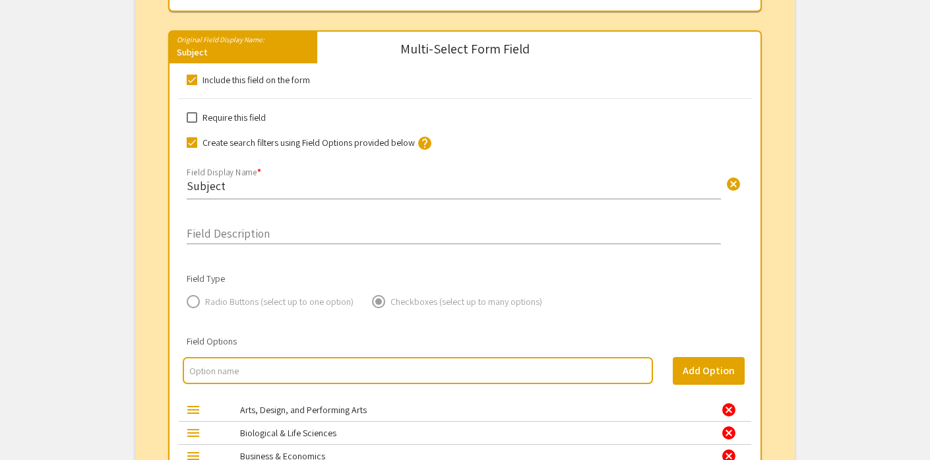
click at [238, 188] on input "Subject" at bounding box center [454, 185] width 534 height 15
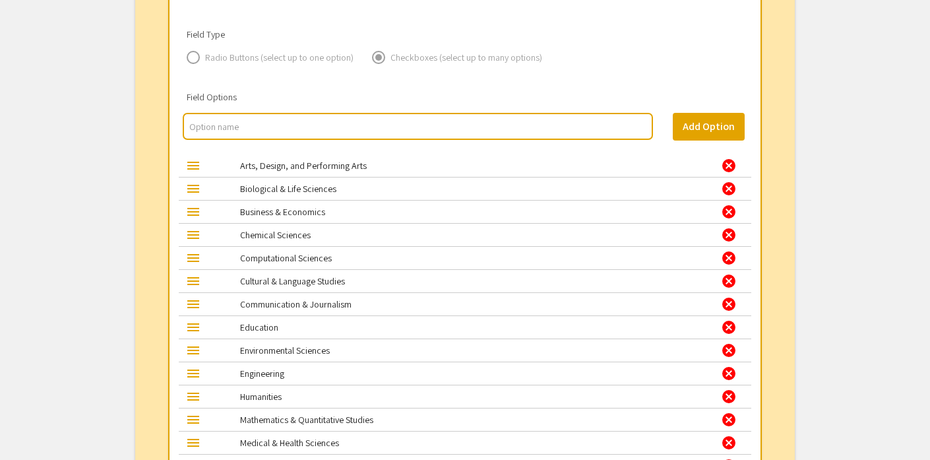
scroll to position [1422, 0]
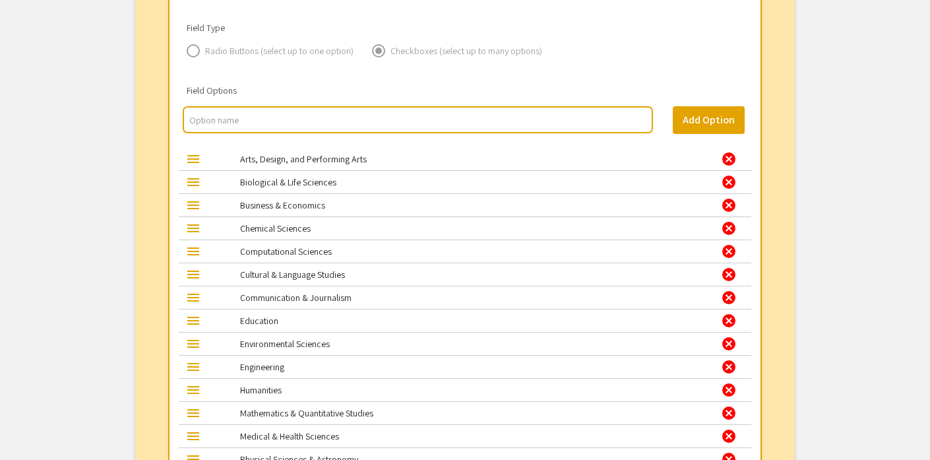
type input "Subject Area"
click at [281, 125] on input "multi select option input" at bounding box center [417, 119] width 457 height 13
type input "Art & Art History"
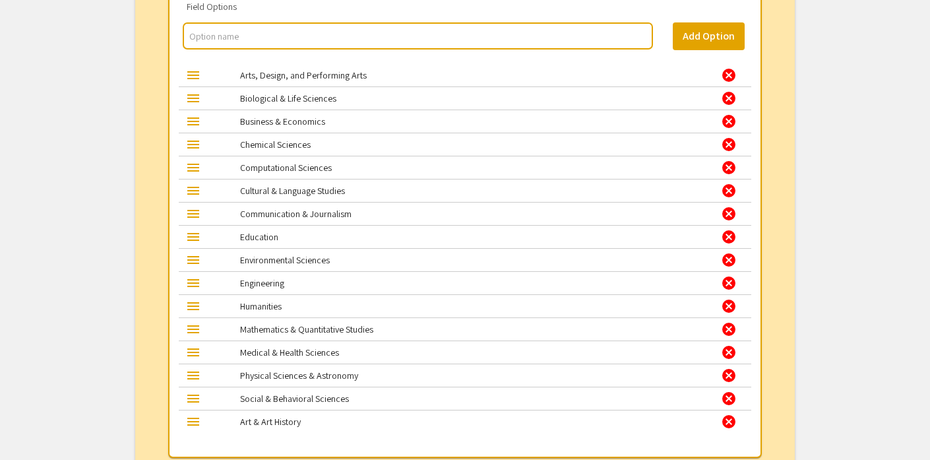
scroll to position [1475, 0]
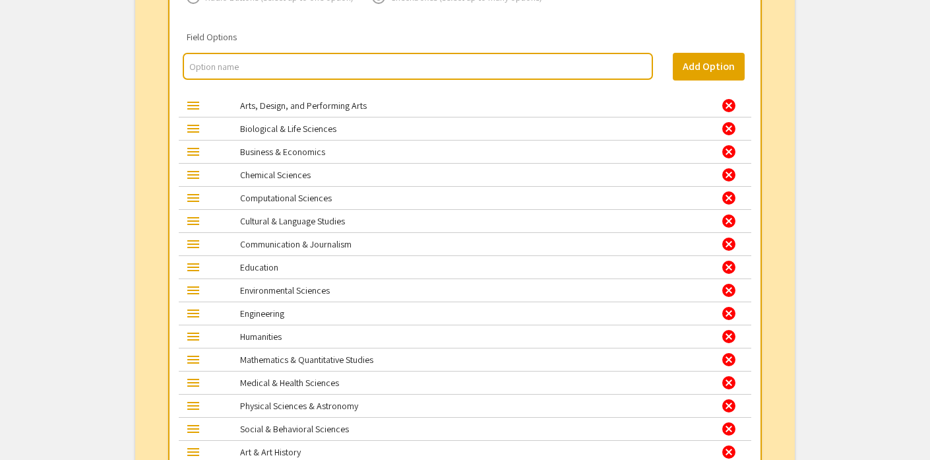
click at [729, 108] on div "cancel" at bounding box center [729, 106] width 16 height 16
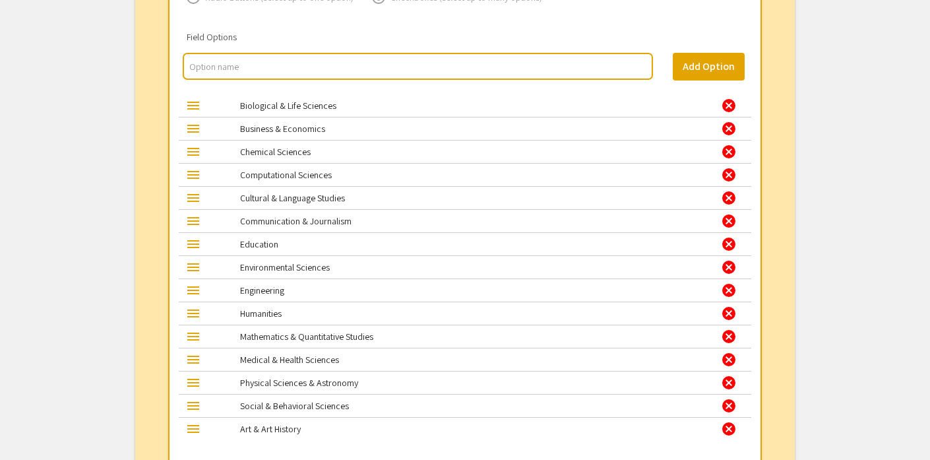
click at [253, 68] on input "multi select option input" at bounding box center [417, 66] width 457 height 13
type input "Biology"
click at [730, 107] on div "cancel" at bounding box center [729, 106] width 16 height 16
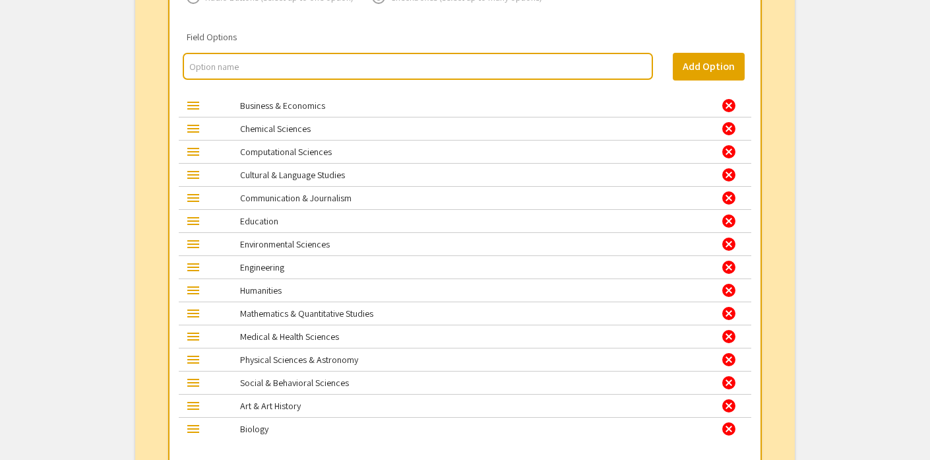
click at [607, 73] on input "multi select option input" at bounding box center [417, 66] width 457 height 13
type input "Business"
click at [729, 109] on div "cancel" at bounding box center [729, 106] width 16 height 16
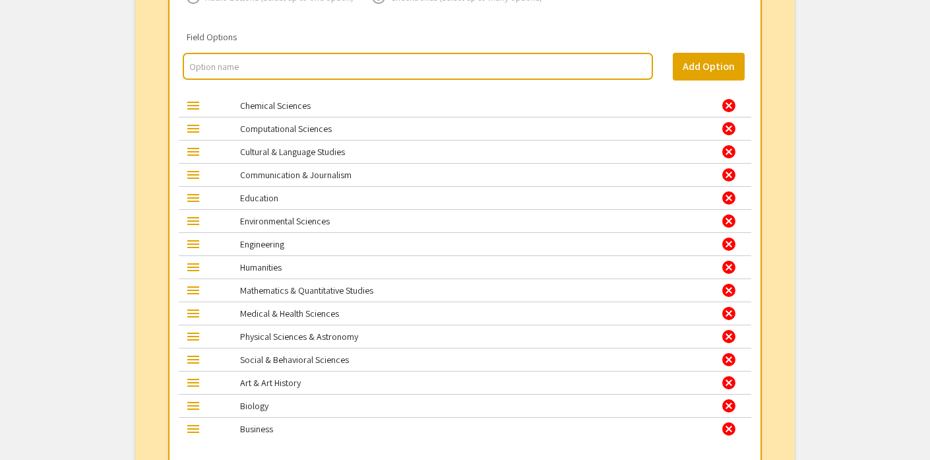
click at [470, 65] on input "multi select option input" at bounding box center [417, 66] width 457 height 13
type input "Chemistry"
click at [716, 71] on button "Add Option" at bounding box center [709, 67] width 72 height 28
click at [727, 108] on div "cancel" at bounding box center [729, 106] width 16 height 16
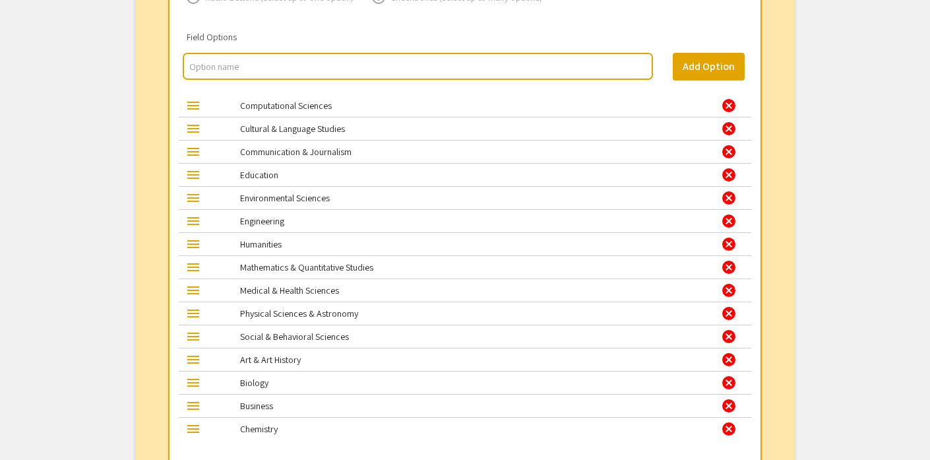
click at [464, 69] on input "multi select option input" at bounding box center [417, 66] width 457 height 13
type input "Computer Science"
click at [686, 64] on button "Add Option" at bounding box center [709, 67] width 72 height 28
click at [726, 106] on div "cancel" at bounding box center [729, 106] width 16 height 16
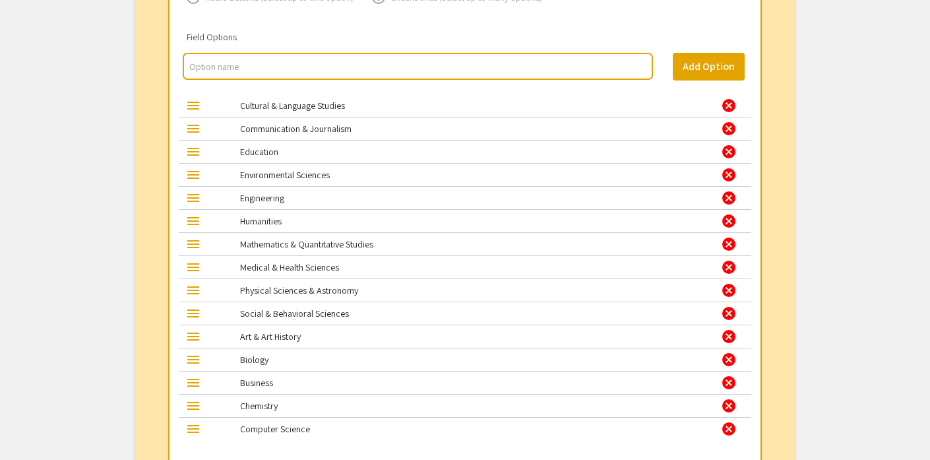
click at [493, 65] on input "multi select option input" at bounding box center [417, 66] width 457 height 13
type input "Communication Studies"
click at [726, 108] on div "cancel" at bounding box center [729, 106] width 16 height 16
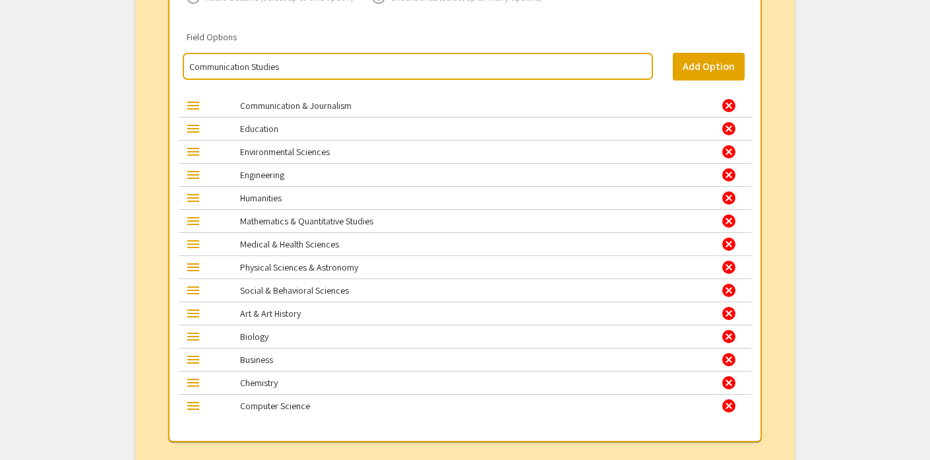
click at [731, 113] on div "cancel" at bounding box center [729, 106] width 16 height 16
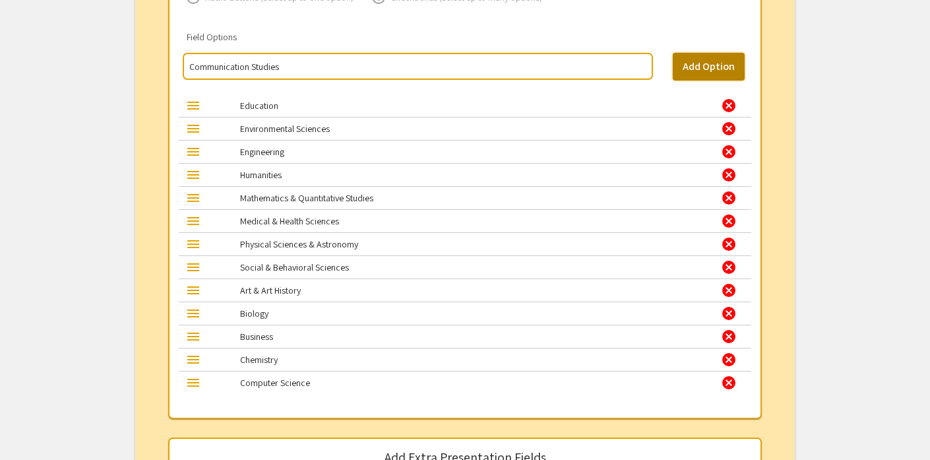
click at [683, 68] on button "Add Option" at bounding box center [709, 67] width 72 height 28
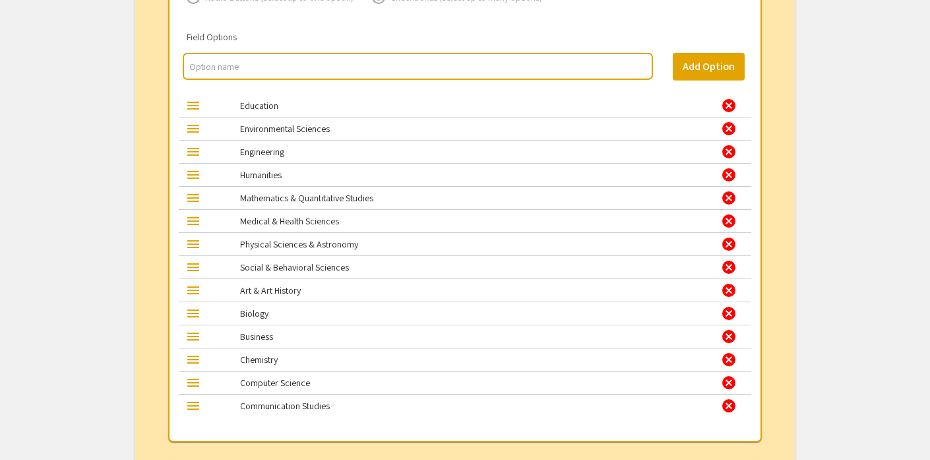
click at [442, 65] on input "multi select option input" at bounding box center [417, 66] width 457 height 13
click at [320, 70] on input "multi select option input" at bounding box center [417, 66] width 457 height 13
type input "Physics, Photonics & Optical Engineering"
click at [717, 64] on button "Add Option" at bounding box center [709, 67] width 72 height 28
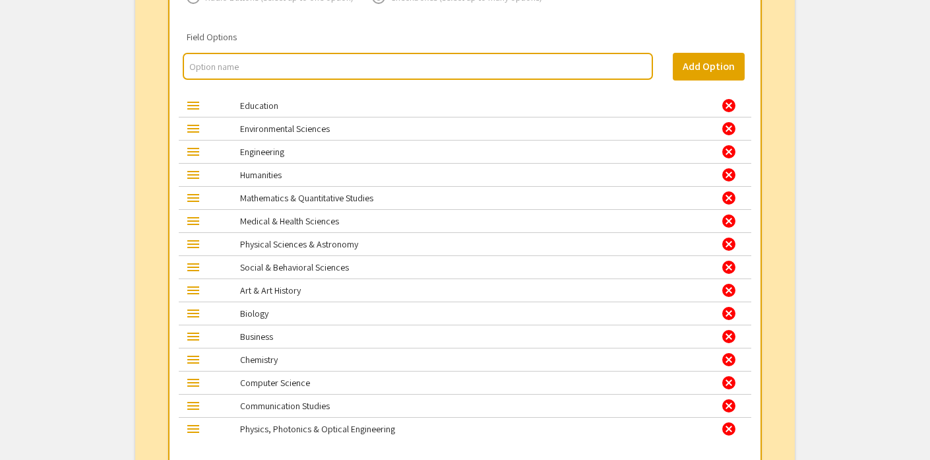
click at [729, 155] on div "cancel" at bounding box center [729, 152] width 16 height 16
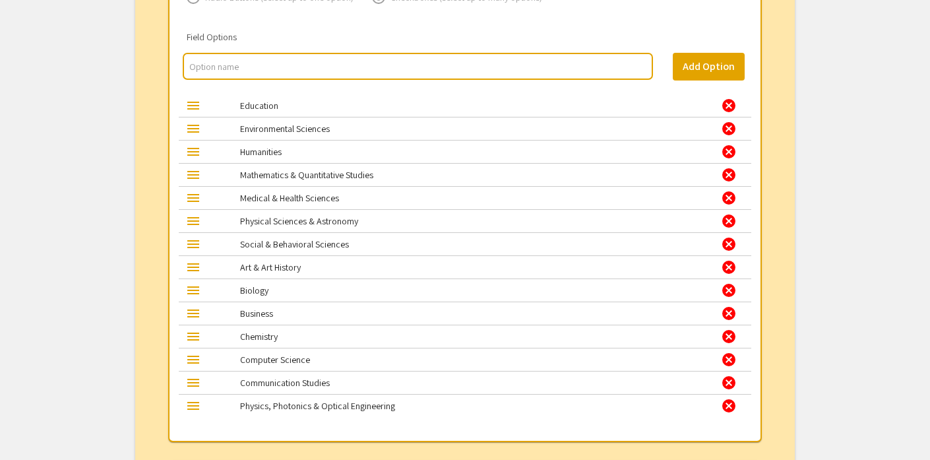
click at [366, 67] on input "multi select option input" at bounding box center [417, 66] width 457 height 13
type input "English"
click at [706, 64] on button "Add Option" at bounding box center [709, 67] width 72 height 28
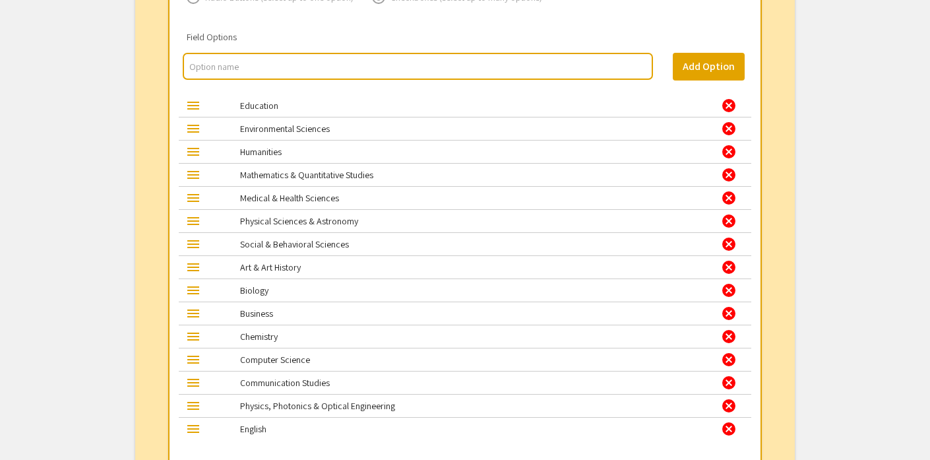
click at [730, 153] on div "cancel" at bounding box center [729, 152] width 16 height 16
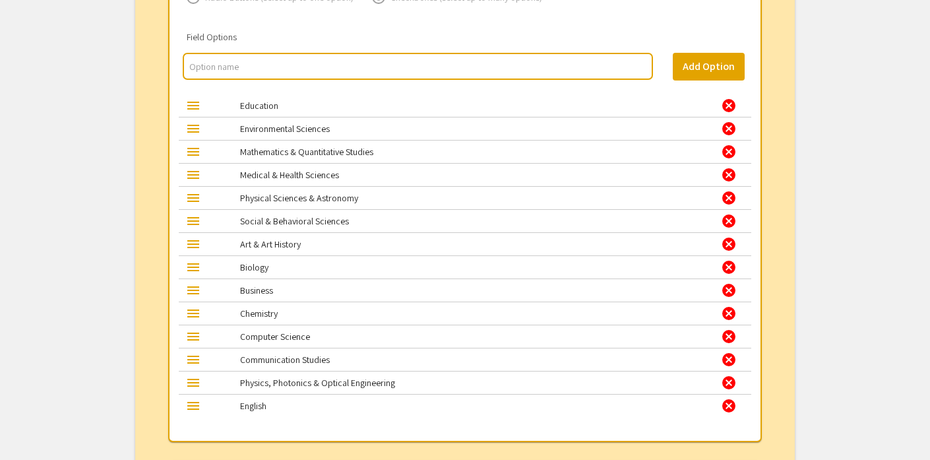
click at [425, 68] on input "multi select option input" at bounding box center [417, 66] width 457 height 13
type input "Philosophy"
click at [696, 72] on button "Add Option" at bounding box center [709, 67] width 72 height 28
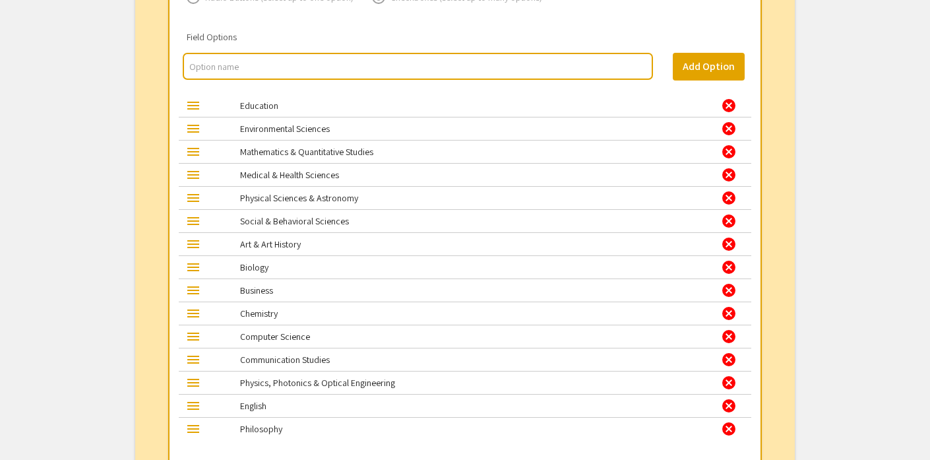
click at [377, 61] on div at bounding box center [418, 66] width 471 height 27
click at [376, 70] on input "multi select option input" at bounding box center [417, 66] width 457 height 13
type input "Mathematics"
click at [696, 66] on button "Add Option" at bounding box center [709, 67] width 72 height 28
click at [726, 156] on div "cancel" at bounding box center [729, 152] width 16 height 16
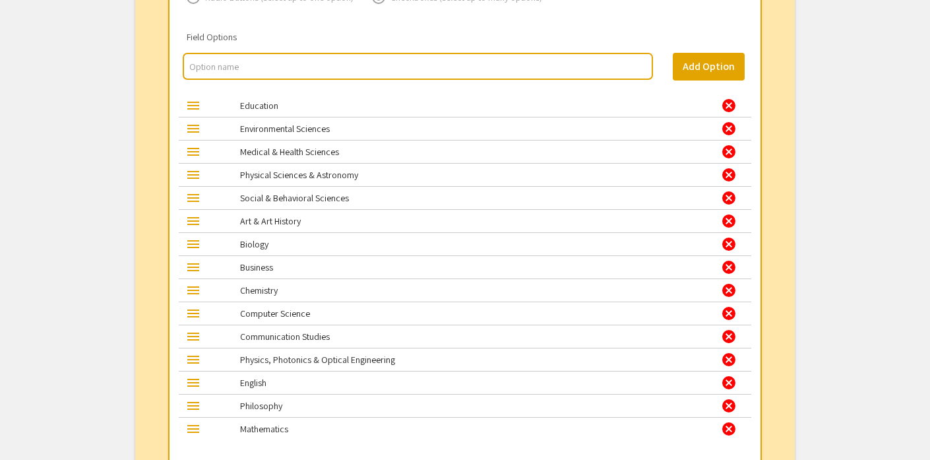
click at [729, 157] on div "cancel" at bounding box center [729, 152] width 16 height 16
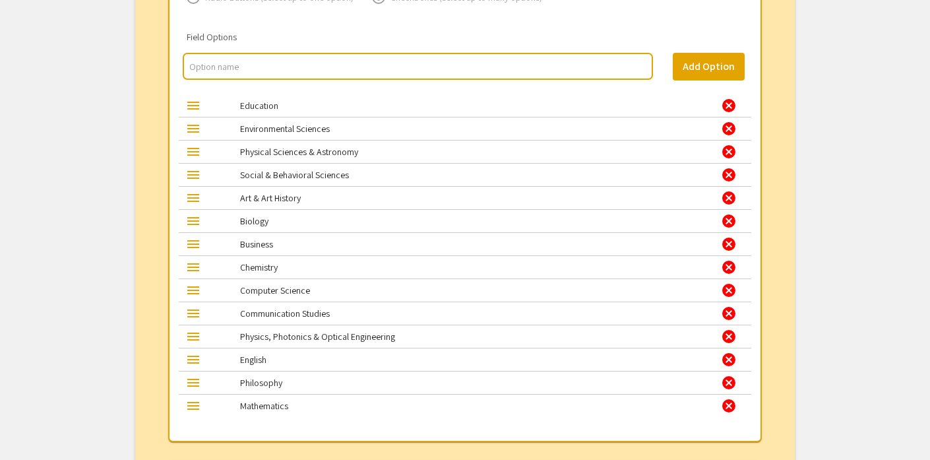
click at [728, 155] on div "cancel" at bounding box center [729, 152] width 16 height 16
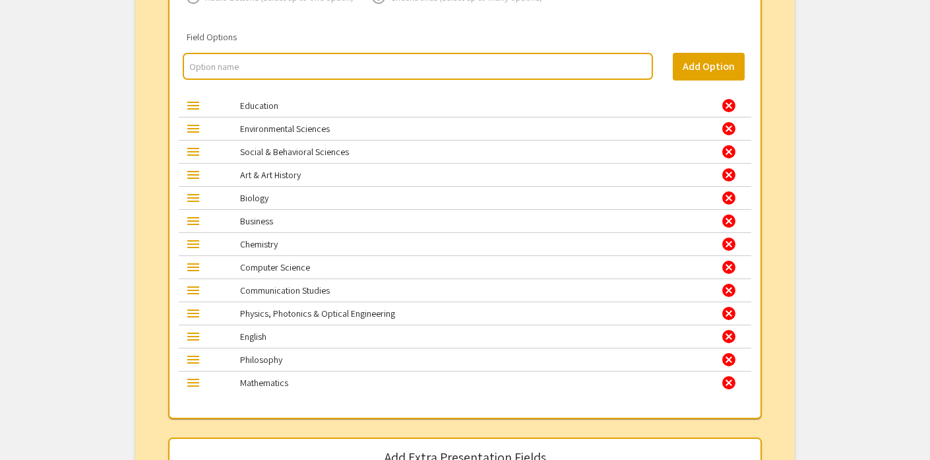
click at [423, 73] on input "multi select option input" at bounding box center [417, 66] width 457 height 13
type input "Psychology"
click at [711, 75] on button "Add Option" at bounding box center [709, 67] width 72 height 28
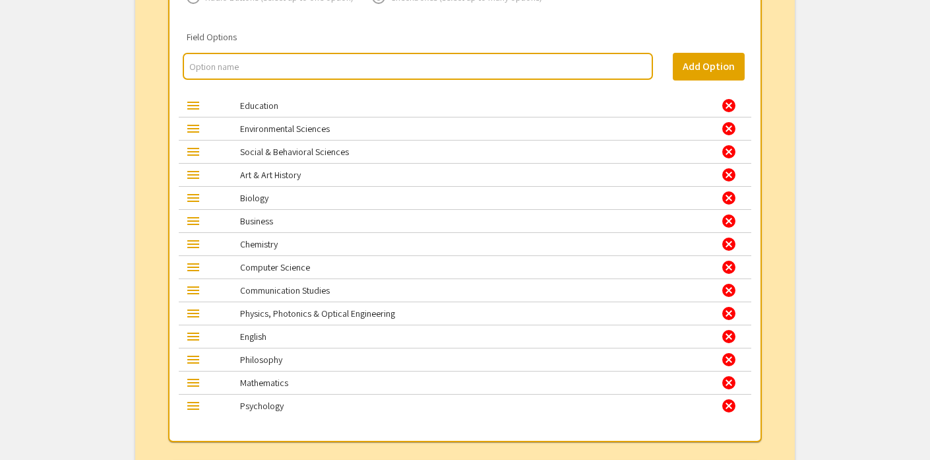
click at [730, 155] on div "cancel" at bounding box center [729, 152] width 16 height 16
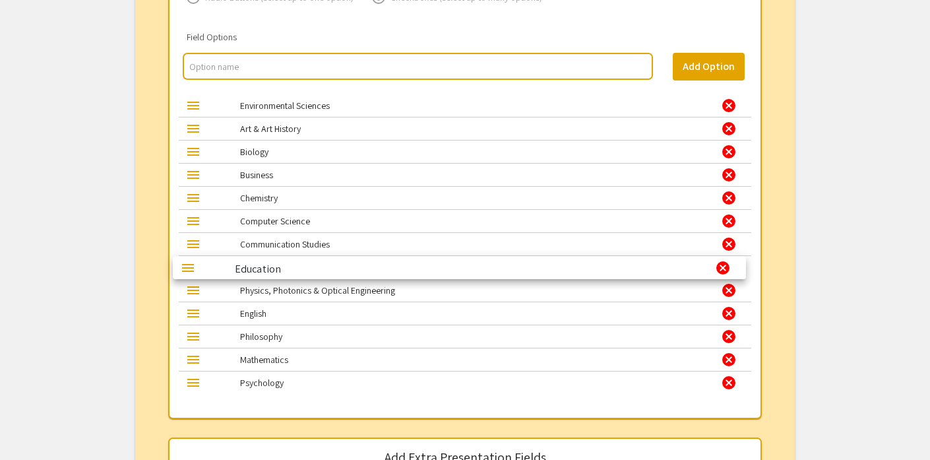
drag, startPoint x: 634, startPoint y: 109, endPoint x: 629, endPoint y: 268, distance: 159.1
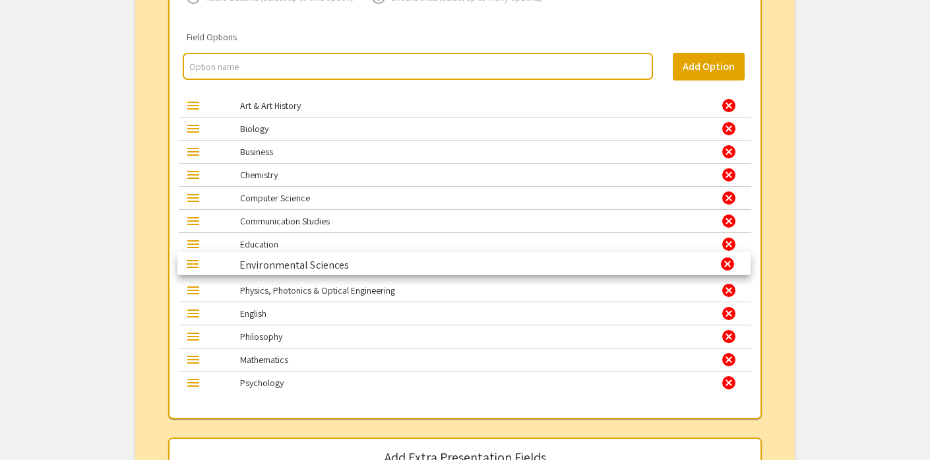
drag, startPoint x: 425, startPoint y: 109, endPoint x: 424, endPoint y: 264, distance: 155.0
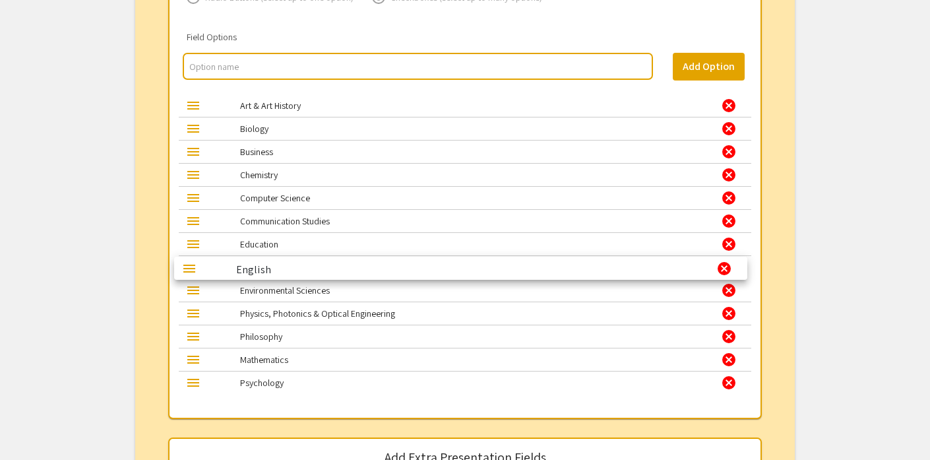
drag, startPoint x: 301, startPoint y: 320, endPoint x: 297, endPoint y: 272, distance: 48.4
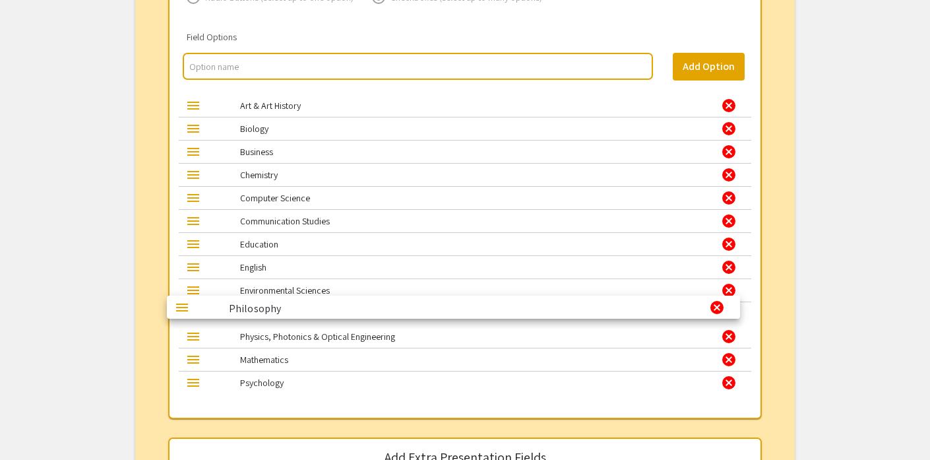
drag, startPoint x: 314, startPoint y: 344, endPoint x: 302, endPoint y: 311, distance: 34.4
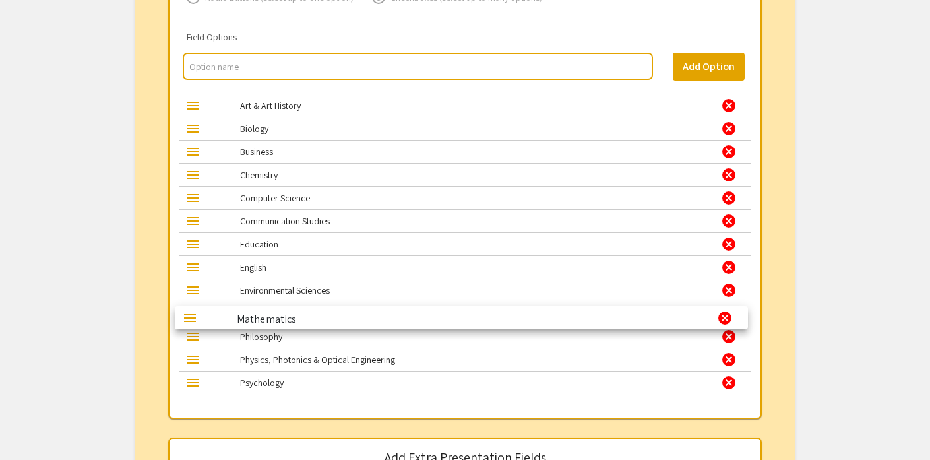
drag, startPoint x: 305, startPoint y: 366, endPoint x: 301, endPoint y: 321, distance: 45.0
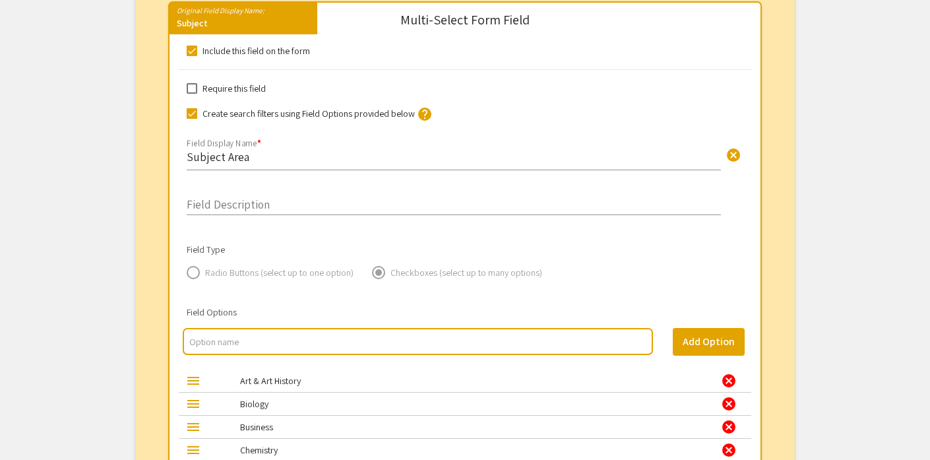
scroll to position [1200, 0]
click at [212, 160] on input "Subject Area" at bounding box center [454, 157] width 534 height 15
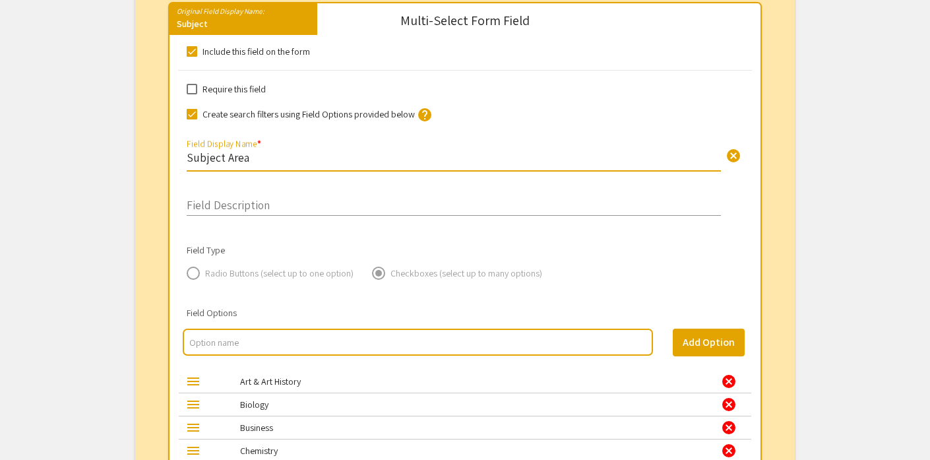
click at [212, 160] on input "Subject Area" at bounding box center [454, 157] width 534 height 15
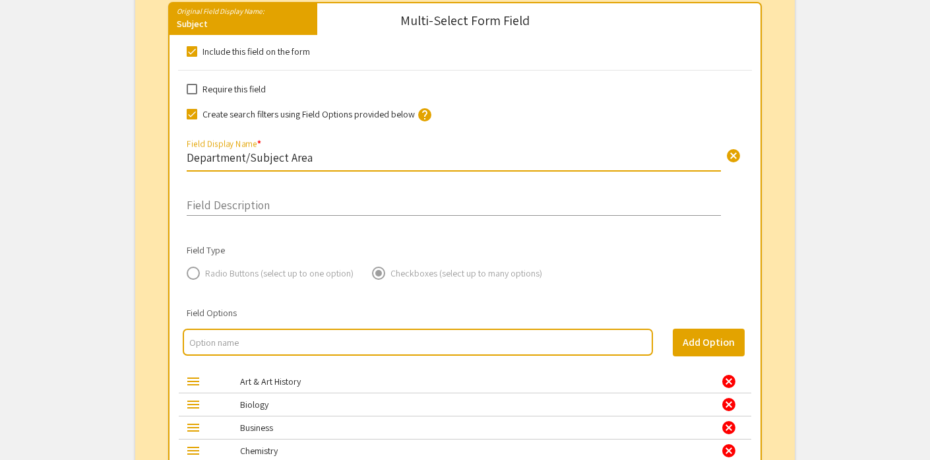
drag, startPoint x: 249, startPoint y: 160, endPoint x: 307, endPoint y: 162, distance: 58.1
click at [307, 162] on input "Department/Subject Area" at bounding box center [454, 157] width 534 height 15
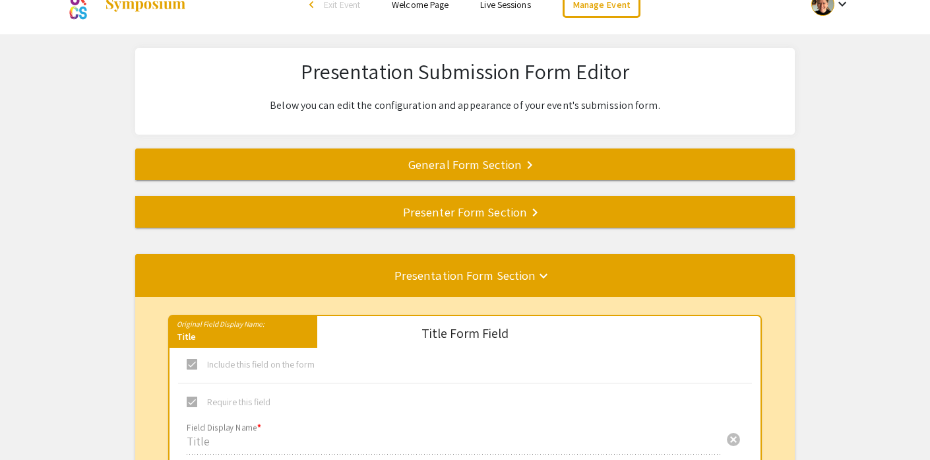
scroll to position [0, 0]
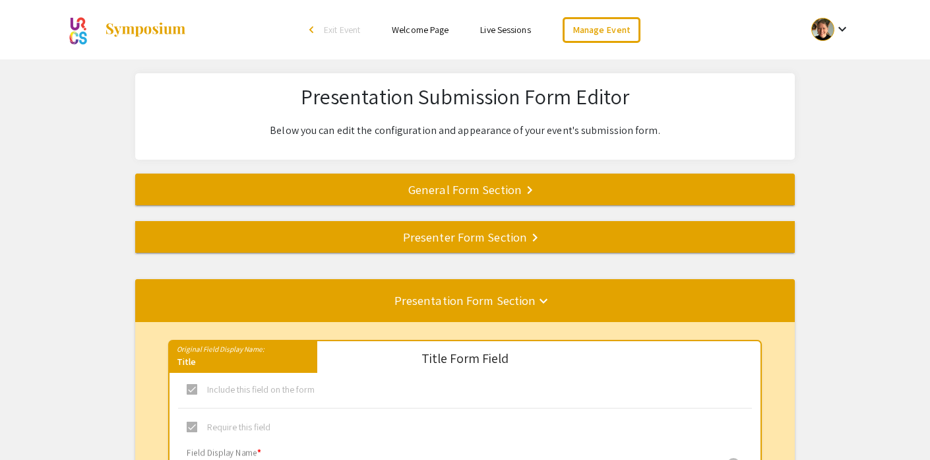
type input "Department/Field"
click at [423, 241] on div "Presenter Form Section keyboard_arrow_right" at bounding box center [465, 237] width 660 height 18
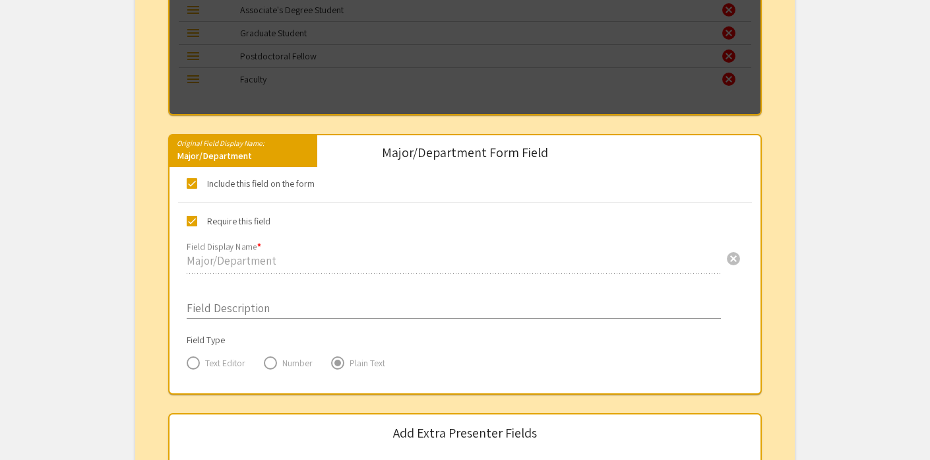
scroll to position [1774, 0]
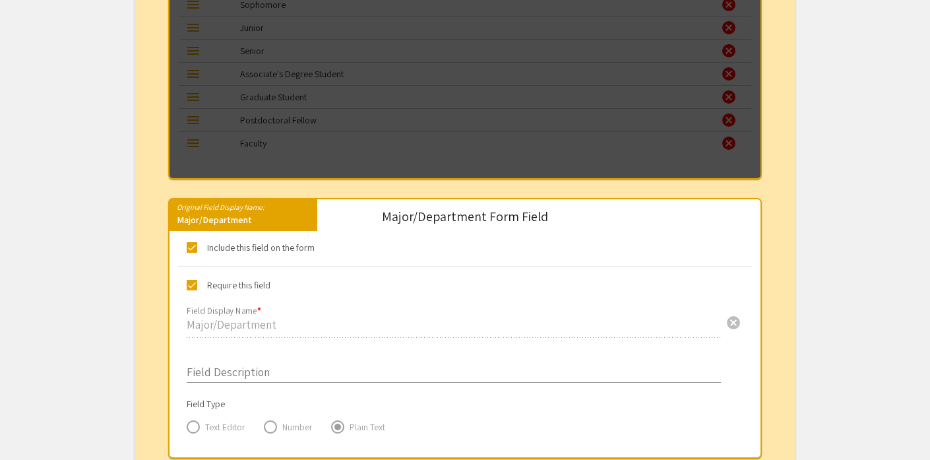
click at [192, 250] on span at bounding box center [192, 247] width 11 height 11
click at [192, 253] on input "Include this field on the form" at bounding box center [191, 253] width 1 height 1
checkbox input "false"
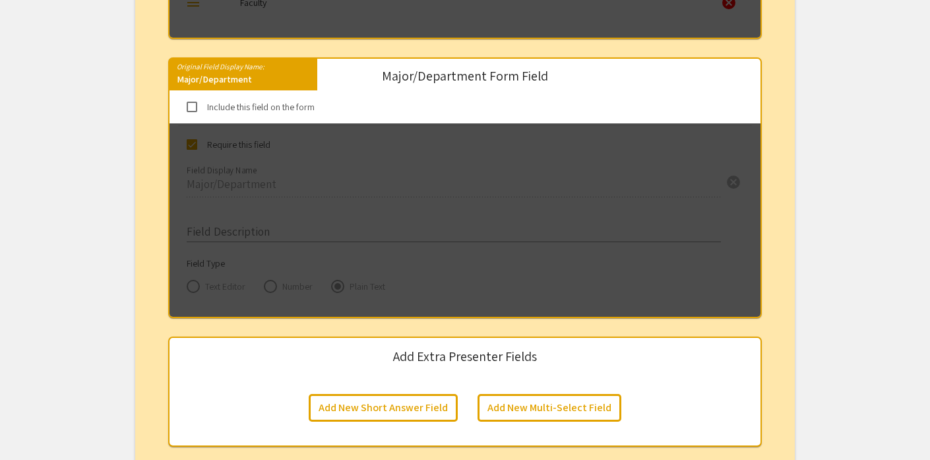
scroll to position [2180, 0]
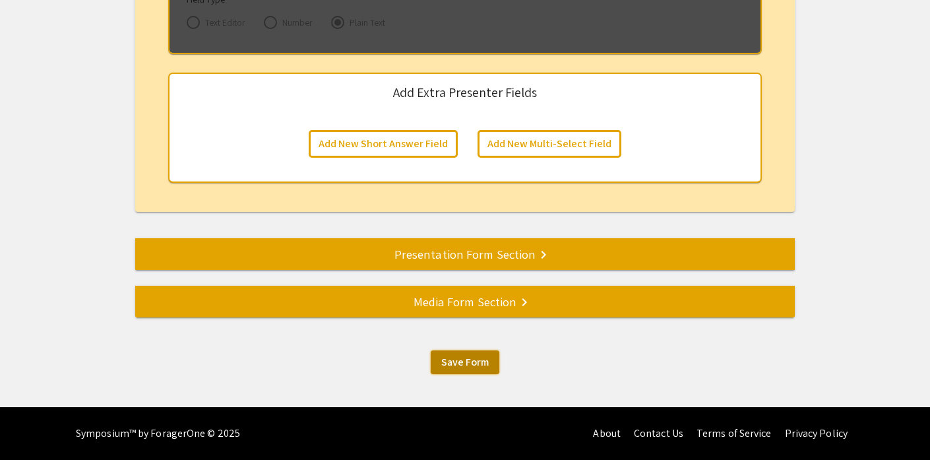
click at [491, 365] on button "Save Form" at bounding box center [465, 362] width 69 height 24
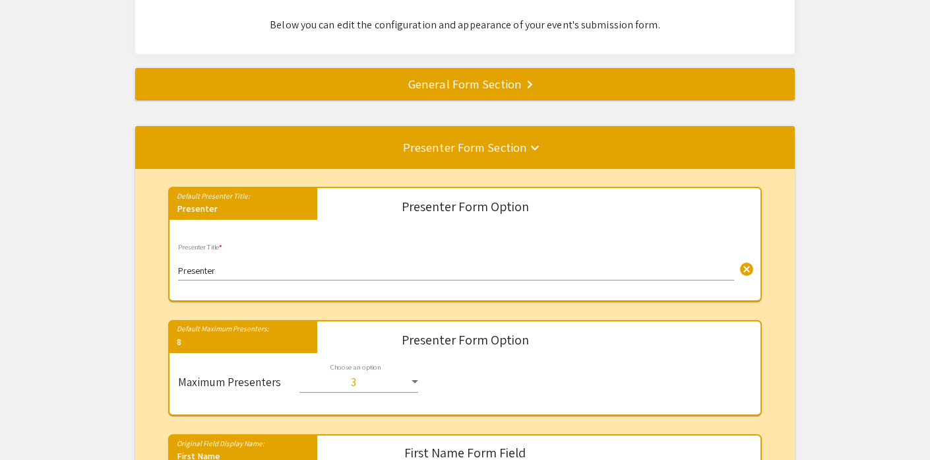
scroll to position [0, 0]
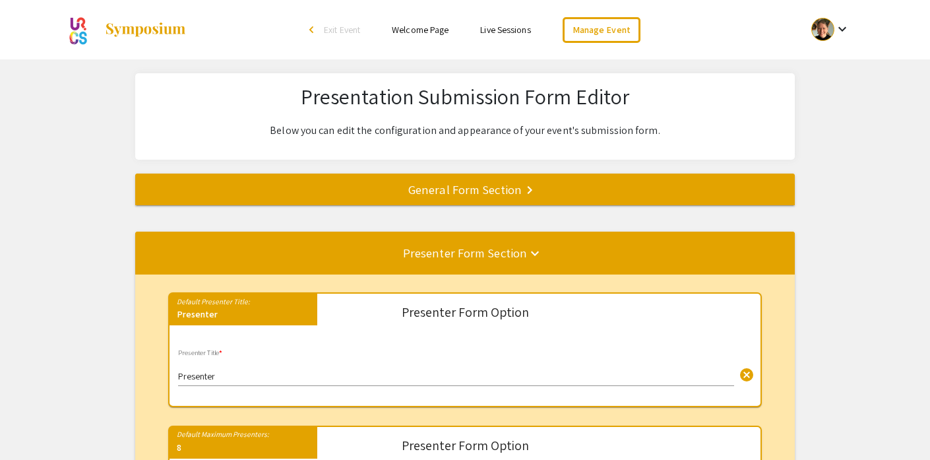
click at [433, 32] on link "Welcome Page" at bounding box center [420, 30] width 57 height 12
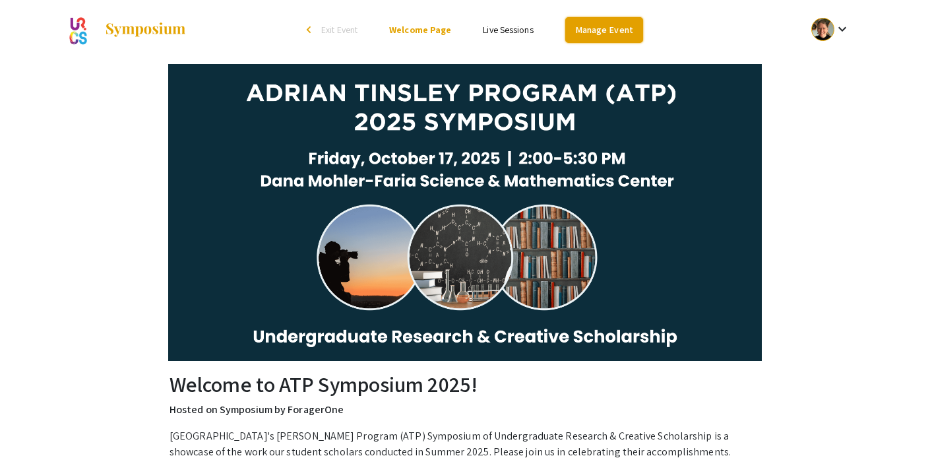
click at [611, 24] on link "Manage Event" at bounding box center [604, 30] width 78 height 26
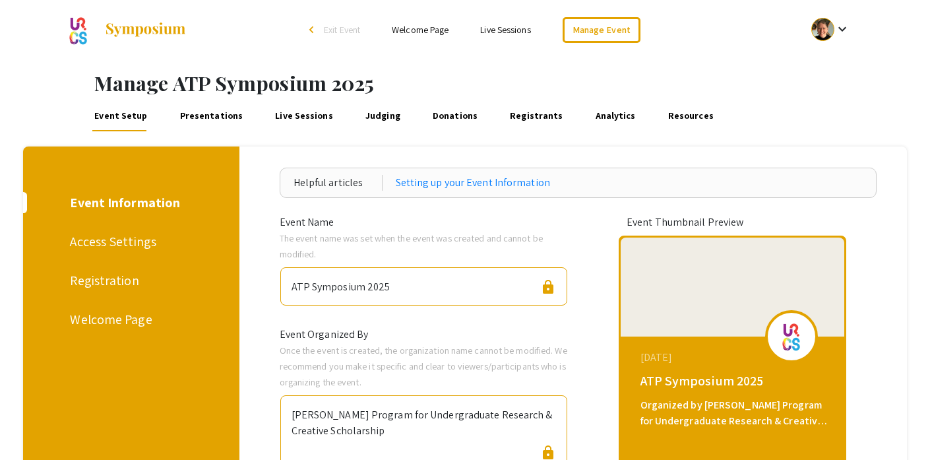
click at [109, 317] on div "Welcome Page" at bounding box center [128, 319] width 117 height 20
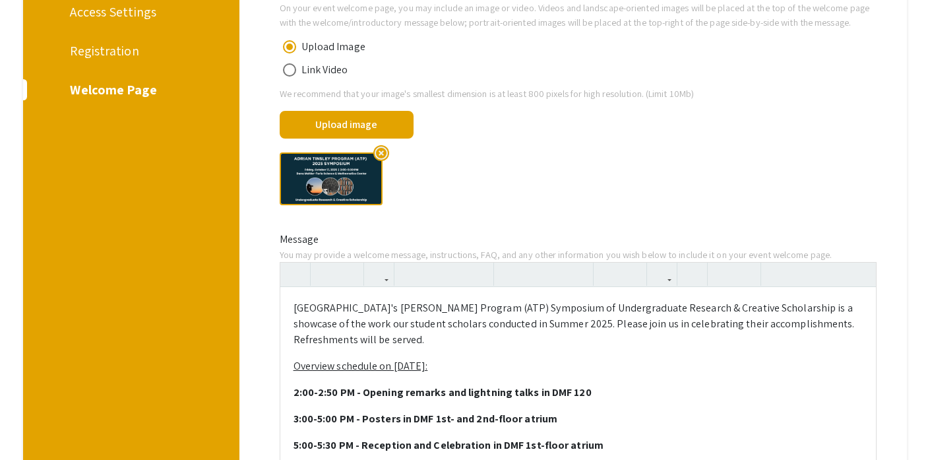
scroll to position [334, 0]
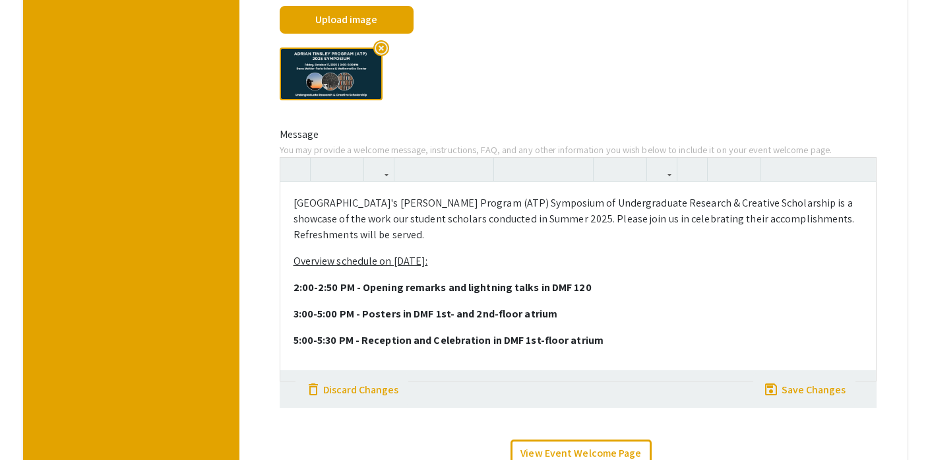
drag, startPoint x: 293, startPoint y: 219, endPoint x: 476, endPoint y: 252, distance: 185.6
click at [476, 243] on p "Bridgewater State University's Adrian Tinsley Program (ATP) Symposium of Underg…" at bounding box center [578, 218] width 569 height 47
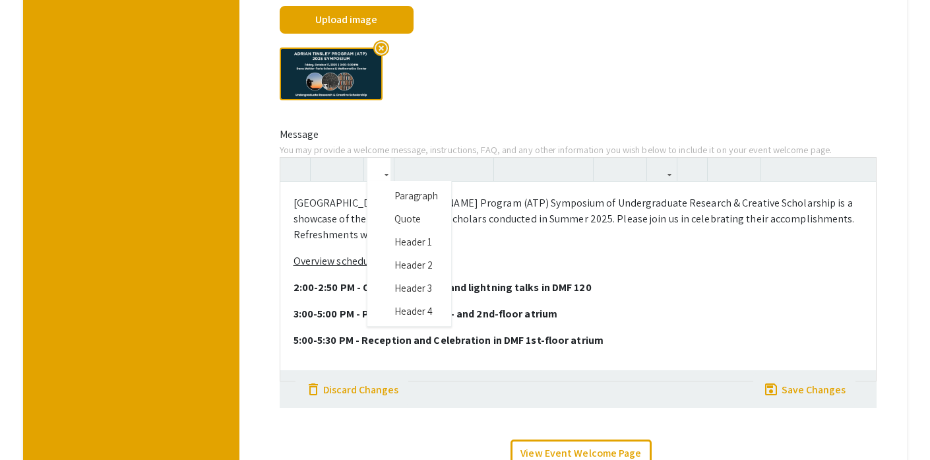
click at [372, 181] on button "button" at bounding box center [378, 169] width 23 height 23
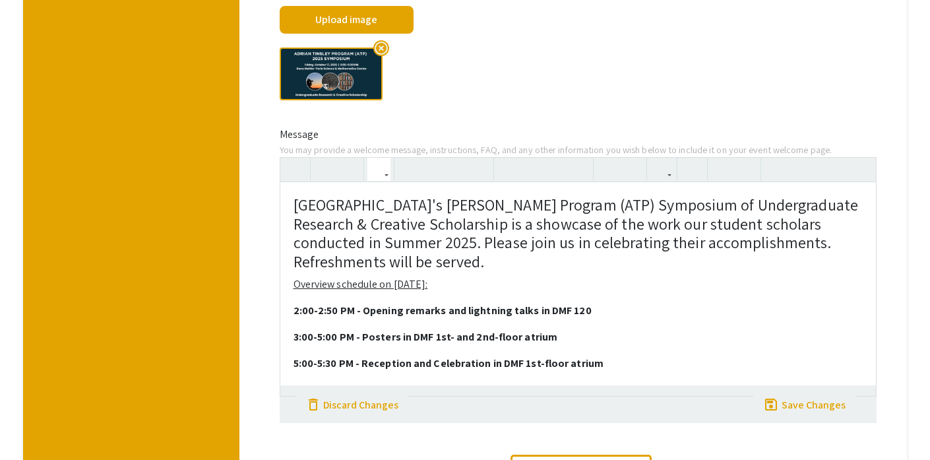
click at [422, 332] on div "Bridgewater State University's Adrian Tinsley Program (ATP) Symposium of Underg…" at bounding box center [578, 276] width 597 height 239
click at [601, 263] on h4 "Bridgewater State University's Adrian Tinsley Program (ATP) Symposium of Underg…" at bounding box center [578, 233] width 569 height 76
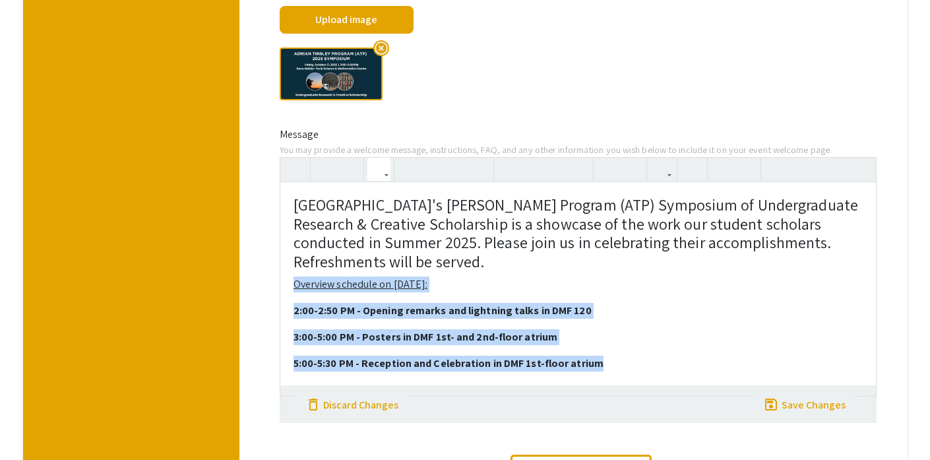
drag, startPoint x: 290, startPoint y: 298, endPoint x: 629, endPoint y: 395, distance: 352.0
click at [629, 395] on div "Bridgewater State University's Adrian Tinsley Program (ATP) Symposium of Underg…" at bounding box center [578, 288] width 596 height 213
click at [373, 158] on use "button" at bounding box center [373, 158] width 0 height 0
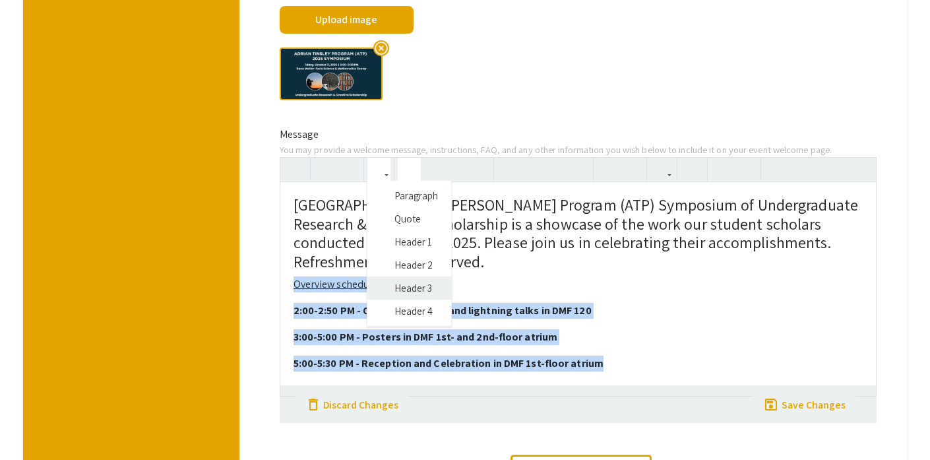
type textarea "<h4>Bridgewater State University's Adrian Tinsley Program (ATP) Symposium of Un…"
click at [412, 301] on div "Bridgewater State University's Adrian Tinsley Program (ATP) Symposium of Underg…" at bounding box center [578, 276] width 597 height 239
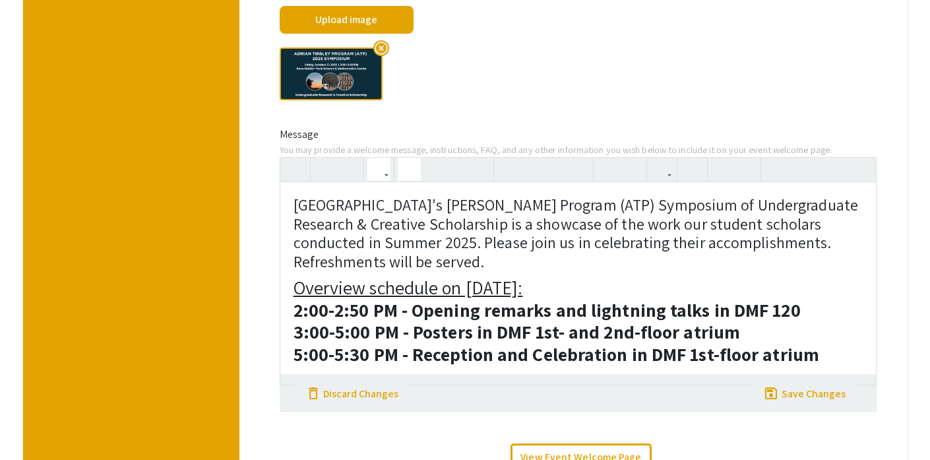
click at [607, 306] on h3 "Overview schedule on Oct 17: 2:00-2:50 PM - Opening remarks and lightning talks…" at bounding box center [578, 320] width 569 height 88
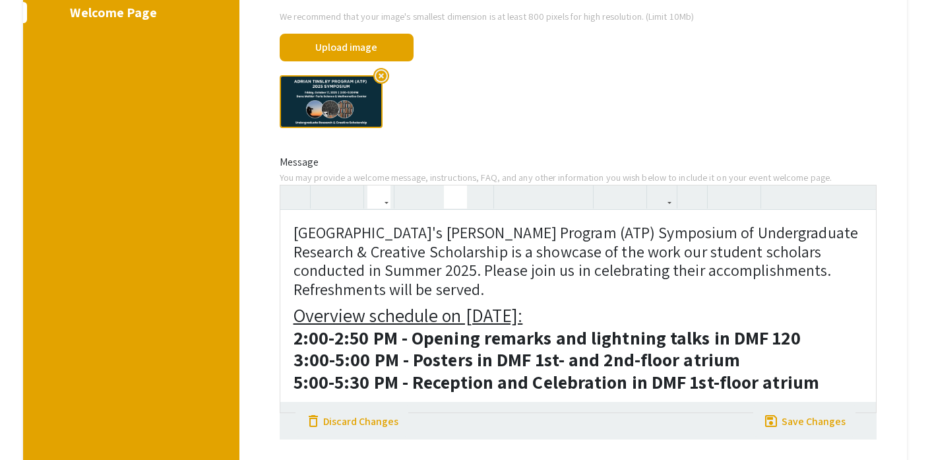
scroll to position [483, 0]
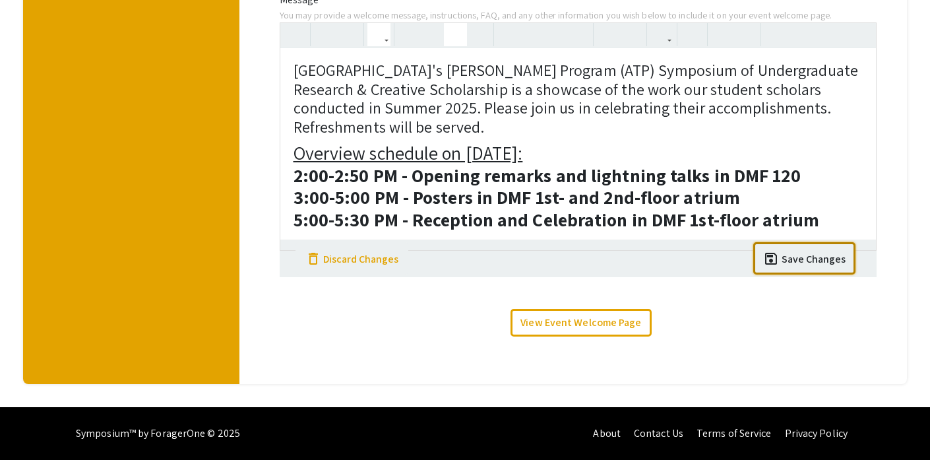
click at [814, 268] on button "save save Save Changes" at bounding box center [804, 258] width 102 height 32
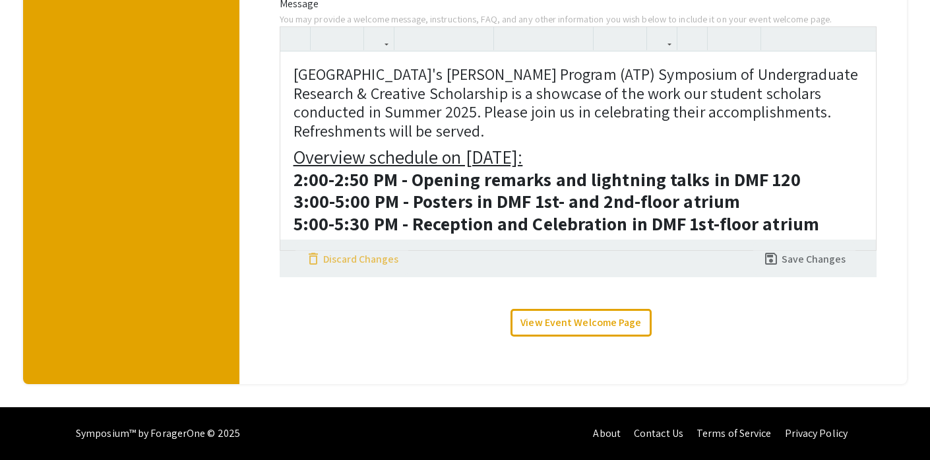
scroll to position [479, 0]
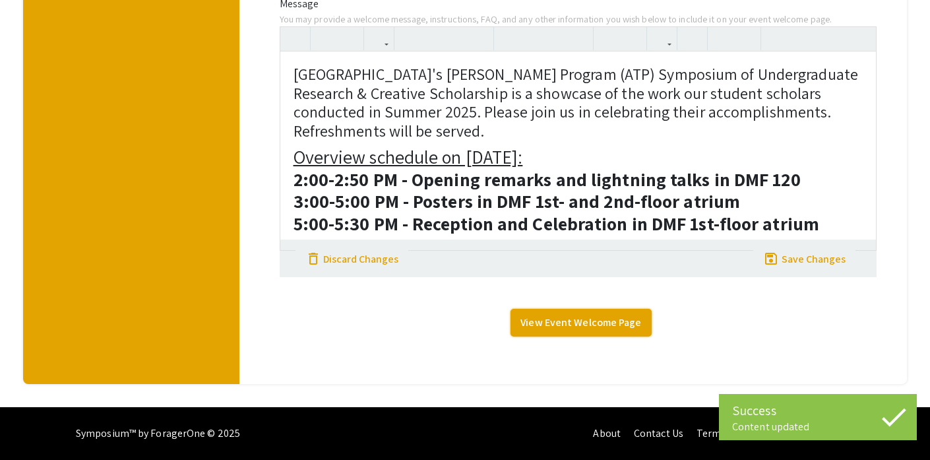
click at [548, 325] on link "View Event Welcome Page" at bounding box center [580, 323] width 140 height 28
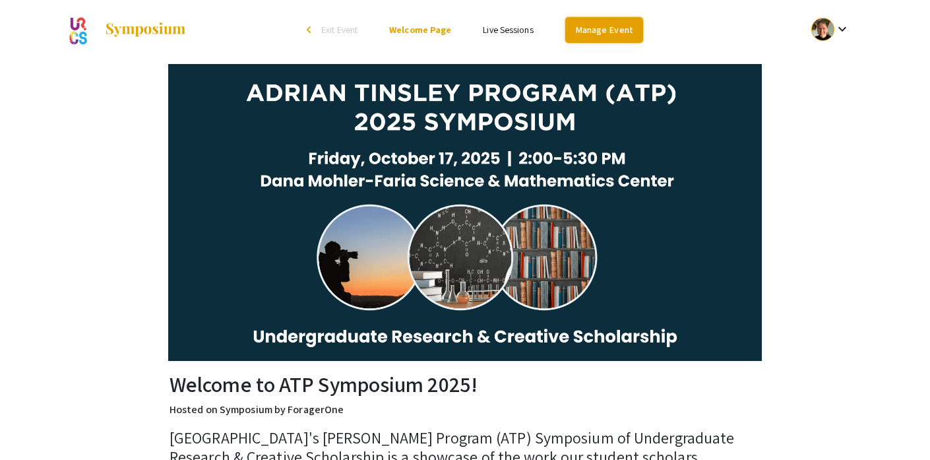
click at [627, 38] on link "Manage Event" at bounding box center [604, 30] width 78 height 26
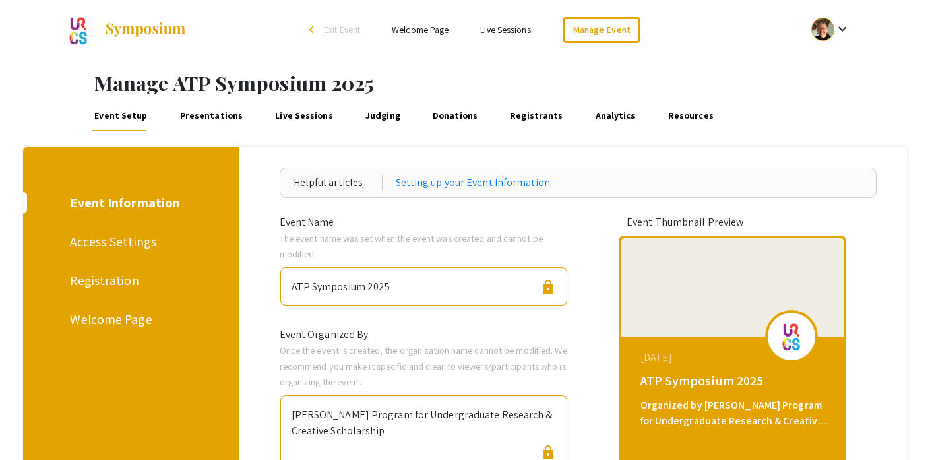
click at [99, 320] on div "Welcome Page" at bounding box center [128, 319] width 117 height 20
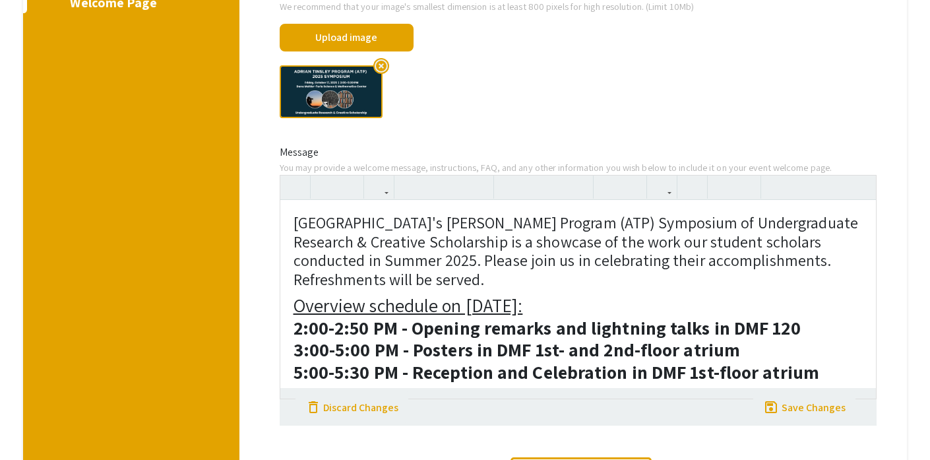
scroll to position [479, 0]
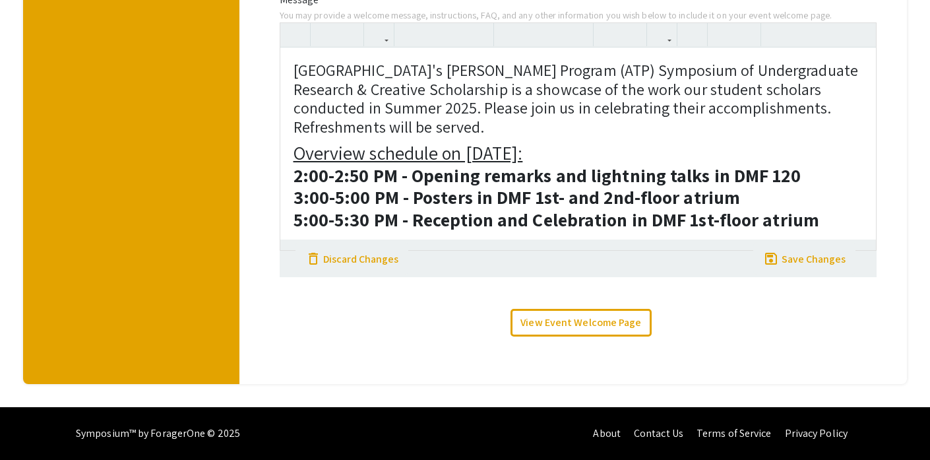
click at [576, 117] on h4 "[GEOGRAPHIC_DATA]'s [PERSON_NAME] Program (ATP) Symposium of Undergraduate Rese…" at bounding box center [578, 99] width 569 height 76
drag, startPoint x: 611, startPoint y: 133, endPoint x: 287, endPoint y: 74, distance: 329.1
click at [287, 74] on div "[GEOGRAPHIC_DATA]'s [PERSON_NAME] Program (ATP) Symposium of Undergraduate Rese…" at bounding box center [578, 148] width 596 height 202
click at [376, 40] on icon "button" at bounding box center [378, 35] width 11 height 22
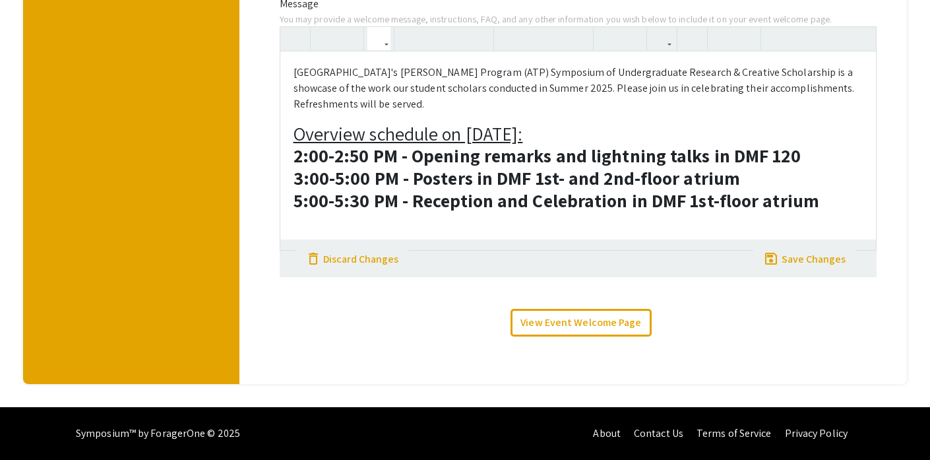
click at [390, 84] on div "[GEOGRAPHIC_DATA]'s [PERSON_NAME] Program (ATP) Symposium of Undergraduate Rese…" at bounding box center [578, 138] width 597 height 224
click at [404, 28] on use "button" at bounding box center [404, 28] width 0 height 0
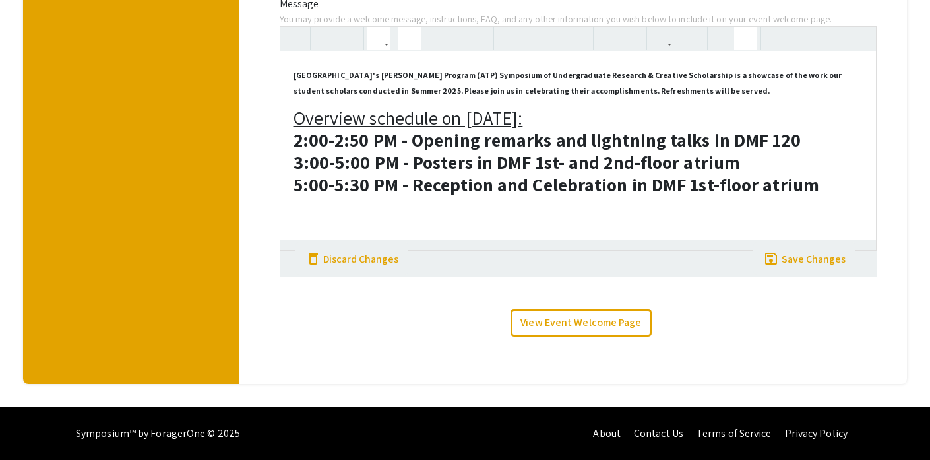
click at [746, 44] on icon "button" at bounding box center [745, 39] width 11 height 22
click at [727, 42] on icon "button" at bounding box center [722, 39] width 11 height 22
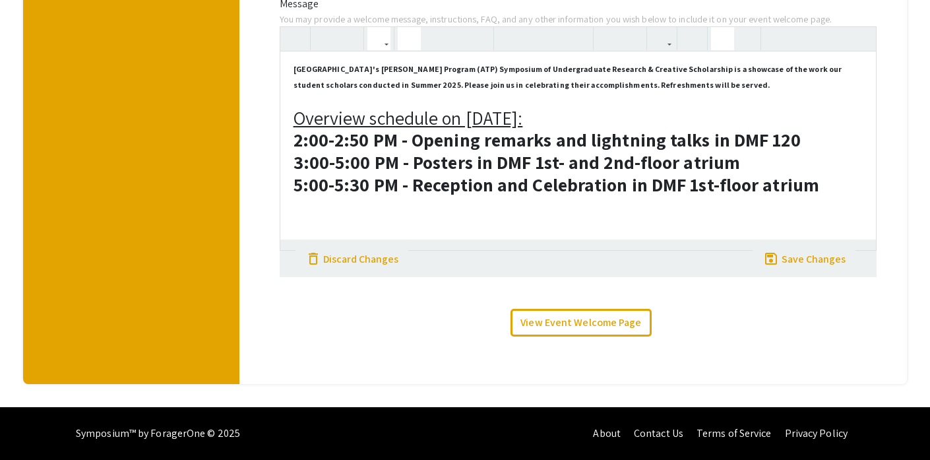
click at [375, 36] on icon "button" at bounding box center [378, 39] width 11 height 22
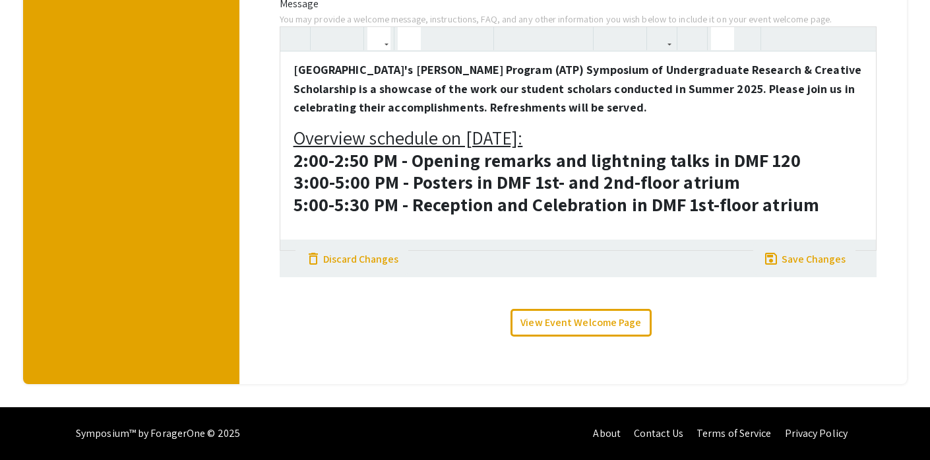
click at [400, 174] on div "Bridgewater State University's Adrian Tinsley Program (ATP) Symposium of Underg…" at bounding box center [578, 138] width 597 height 224
click at [404, 28] on use "button" at bounding box center [404, 28] width 0 height 0
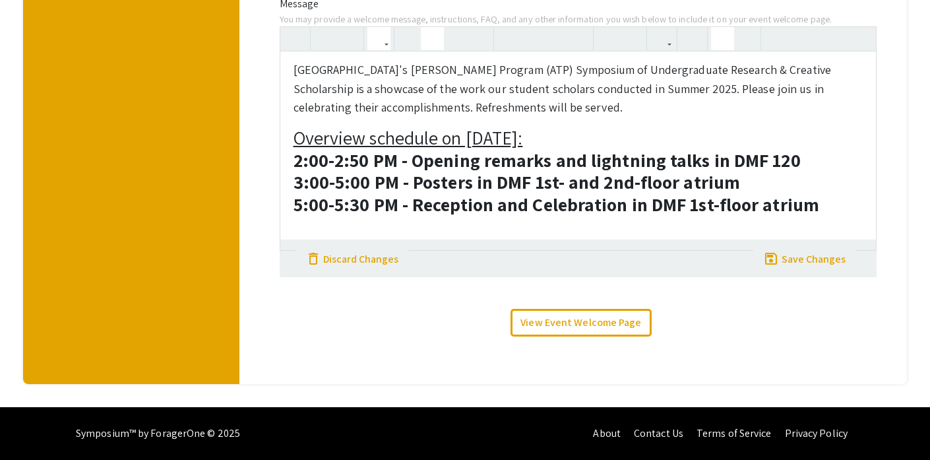
click at [433, 34] on icon "button" at bounding box center [432, 39] width 11 height 22
type textarea "<h4><sup style="">[GEOGRAPHIC_DATA]'s [PERSON_NAME] Program (ATP) Symposium of …"
click at [433, 34] on icon "button" at bounding box center [432, 39] width 11 height 22
click at [675, 125] on div "[GEOGRAPHIC_DATA]'s [PERSON_NAME] Program (ATP) Symposium of Undergraduate Rese…" at bounding box center [578, 150] width 596 height 198
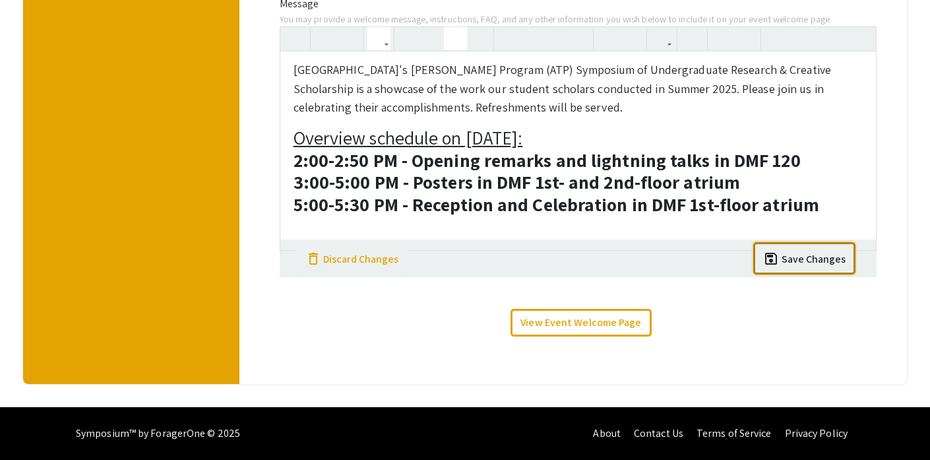
click at [784, 259] on div "Save Changes" at bounding box center [814, 259] width 64 height 16
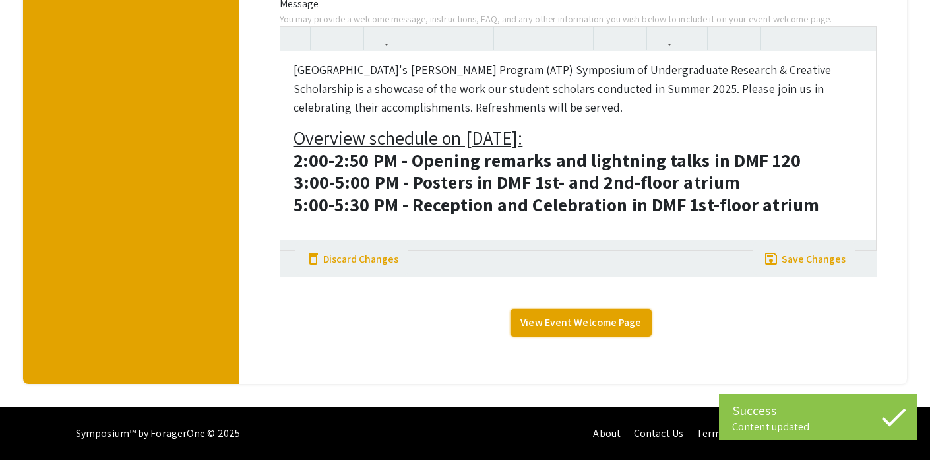
click at [607, 323] on link "View Event Welcome Page" at bounding box center [580, 323] width 140 height 28
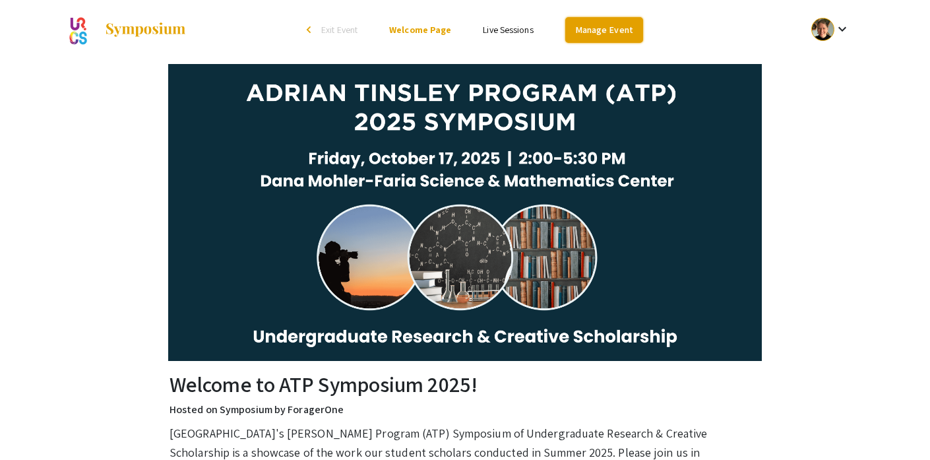
click at [614, 27] on link "Manage Event" at bounding box center [604, 30] width 78 height 26
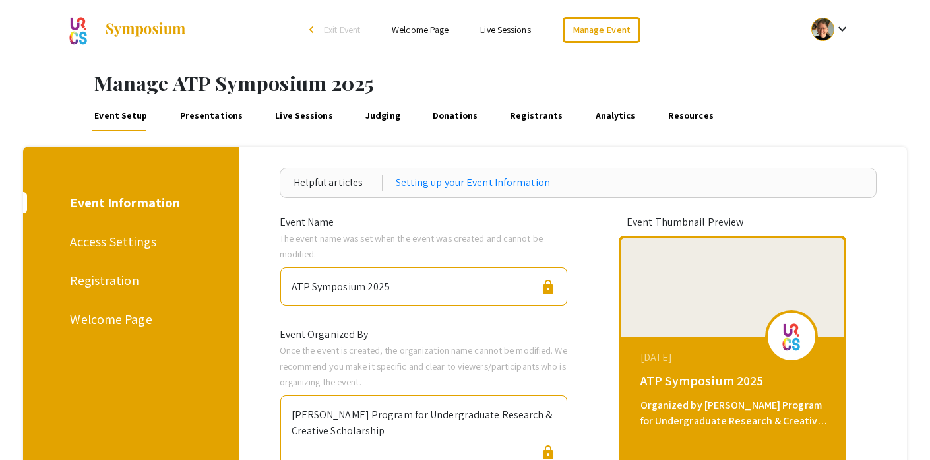
click at [136, 324] on div "Welcome Page" at bounding box center [128, 319] width 117 height 20
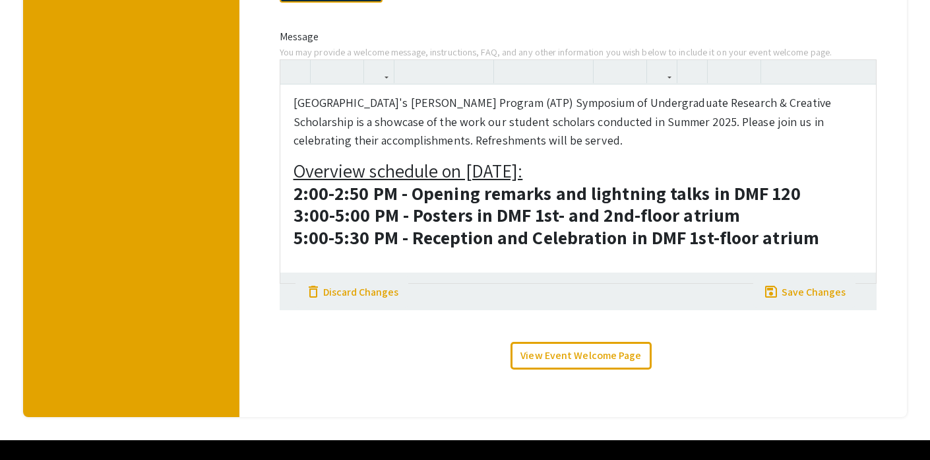
scroll to position [479, 0]
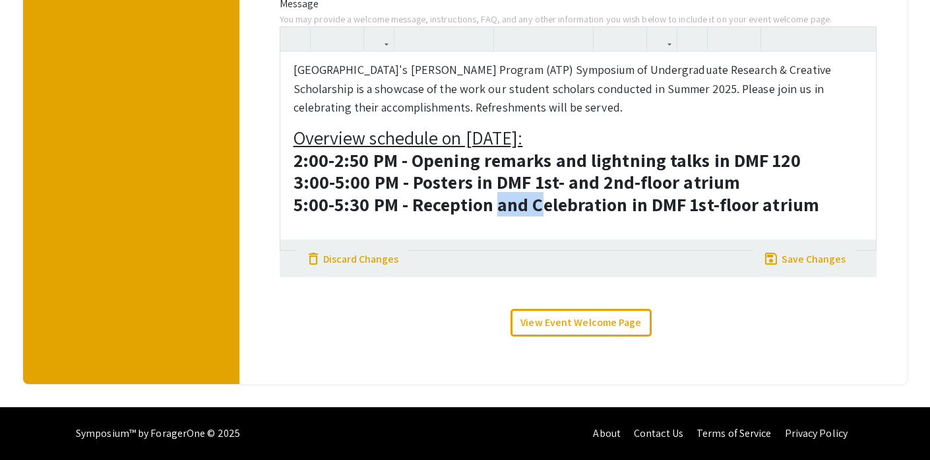
drag, startPoint x: 500, startPoint y: 205, endPoint x: 539, endPoint y: 208, distance: 39.0
click at [539, 208] on strong "5:00-5:30 PM - Reception and Celebration in DMF 1st-floor atrium" at bounding box center [557, 204] width 526 height 24
type textarea "<h4><sup style="">[GEOGRAPHIC_DATA]'s [PERSON_NAME] Program (ATP) Symposium of …"
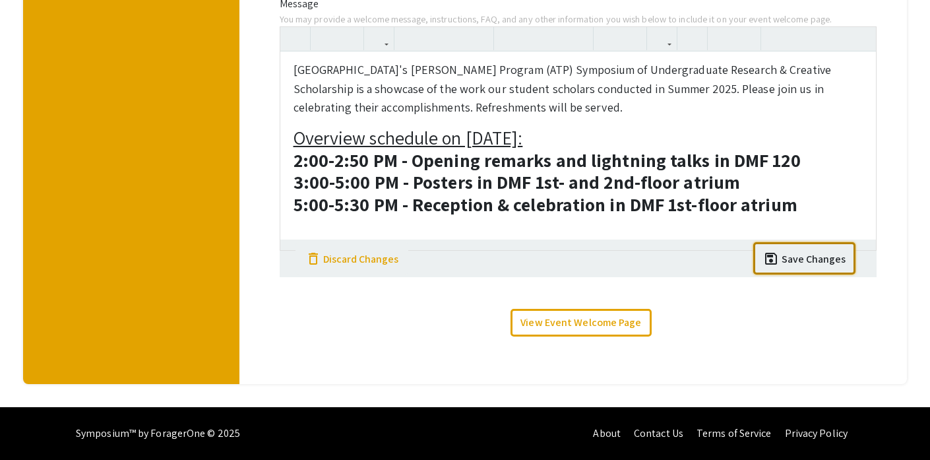
click at [798, 253] on div "Save Changes" at bounding box center [814, 259] width 64 height 16
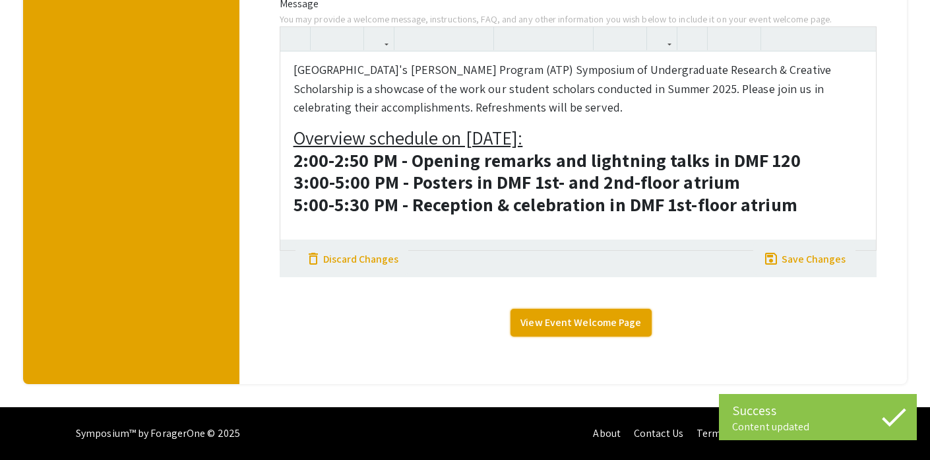
click at [627, 319] on link "View Event Welcome Page" at bounding box center [580, 323] width 140 height 28
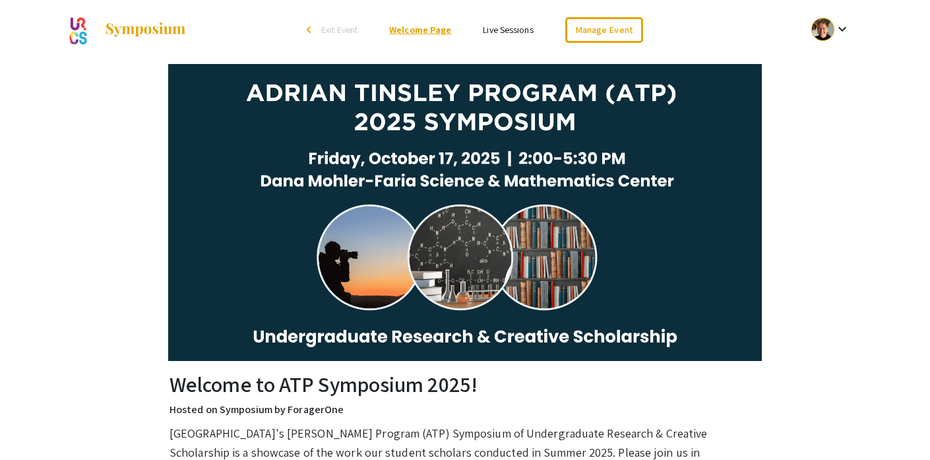
click at [449, 33] on link "Welcome Page" at bounding box center [420, 30] width 62 height 12
click at [604, 30] on link "Manage Event" at bounding box center [604, 30] width 78 height 26
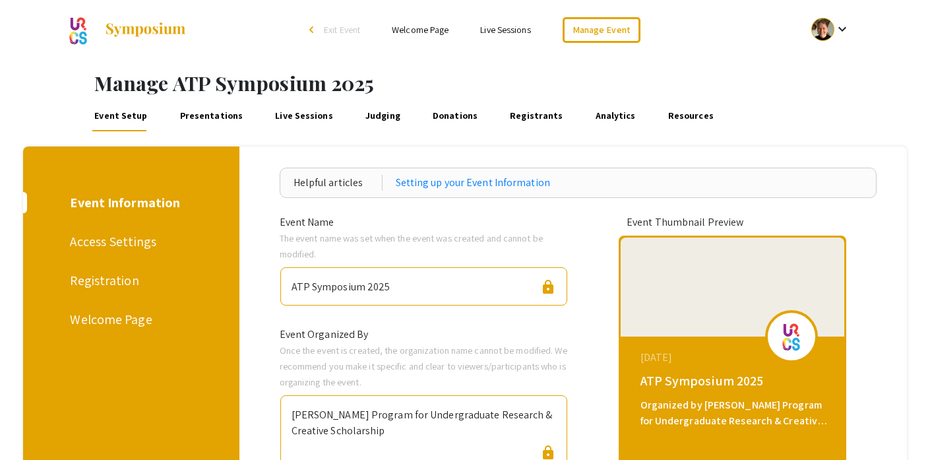
click at [200, 115] on link "Presentations" at bounding box center [210, 116] width 67 height 32
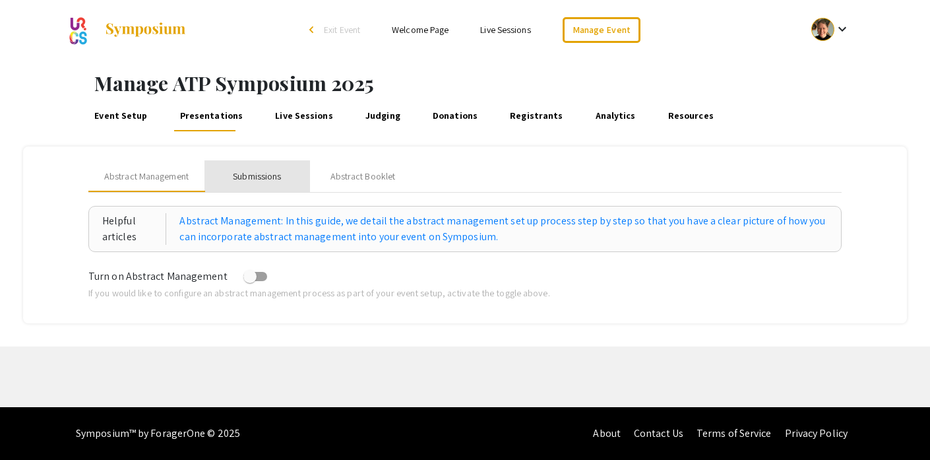
click at [279, 177] on div "Submissions" at bounding box center [257, 177] width 48 height 14
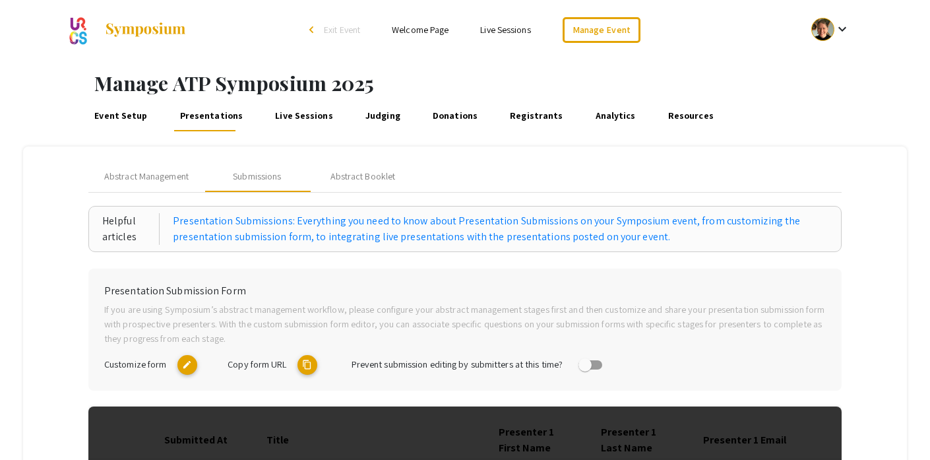
click at [191, 361] on mat-icon "edit" at bounding box center [187, 365] width 20 height 20
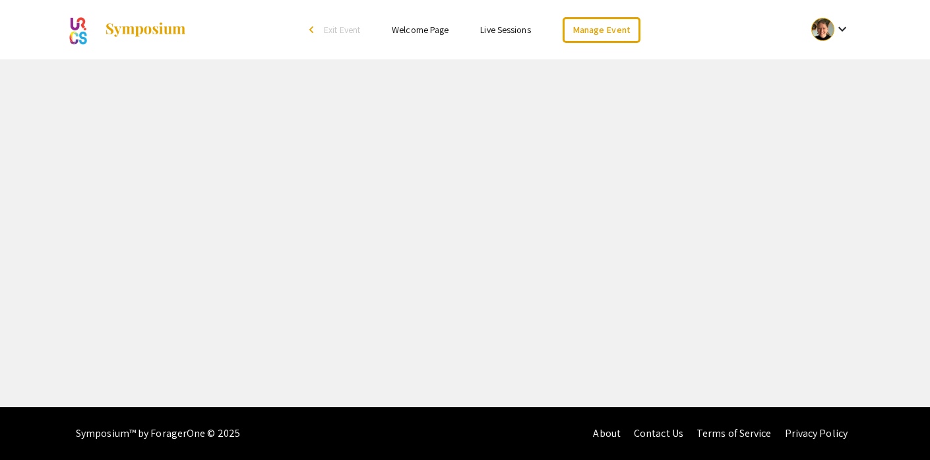
select select "3"
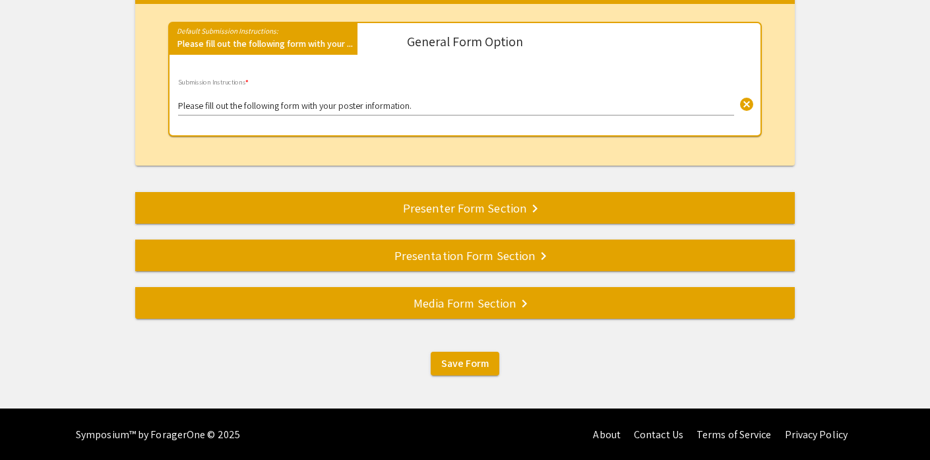
scroll to position [214, 0]
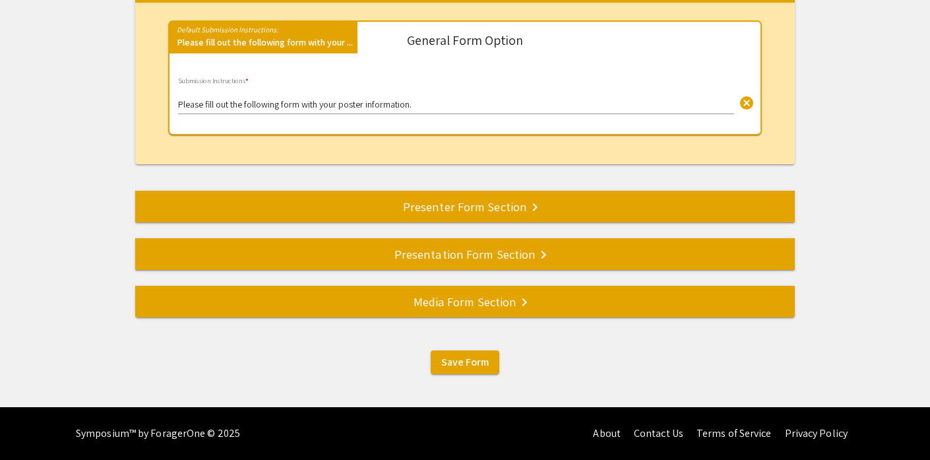
click at [530, 253] on div "Presentation Form Section keyboard_arrow_right" at bounding box center [465, 254] width 660 height 18
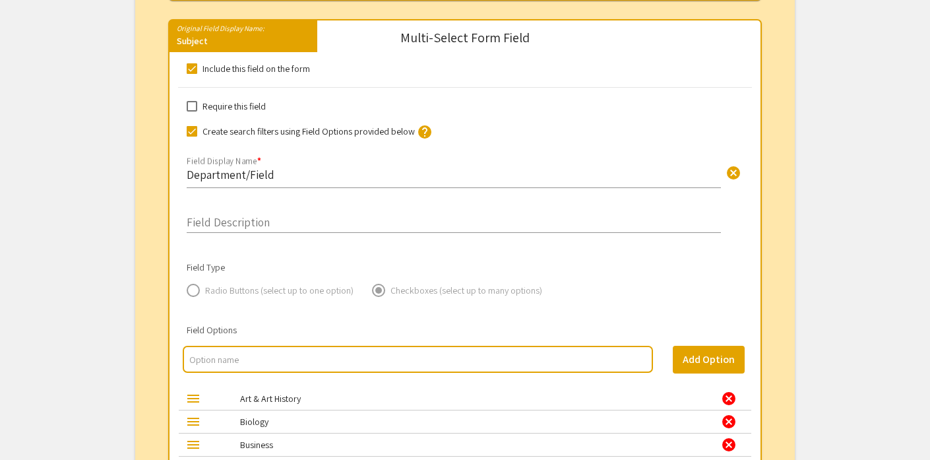
scroll to position [1380, 0]
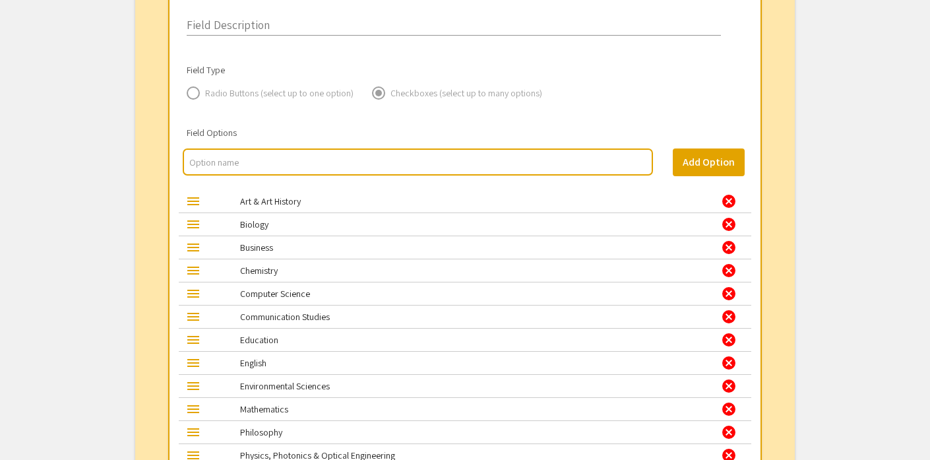
click at [381, 166] on input "multi select option input" at bounding box center [417, 162] width 457 height 13
type input "Communication Sciences & Disorders"
click at [718, 162] on button "Add Option" at bounding box center [709, 162] width 72 height 28
click at [201, 166] on input "multi select option input" at bounding box center [417, 162] width 457 height 13
type input "Health & Kinesiology"
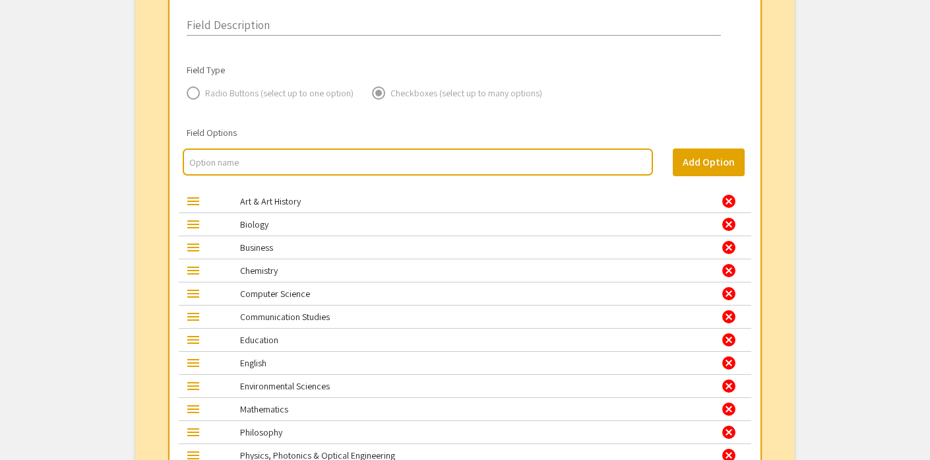
click at [383, 160] on input "multi select option input" at bounding box center [417, 162] width 457 height 13
type input "Criminal Justice"
type input "Childhood Studies"
type input "Anthropology"
type input "Political Science"
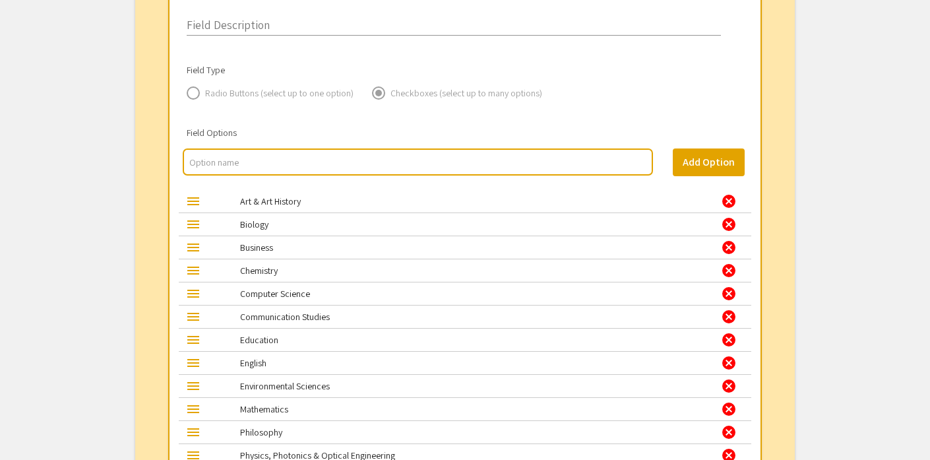
click at [286, 169] on input "multi select option input" at bounding box center [417, 162] width 457 height 13
type input "Music"
type input "History"
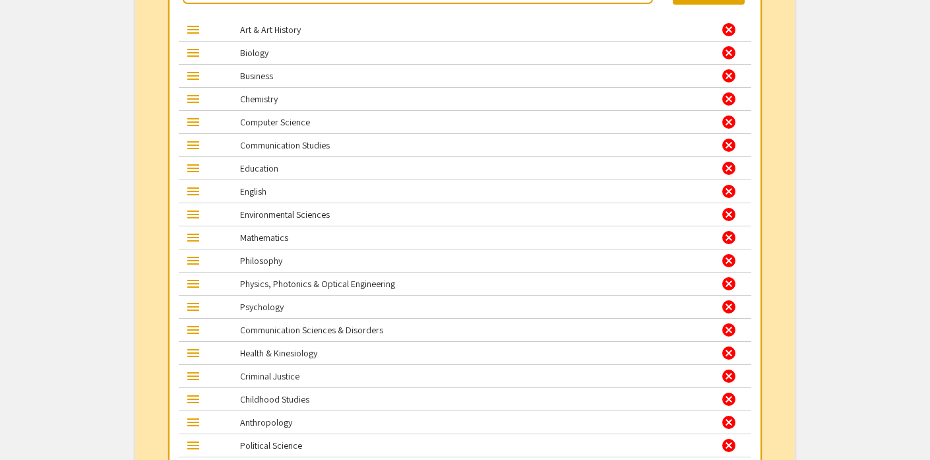
scroll to position [1678, 0]
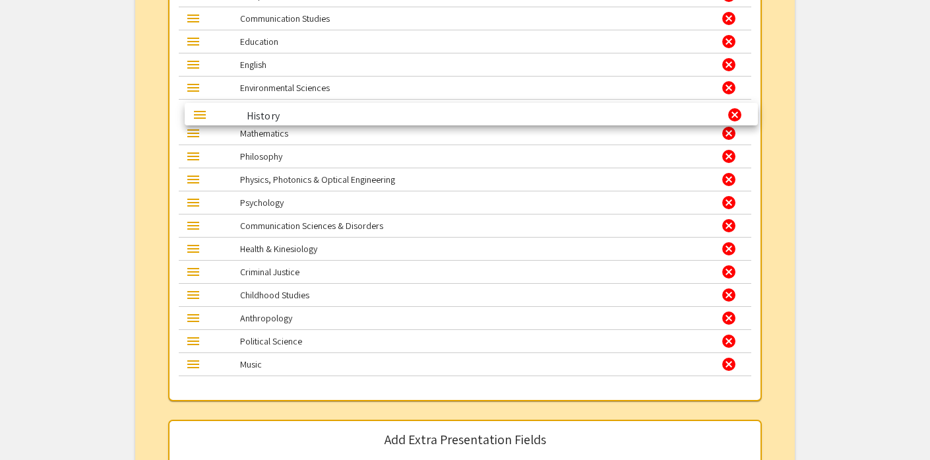
drag, startPoint x: 265, startPoint y: 371, endPoint x: 271, endPoint y: 119, distance: 252.7
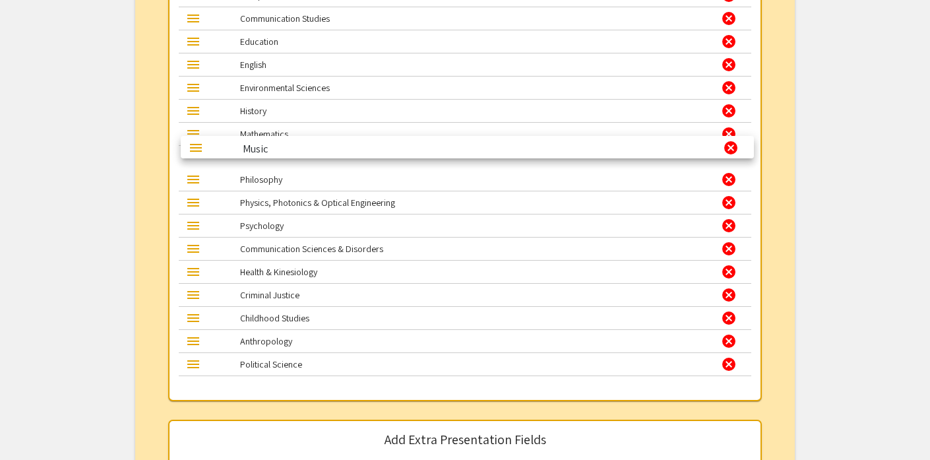
drag, startPoint x: 249, startPoint y: 370, endPoint x: 251, endPoint y: 150, distance: 219.6
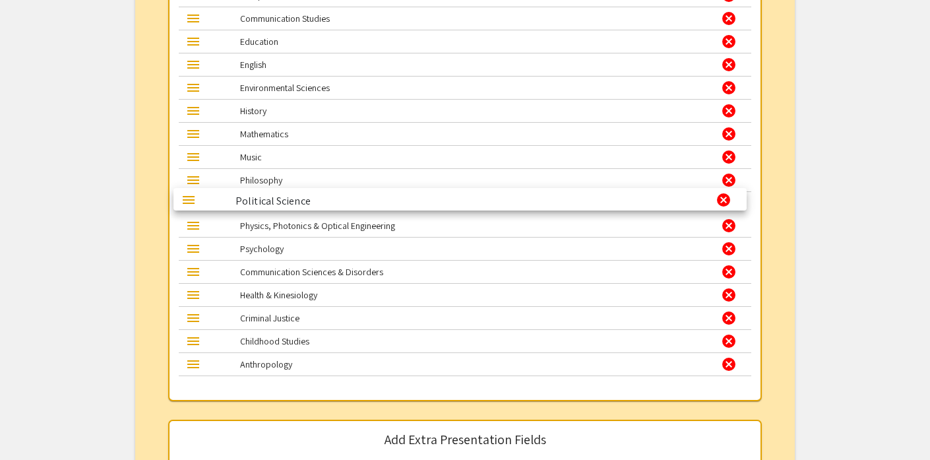
drag, startPoint x: 283, startPoint y: 370, endPoint x: 278, endPoint y: 201, distance: 168.9
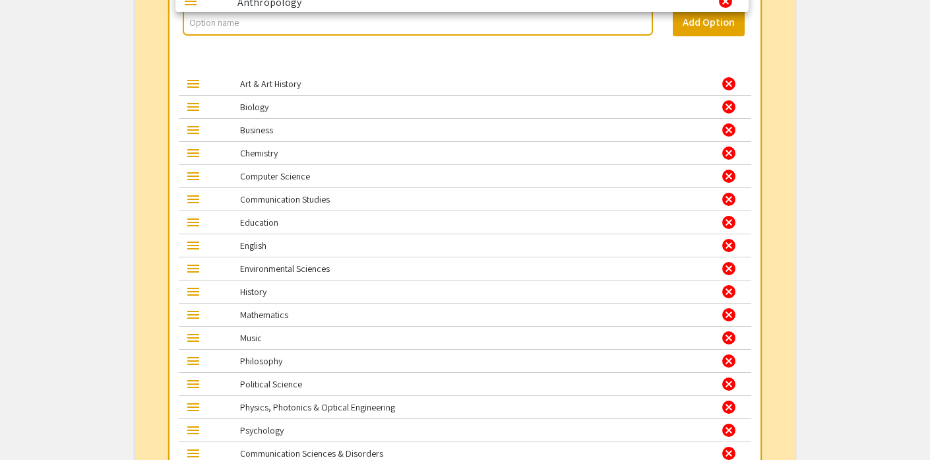
scroll to position [1496, 0]
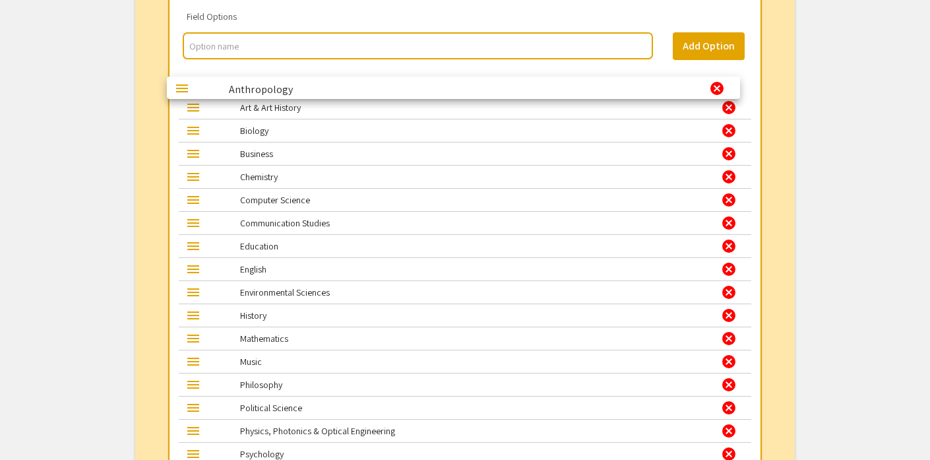
drag, startPoint x: 267, startPoint y: 369, endPoint x: 255, endPoint y: 89, distance: 279.9
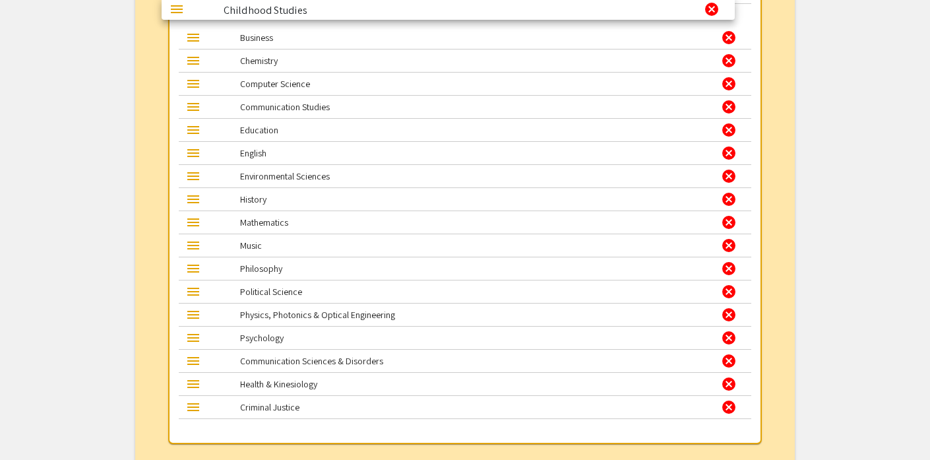
scroll to position [1611, 0]
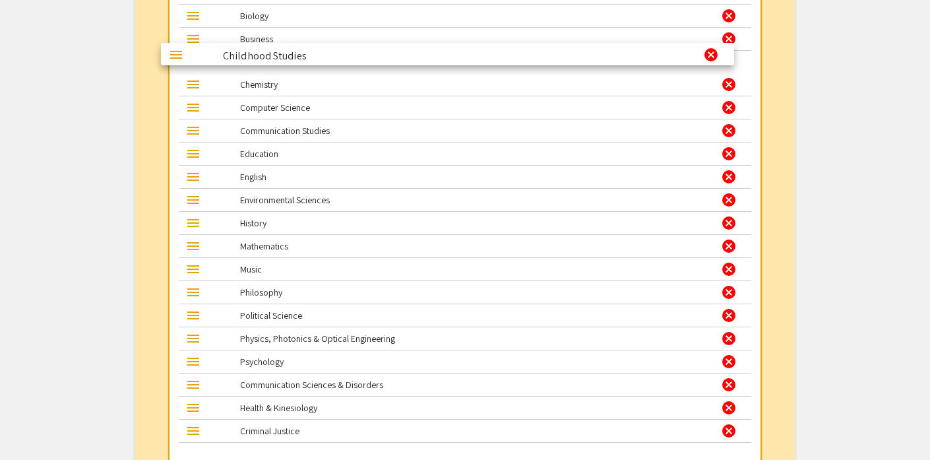
drag, startPoint x: 294, startPoint y: 287, endPoint x: 276, endPoint y: 58, distance: 229.6
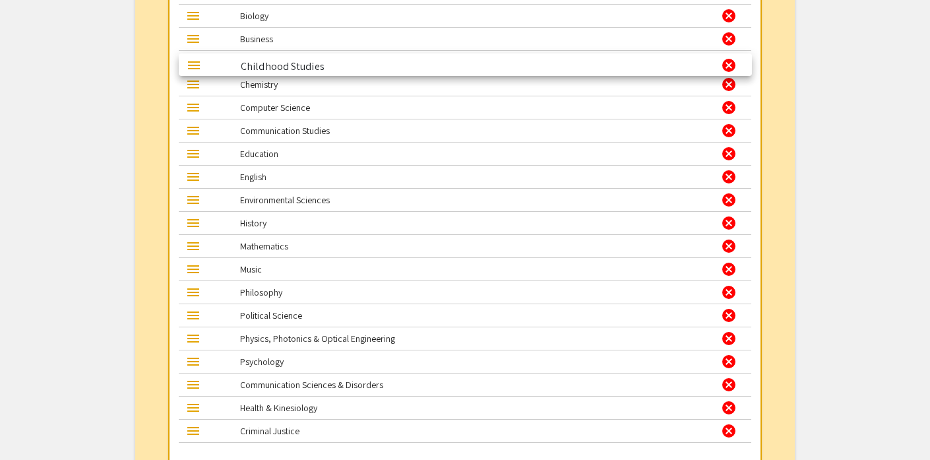
click at [276, 58] on div "menu Anthropology cancel menu Art & Art History cancel menu Biology cancel menu…" at bounding box center [465, 200] width 574 height 484
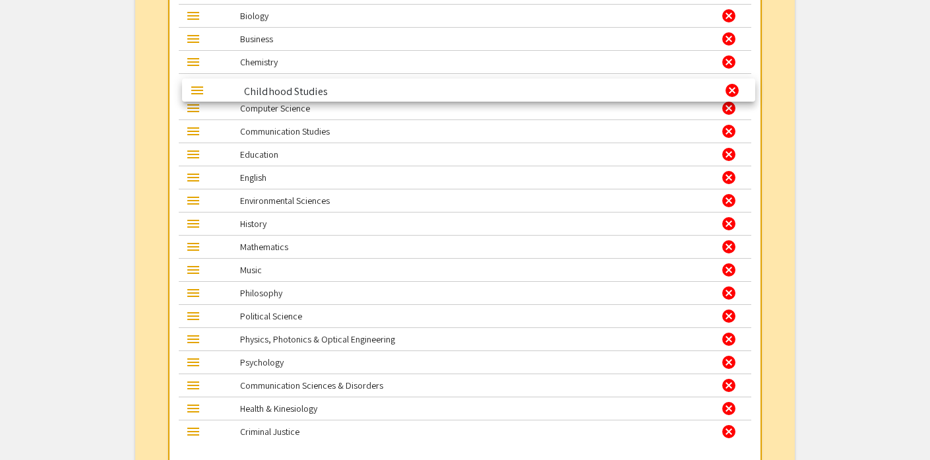
drag, startPoint x: 276, startPoint y: 59, endPoint x: 278, endPoint y: 86, distance: 27.1
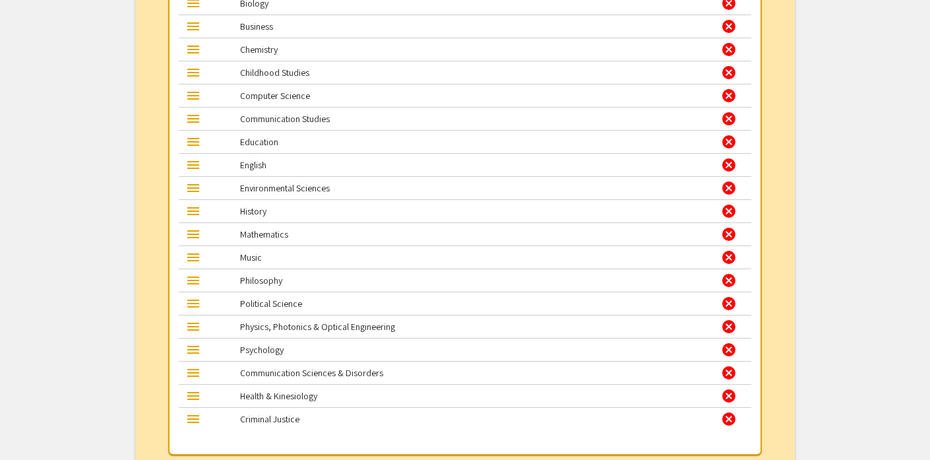
scroll to position [1644, 0]
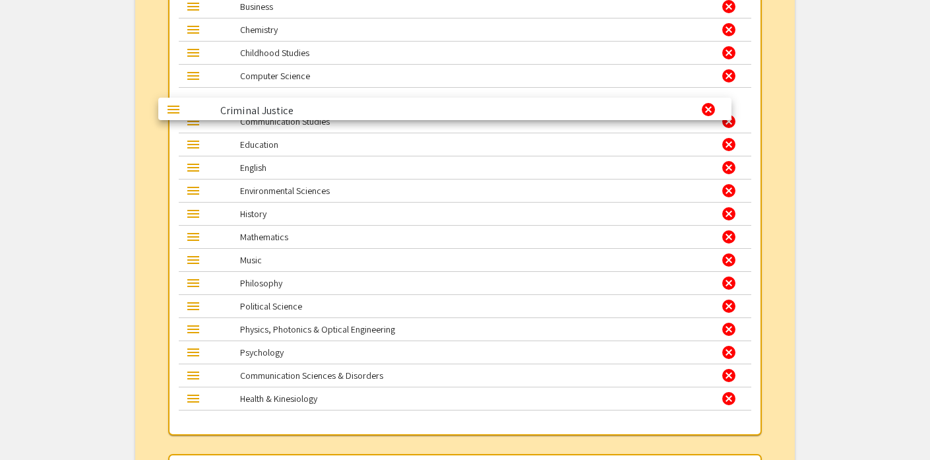
drag, startPoint x: 300, startPoint y: 404, endPoint x: 280, endPoint y: 112, distance: 292.9
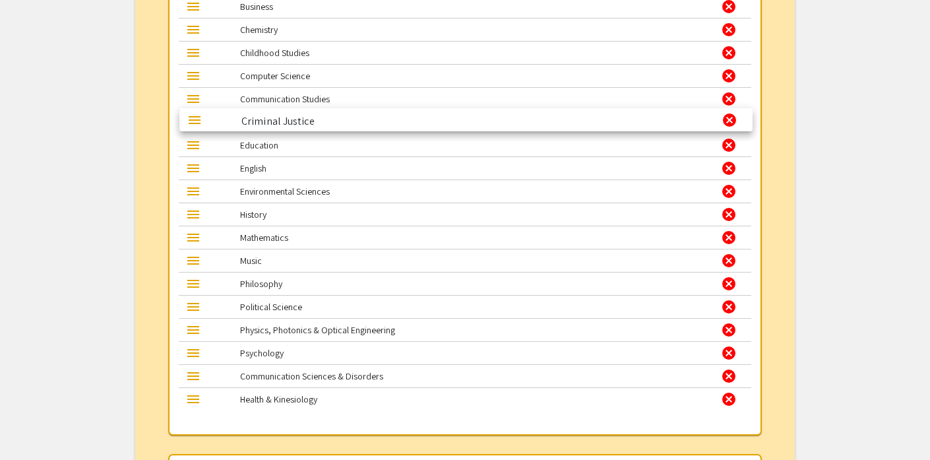
drag, startPoint x: 354, startPoint y: 104, endPoint x: 355, endPoint y: 122, distance: 18.5
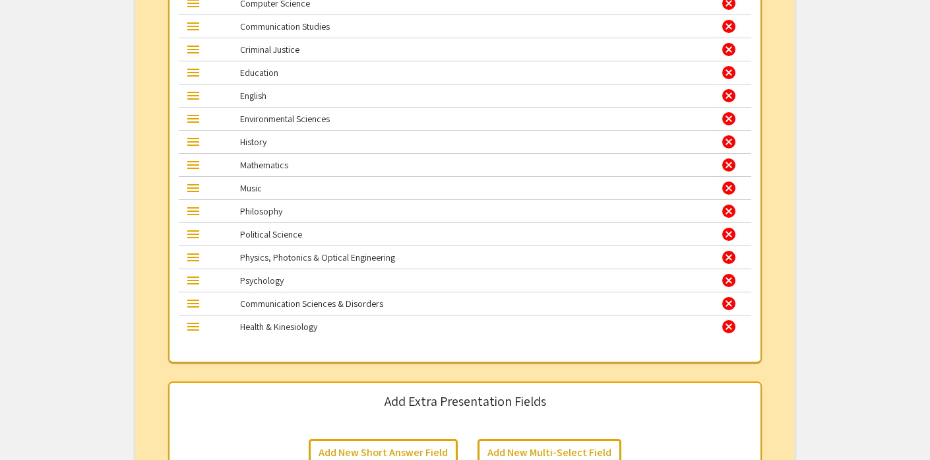
scroll to position [1742, 0]
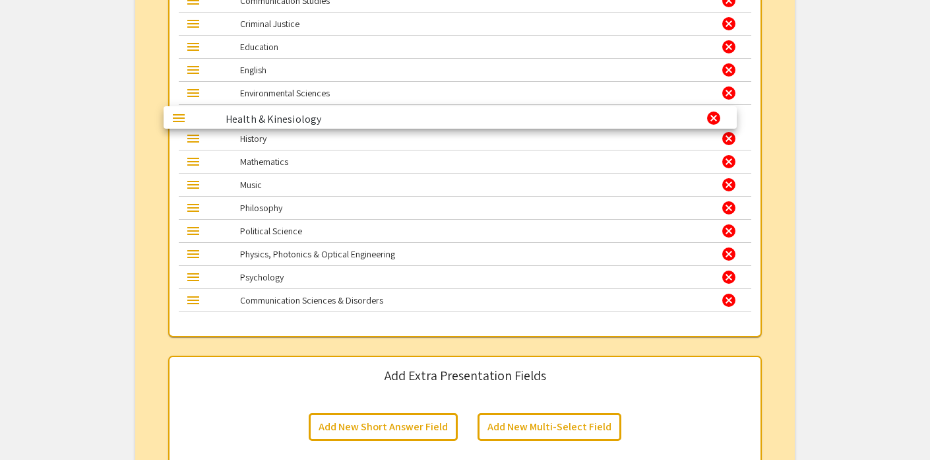
drag, startPoint x: 309, startPoint y: 304, endPoint x: 294, endPoint y: 119, distance: 185.9
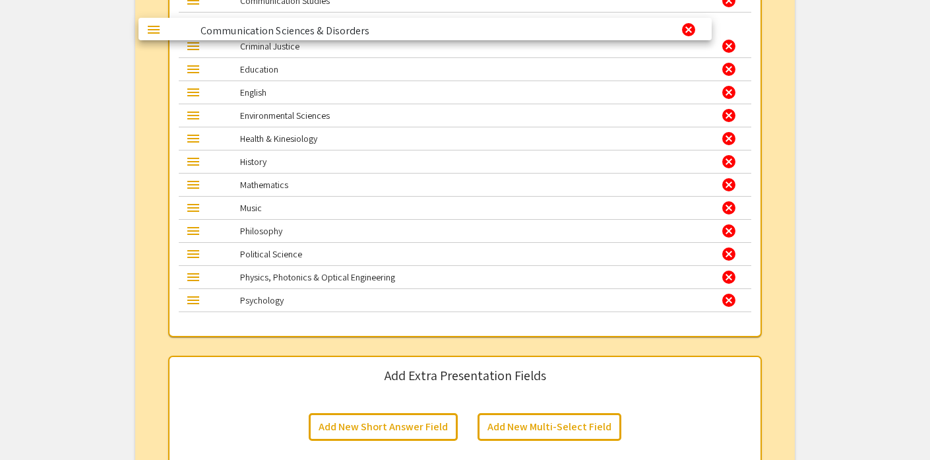
drag, startPoint x: 343, startPoint y: 305, endPoint x: 303, endPoint y: 30, distance: 278.0
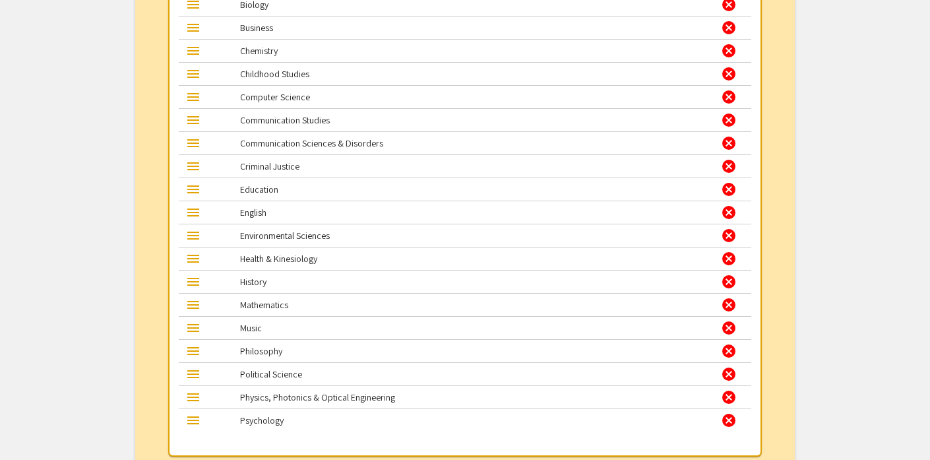
scroll to position [1617, 0]
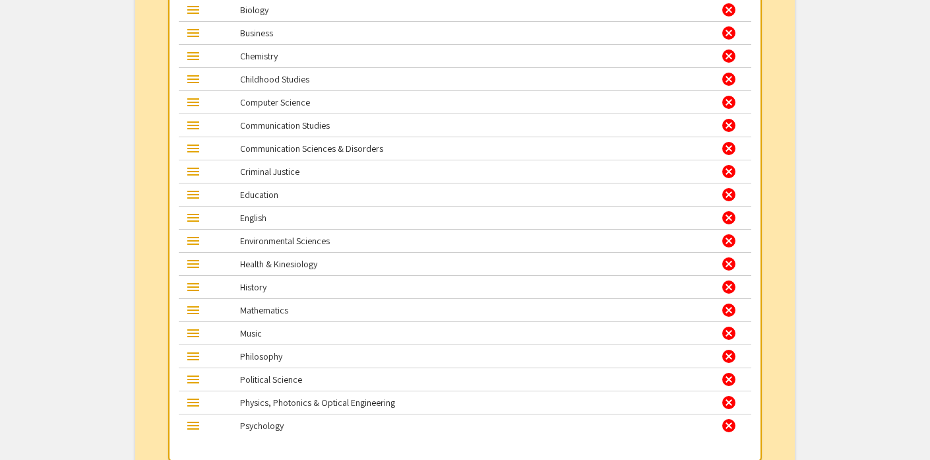
click at [727, 131] on div "cancel" at bounding box center [729, 125] width 16 height 16
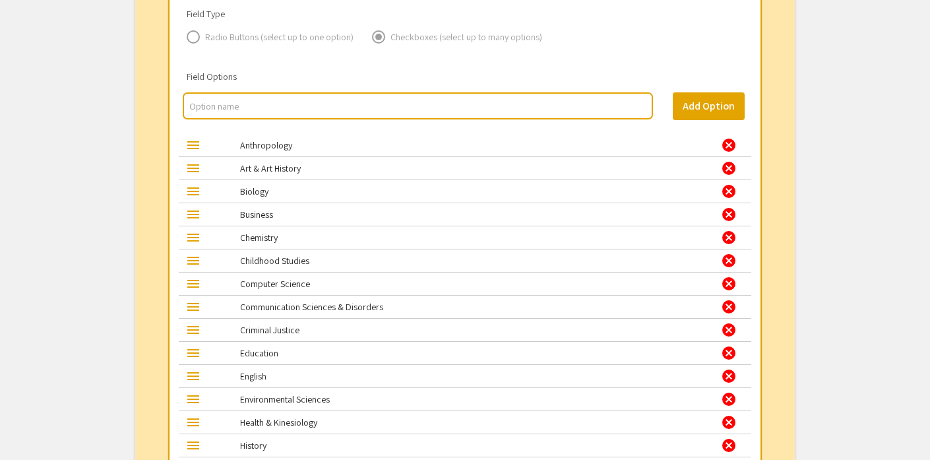
scroll to position [1436, 0]
click at [295, 104] on input "multi select option input" at bounding box center [417, 106] width 457 height 13
type input "Cultural Studies"
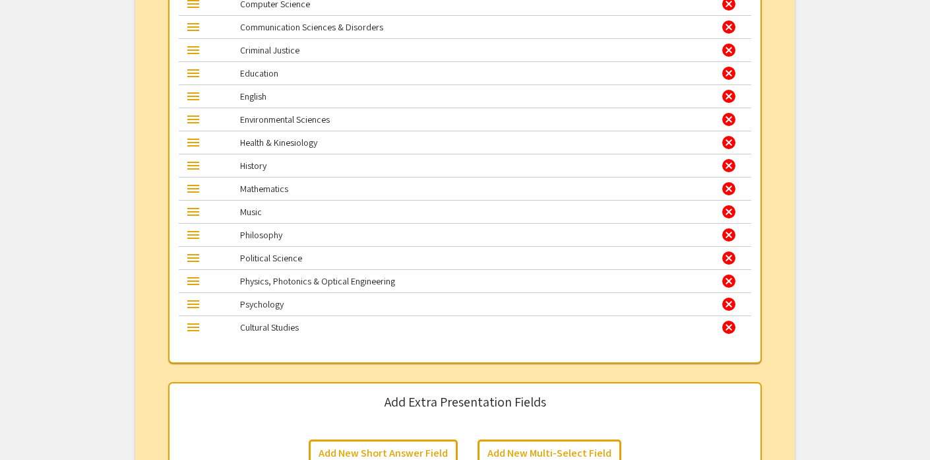
scroll to position [1685, 0]
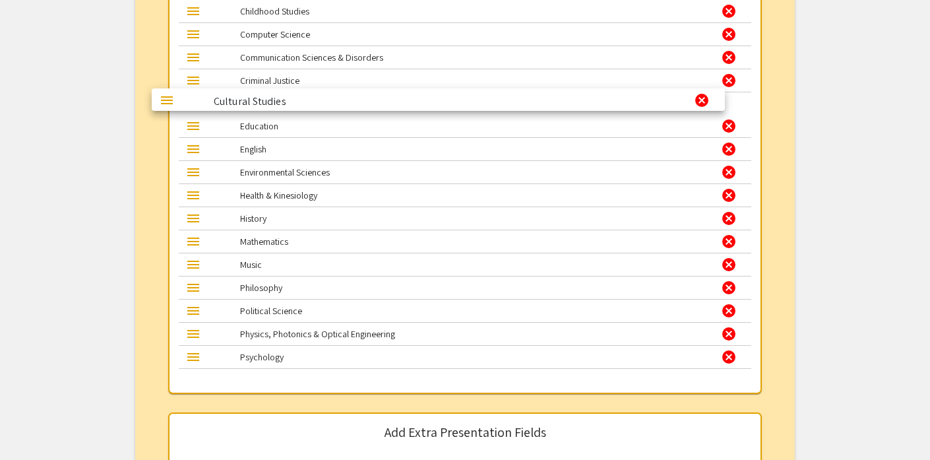
drag, startPoint x: 296, startPoint y: 361, endPoint x: 269, endPoint y: 100, distance: 262.6
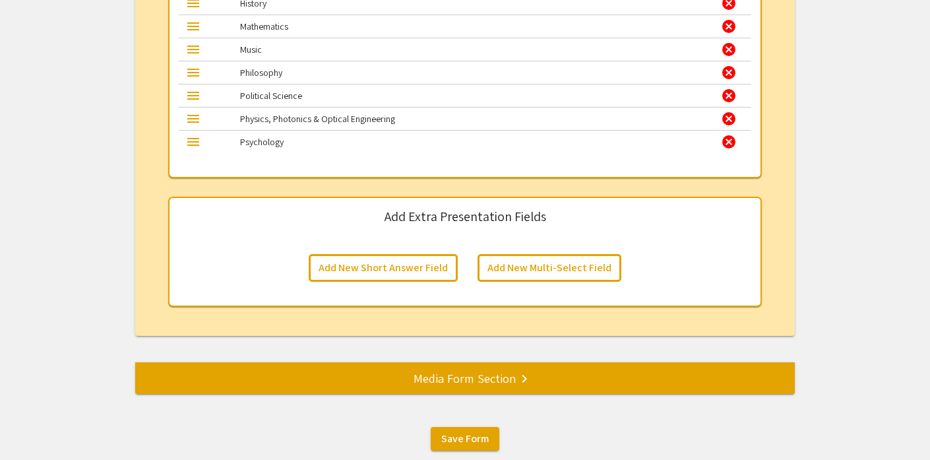
scroll to position [1980, 0]
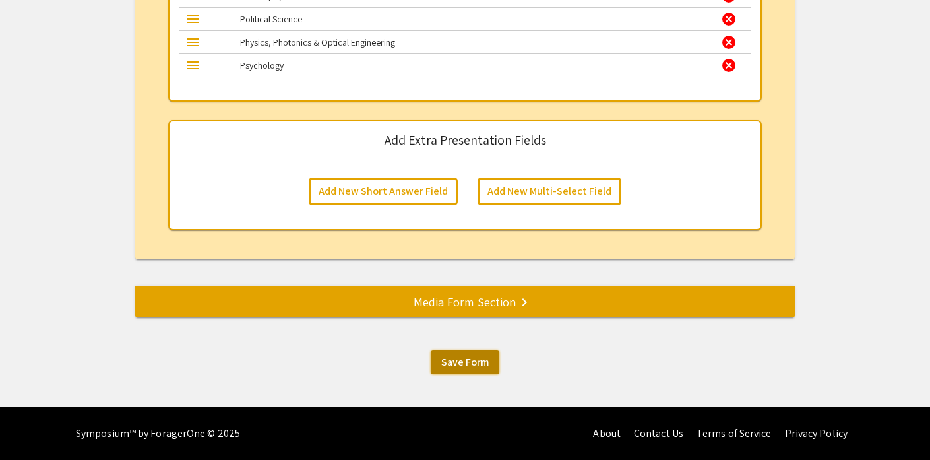
click at [452, 359] on span "Save Form" at bounding box center [464, 362] width 47 height 14
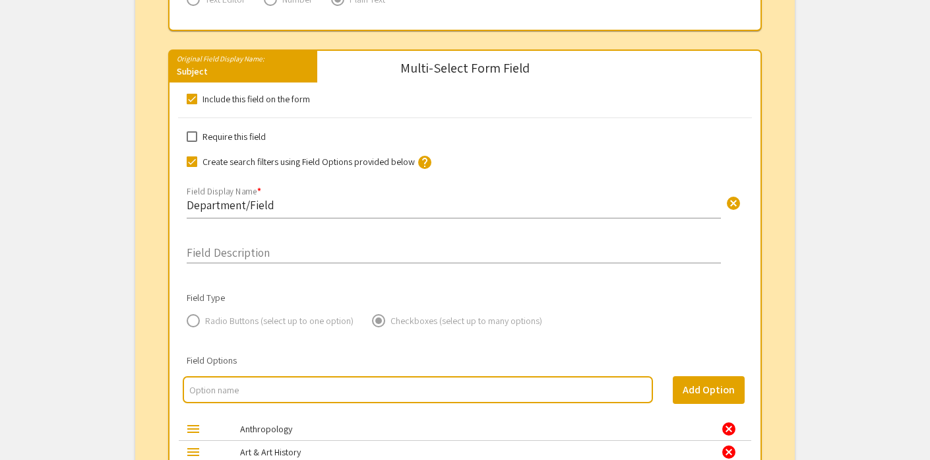
scroll to position [1136, 0]
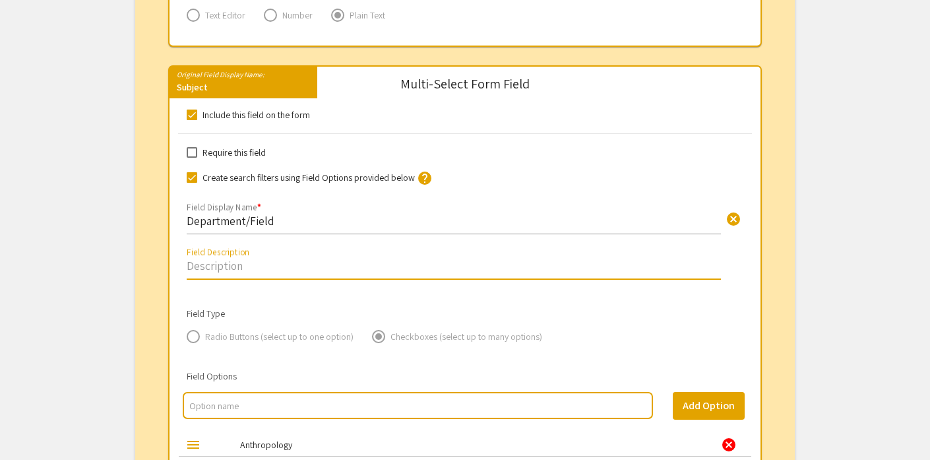
click at [224, 270] on input "Field Description" at bounding box center [454, 265] width 534 height 15
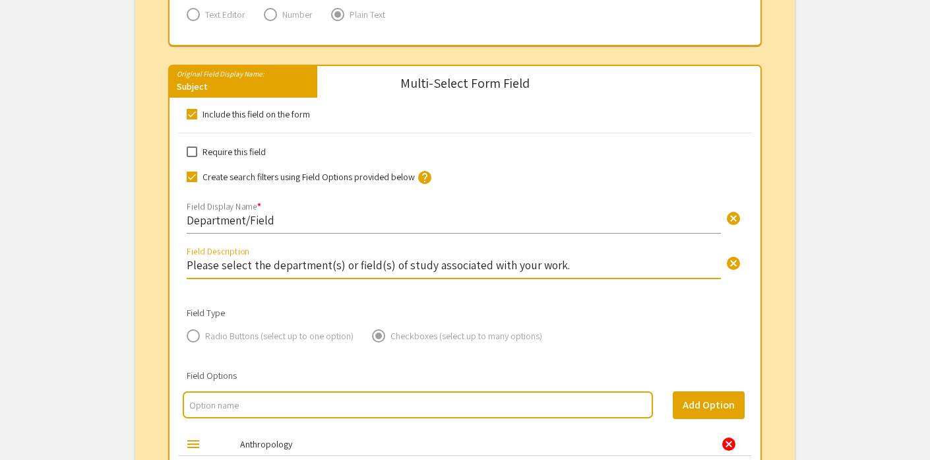
scroll to position [1139, 0]
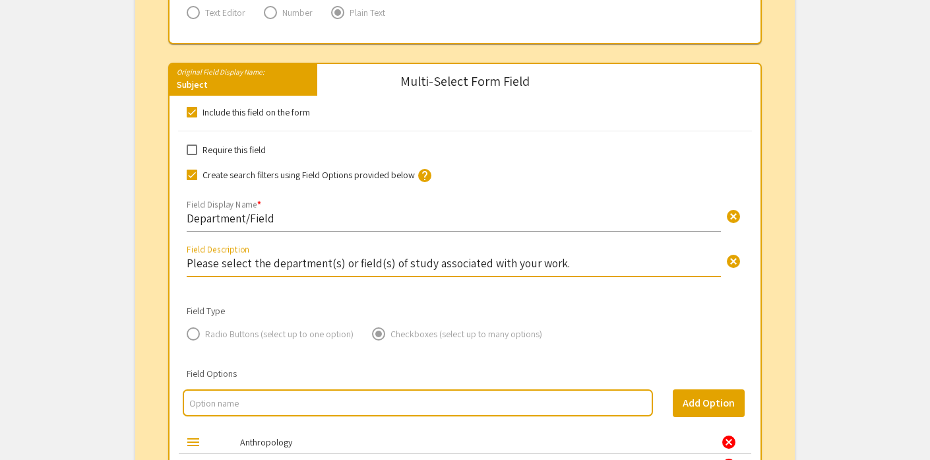
type input "Please select the department(s) or field(s) of study associated with your work."
click at [220, 408] on input "multi select option input" at bounding box center [417, 402] width 457 height 13
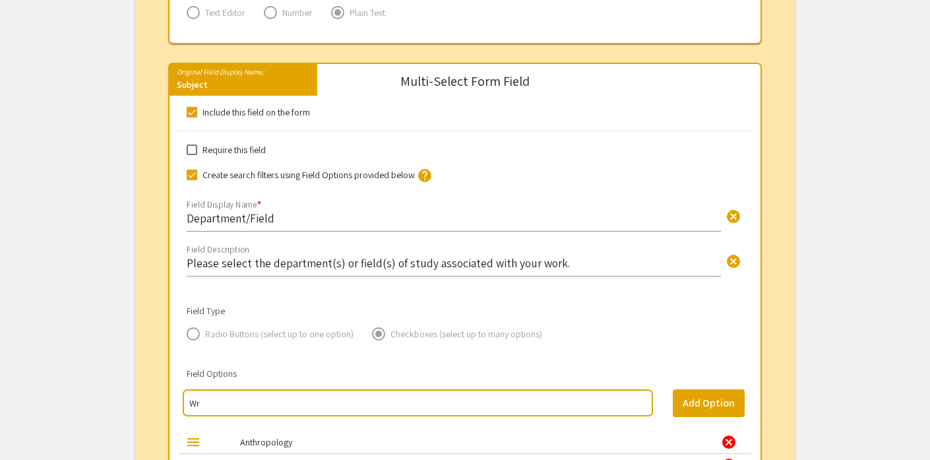
type input "W"
type input "Creative Writing"
type input "Literature"
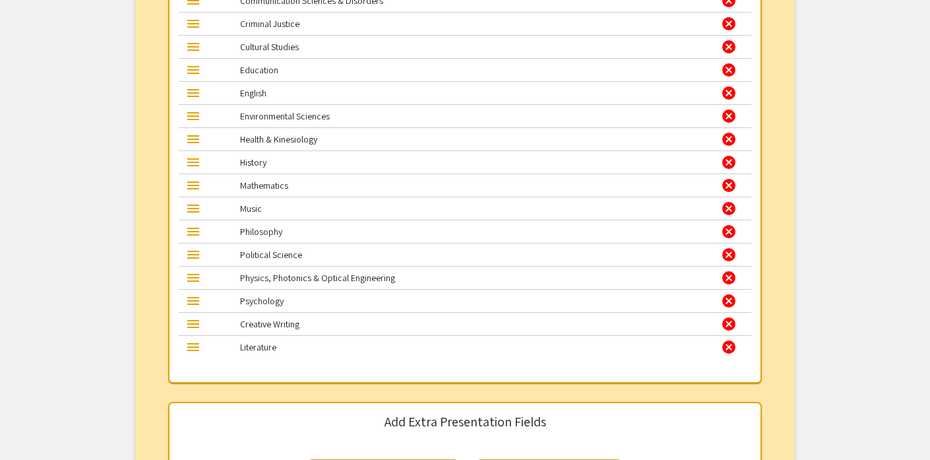
scroll to position [1739, 0]
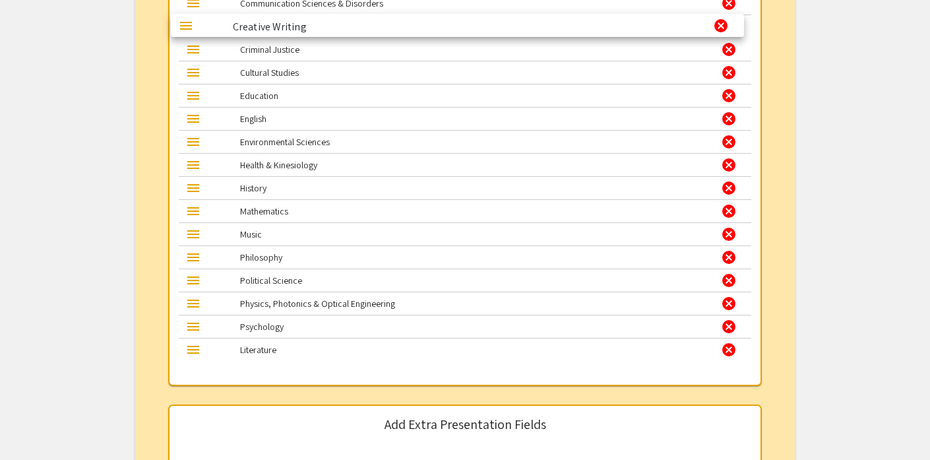
drag, startPoint x: 287, startPoint y: 330, endPoint x: 279, endPoint y: 26, distance: 304.8
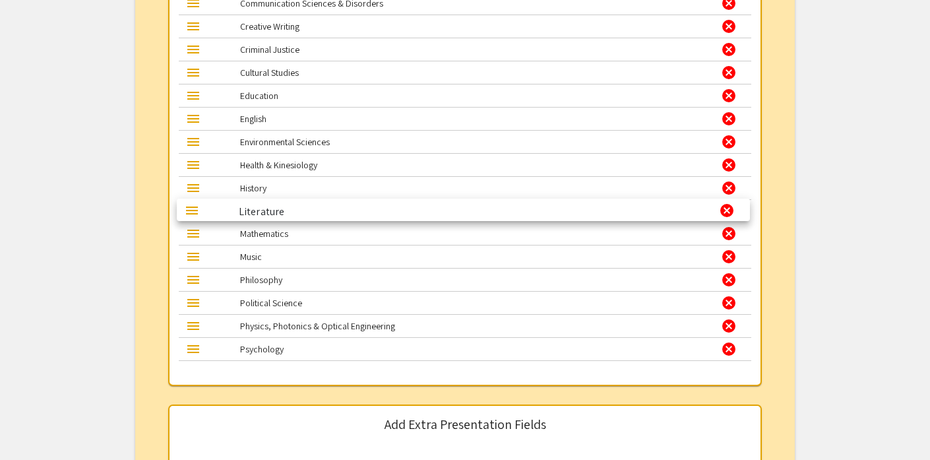
drag, startPoint x: 260, startPoint y: 354, endPoint x: 258, endPoint y: 210, distance: 143.1
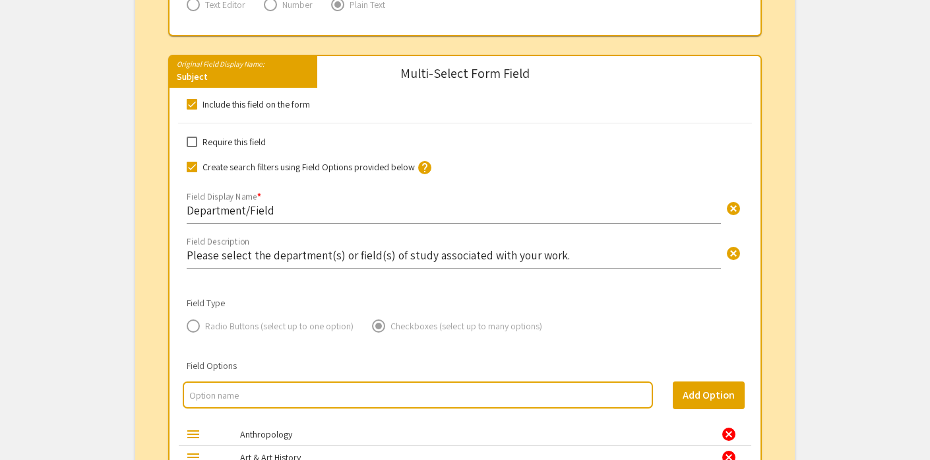
scroll to position [1148, 0]
click at [340, 257] on input "Please select the department(s) or field(s) of study associated with your work." at bounding box center [454, 254] width 534 height 15
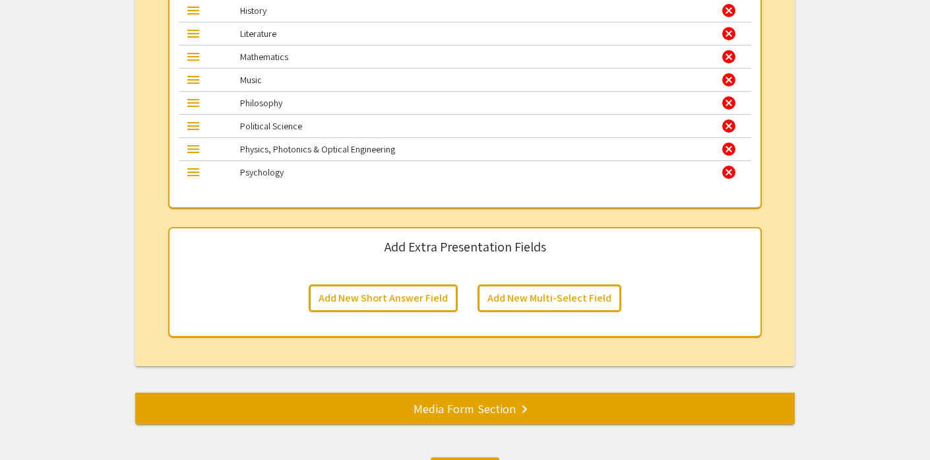
scroll to position [2026, 0]
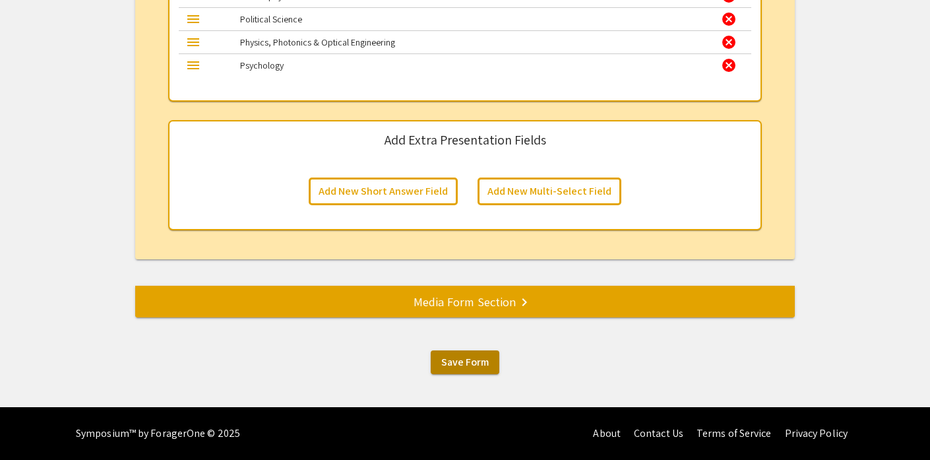
type input "Please select the department(s) and/or field(s) of study associated with your w…"
click at [495, 365] on button "Save Form" at bounding box center [465, 362] width 69 height 24
click at [485, 365] on span "Save Form" at bounding box center [464, 362] width 47 height 14
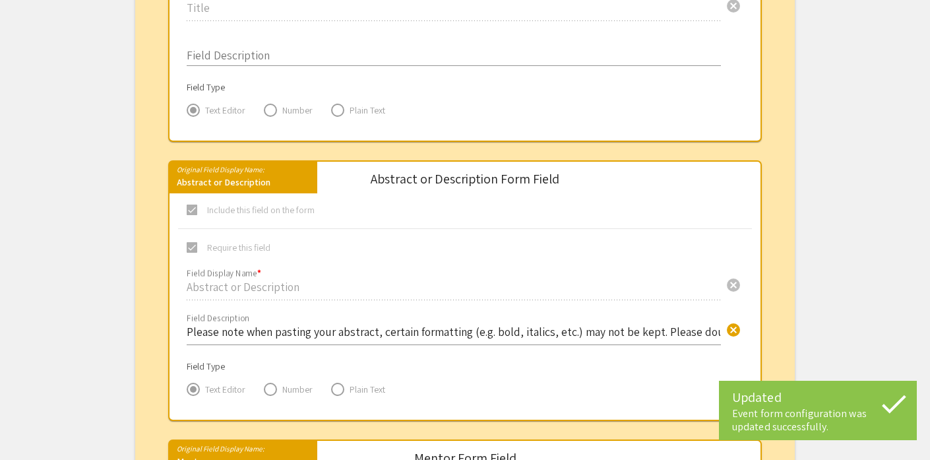
scroll to position [0, 0]
